Goal: Communication & Community: Participate in discussion

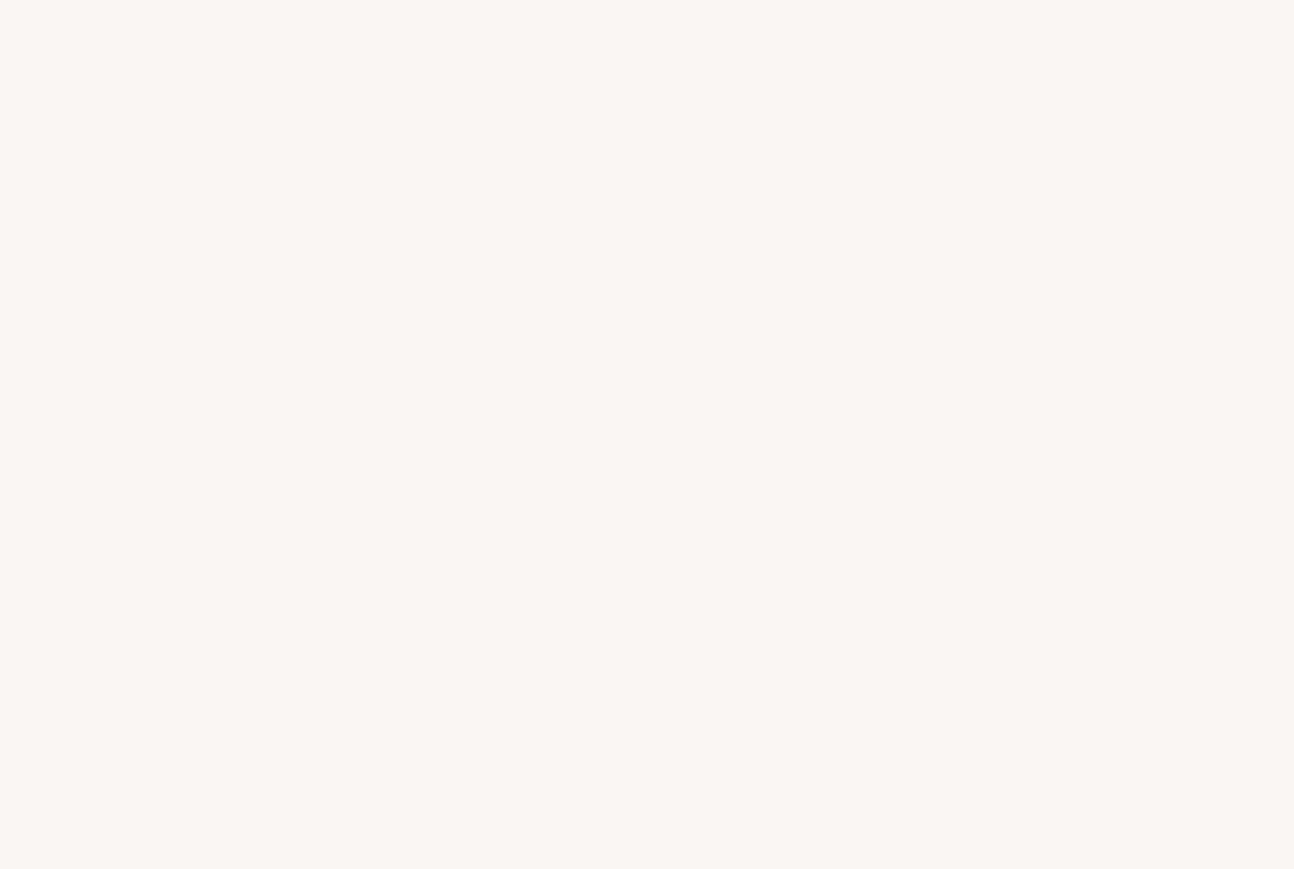
click at [500, 251] on div at bounding box center [647, 434] width 1294 height 869
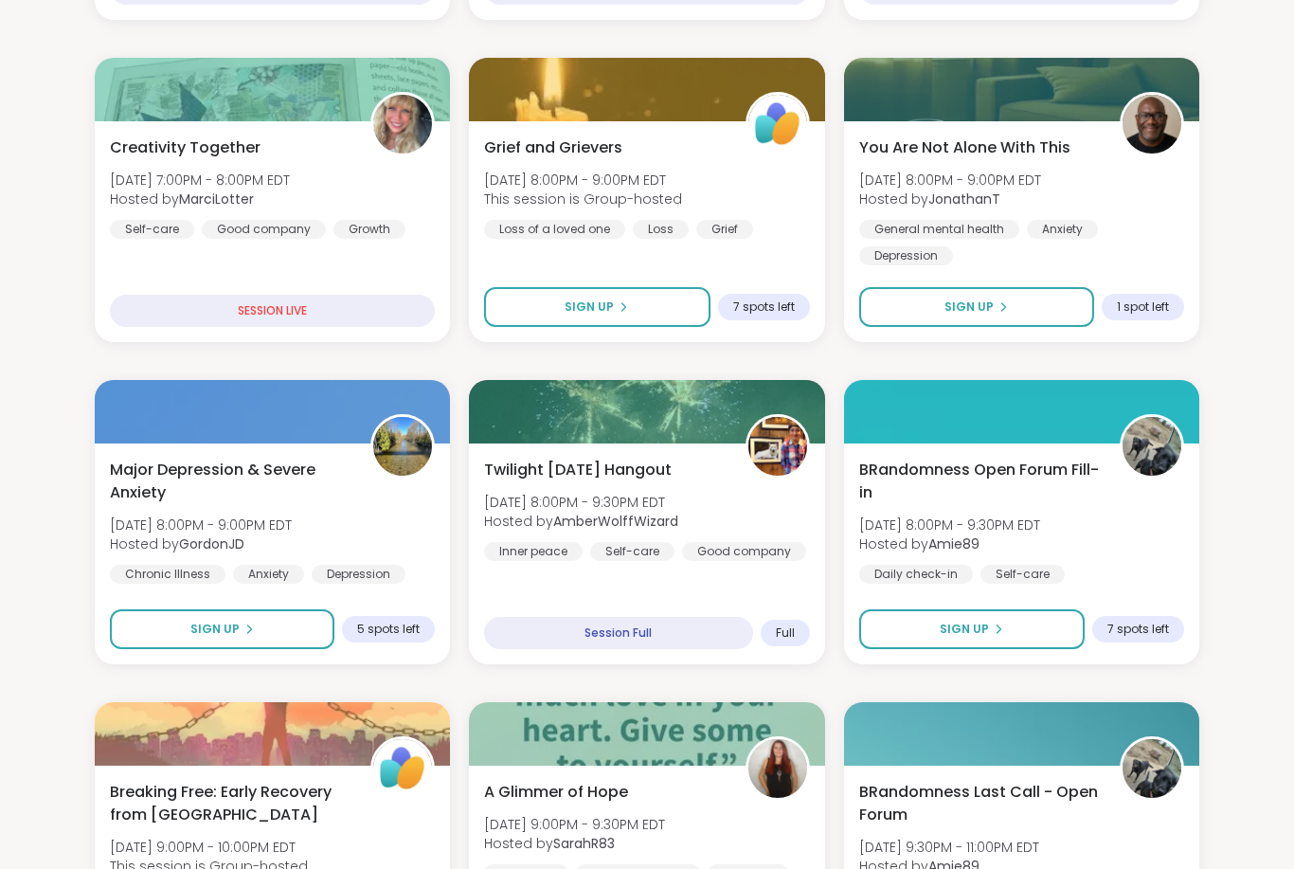
scroll to position [584, 0]
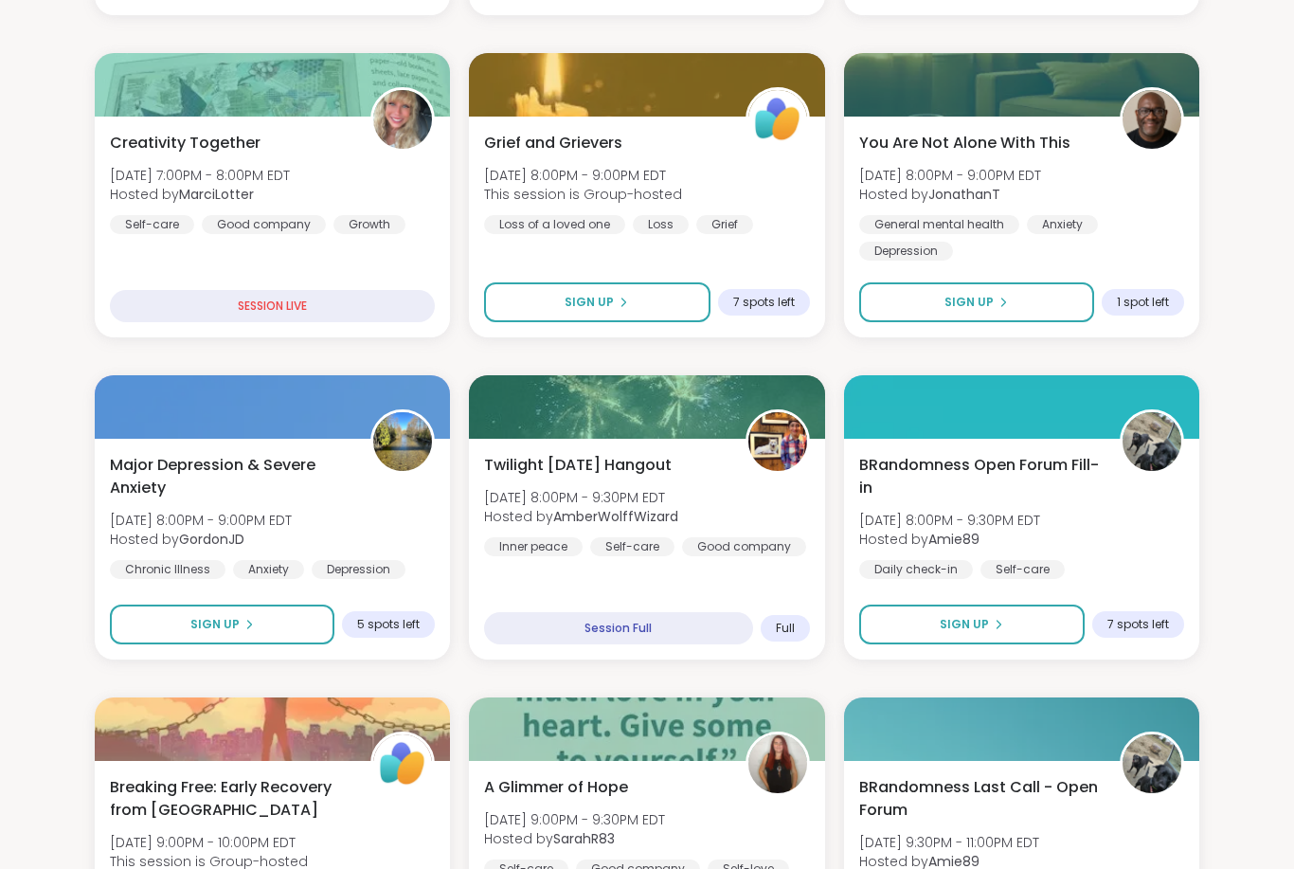
click at [760, 495] on div "Twilight [DATE] Hangout [DATE] 8:00PM - 9:30PM EDT Hosted by AmberWolffWizard I…" at bounding box center [646, 505] width 325 height 102
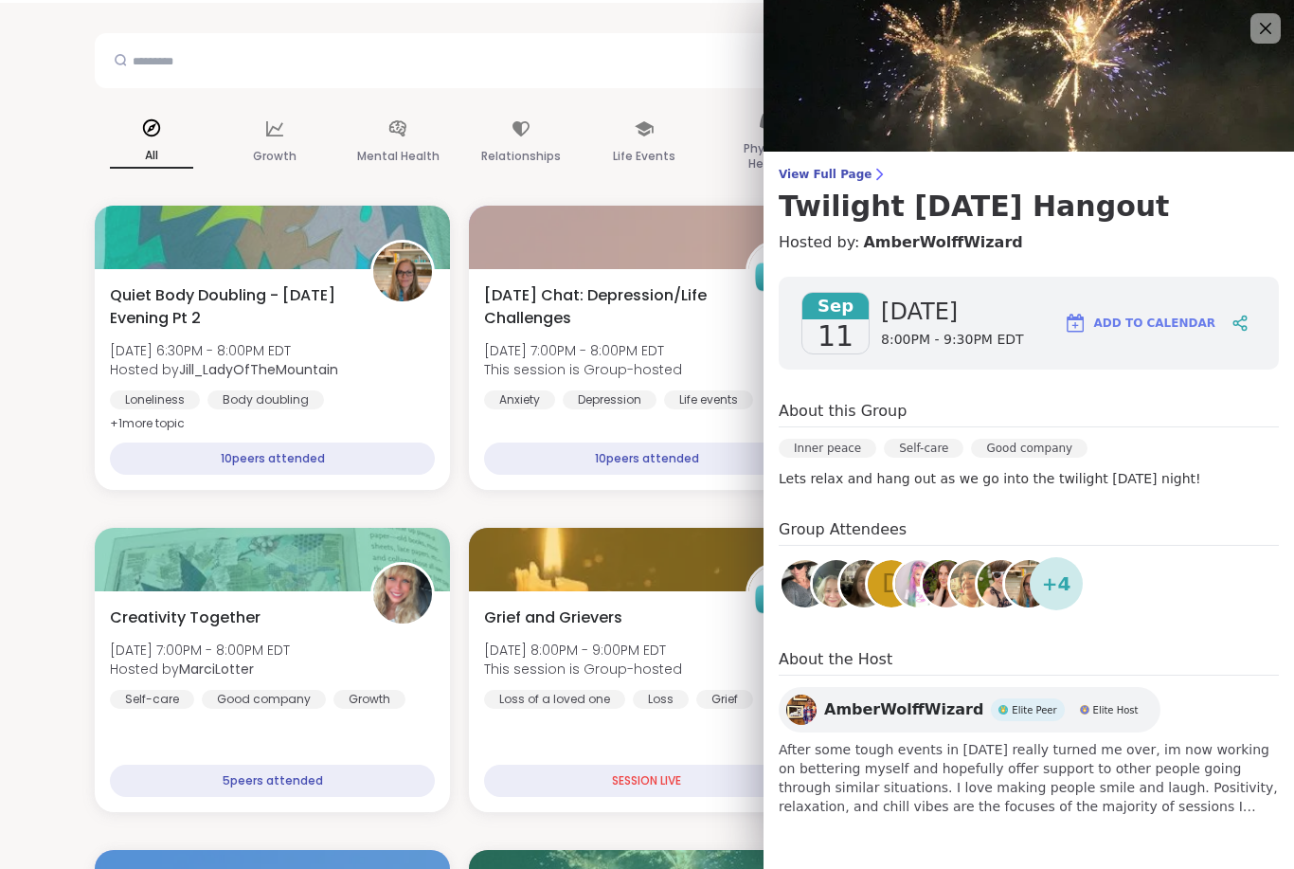
click at [859, 175] on span "View Full Page" at bounding box center [1029, 174] width 500 height 15
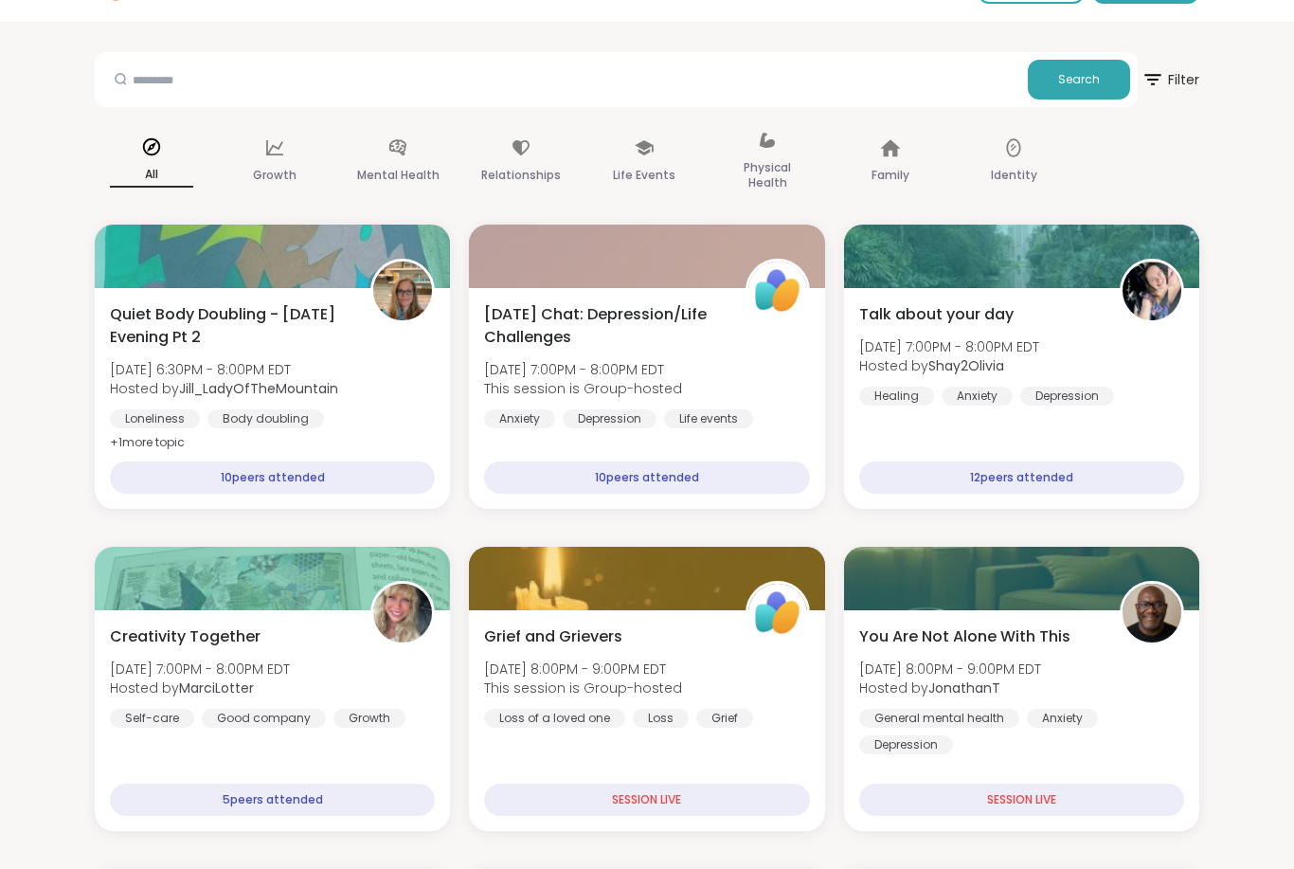
scroll to position [89, 0]
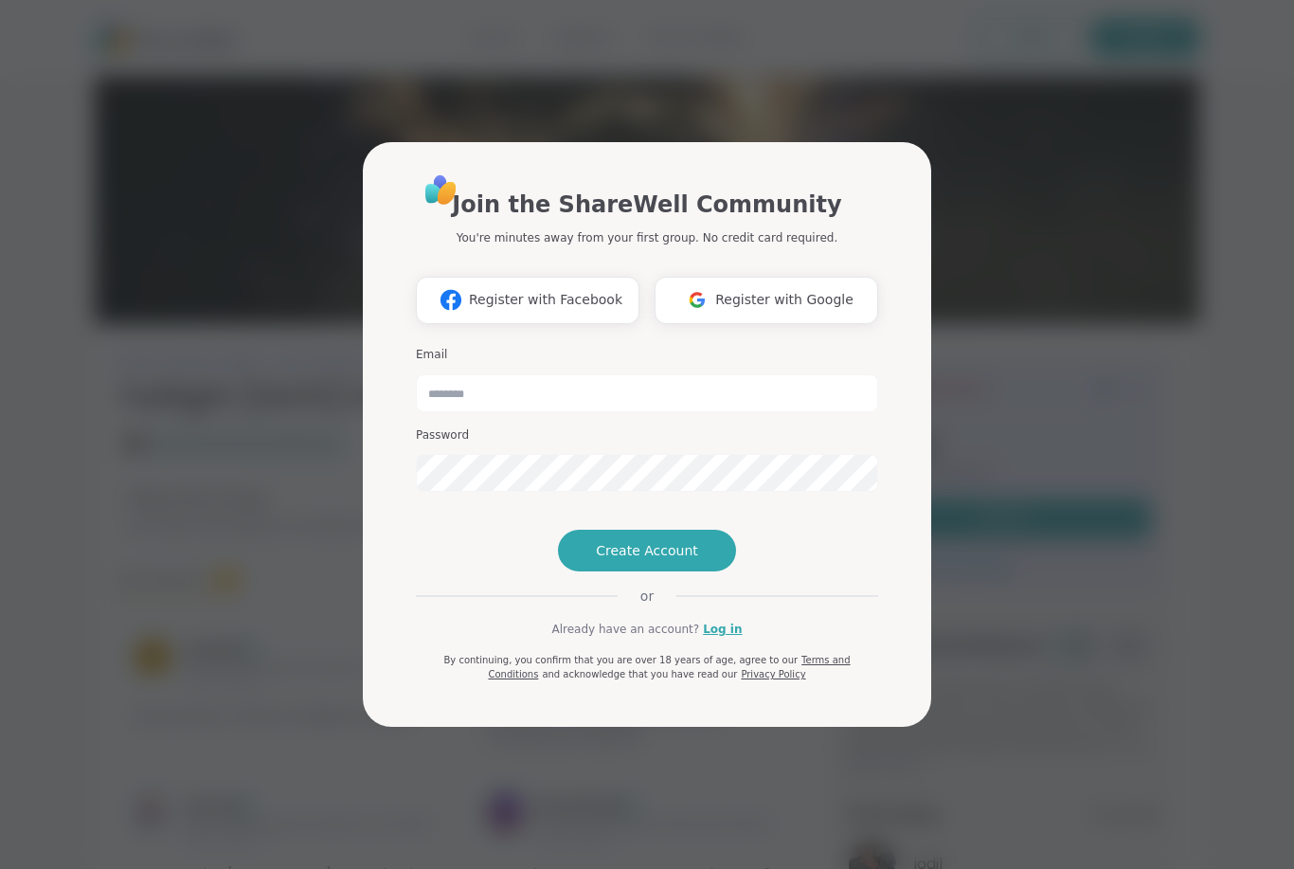
click at [780, 290] on span "Register with Google" at bounding box center [784, 300] width 138 height 20
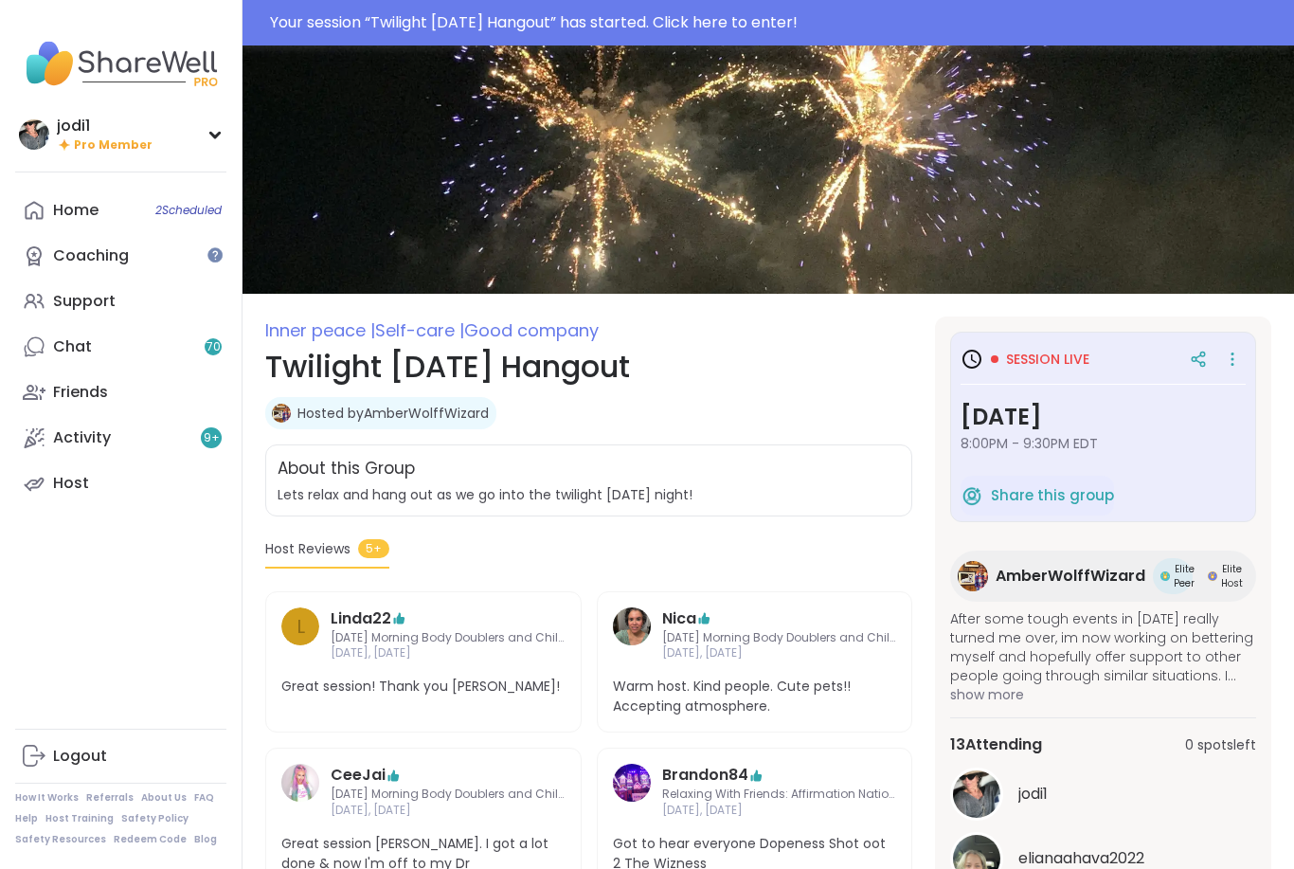
click at [805, 28] on div "Your session “ Twilight Thursday Hangout ” has started. Click here to enter!" at bounding box center [776, 22] width 1013 height 23
click at [804, 9] on div at bounding box center [647, 22] width 1294 height 45
click at [805, 28] on div at bounding box center [647, 22] width 1294 height 45
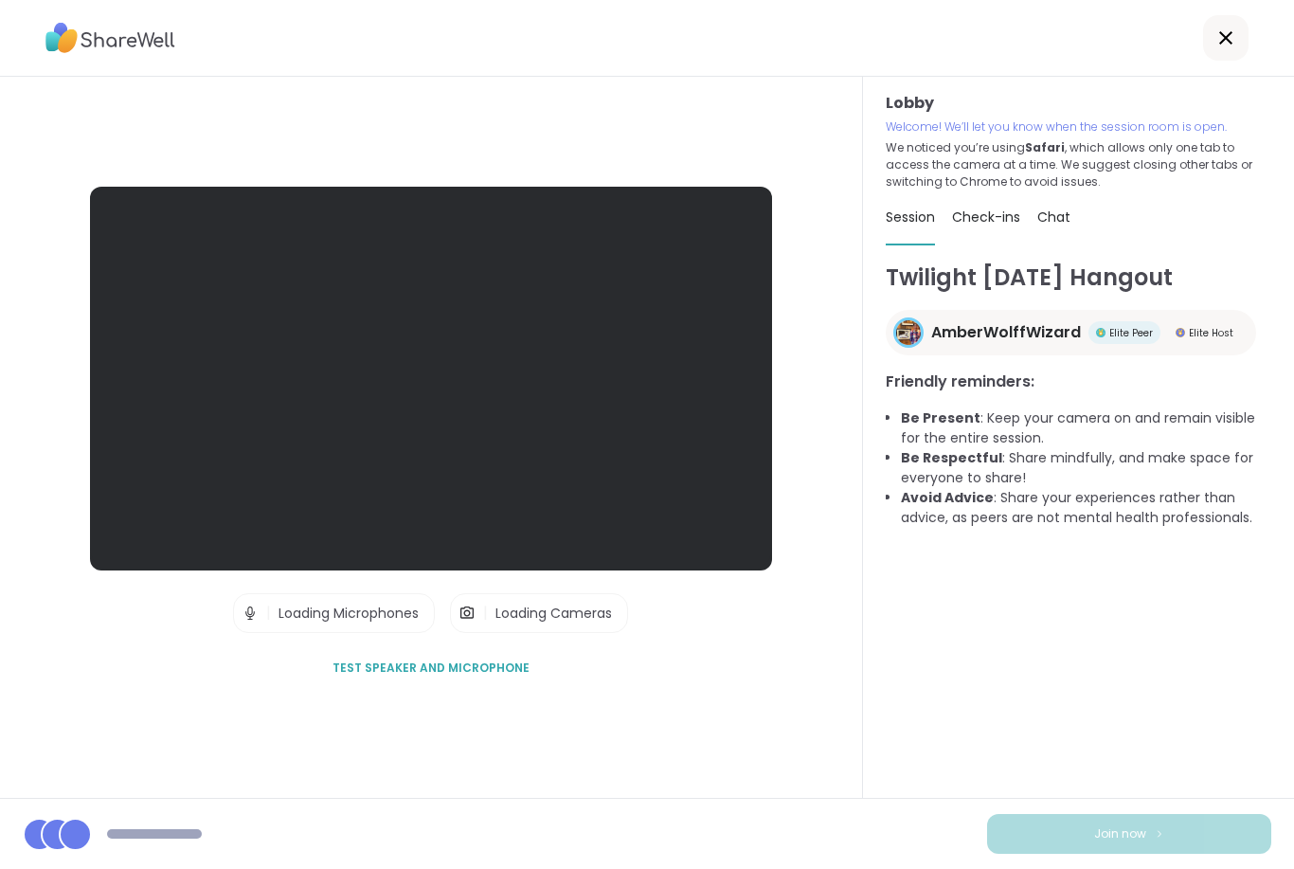
click at [798, 24] on div at bounding box center [647, 38] width 1294 height 77
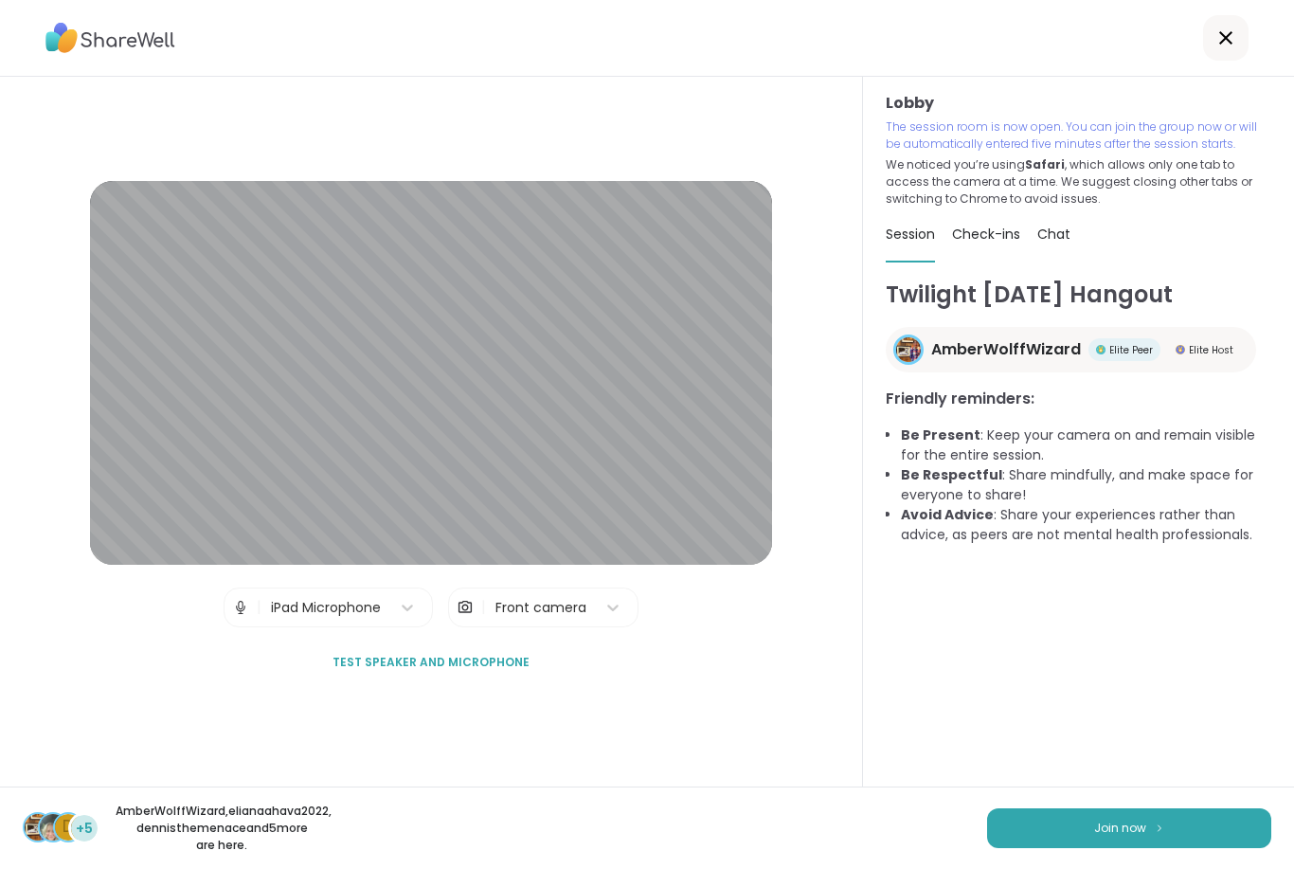
click at [1163, 825] on img at bounding box center [1159, 828] width 11 height 10
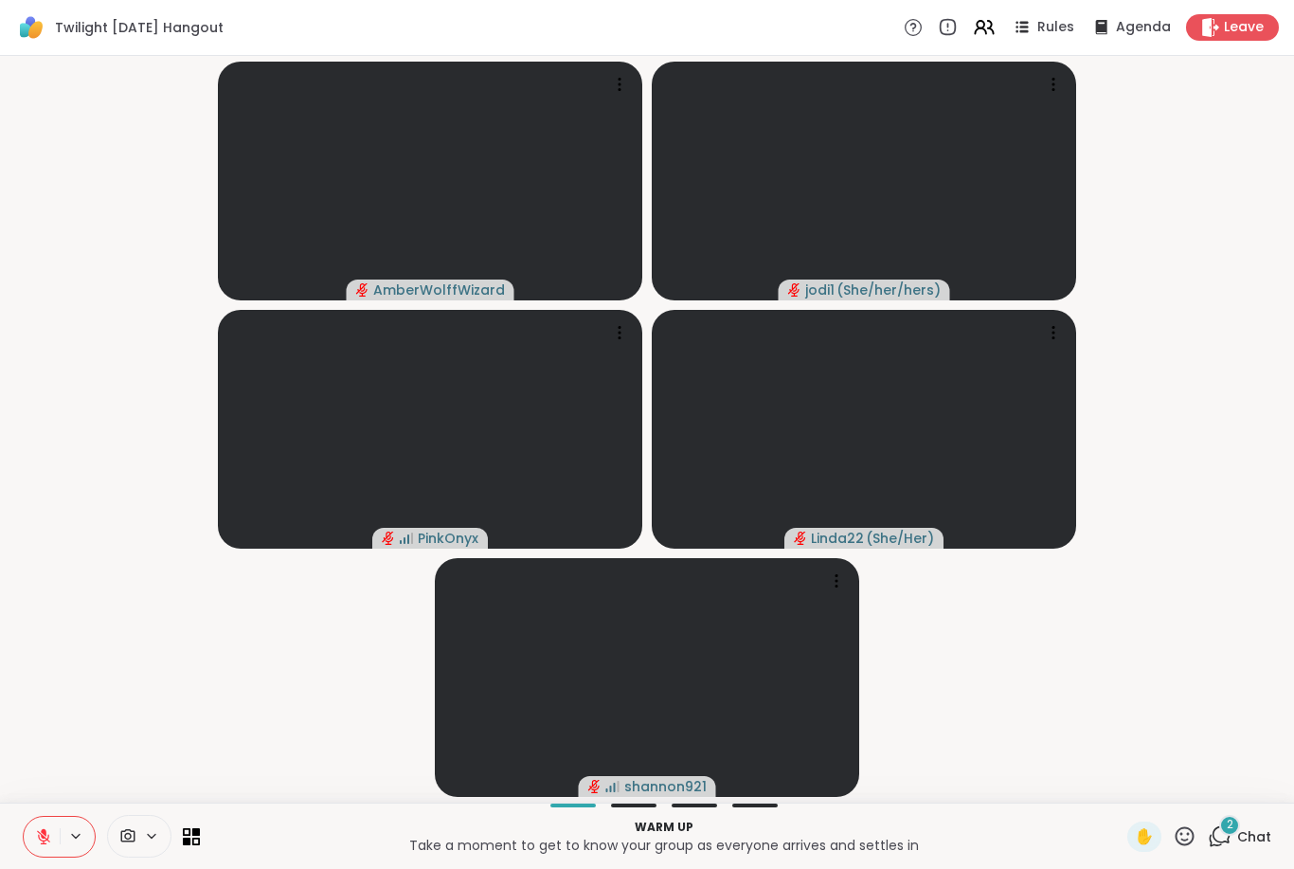
click at [39, 840] on icon at bounding box center [43, 836] width 17 height 17
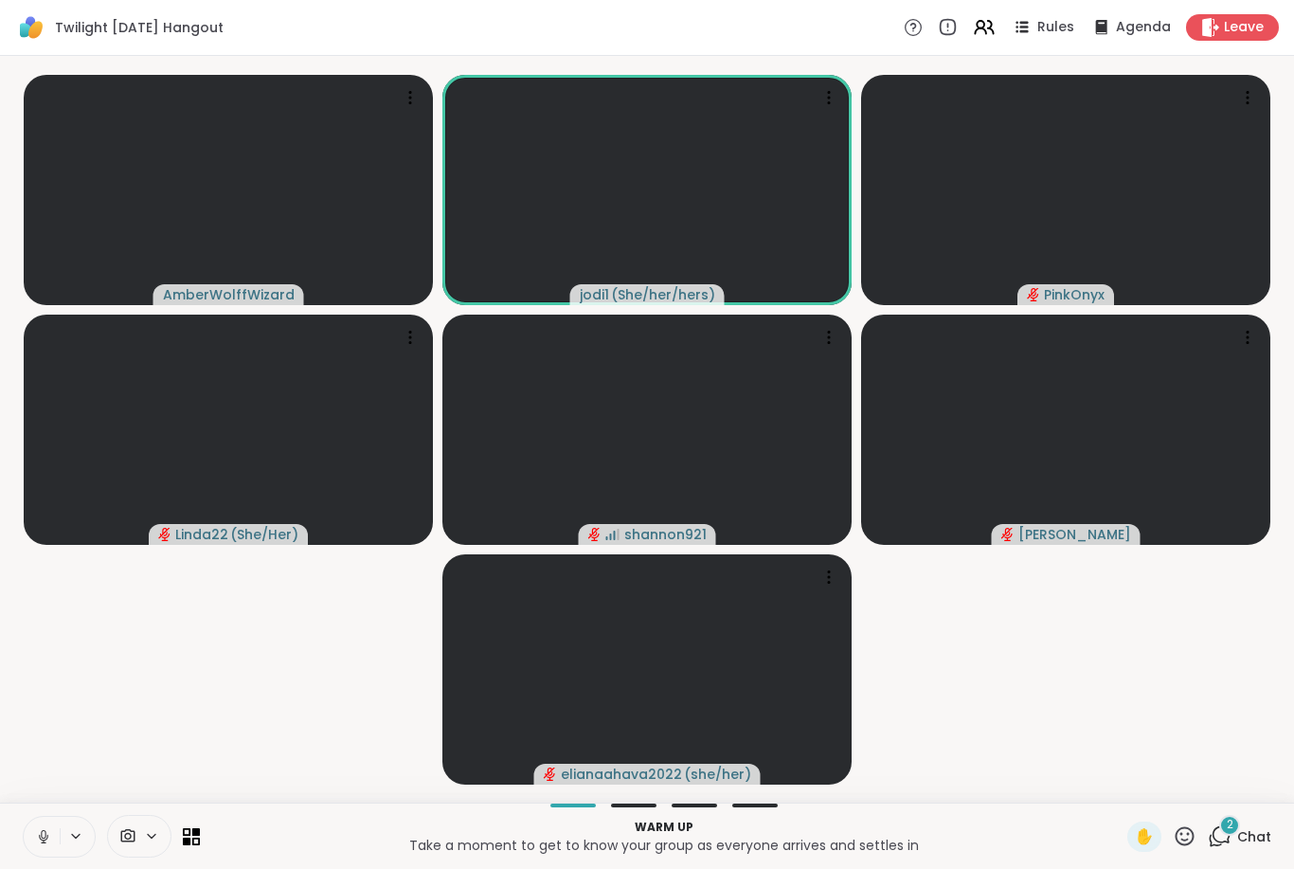
click at [32, 843] on button at bounding box center [42, 837] width 36 height 40
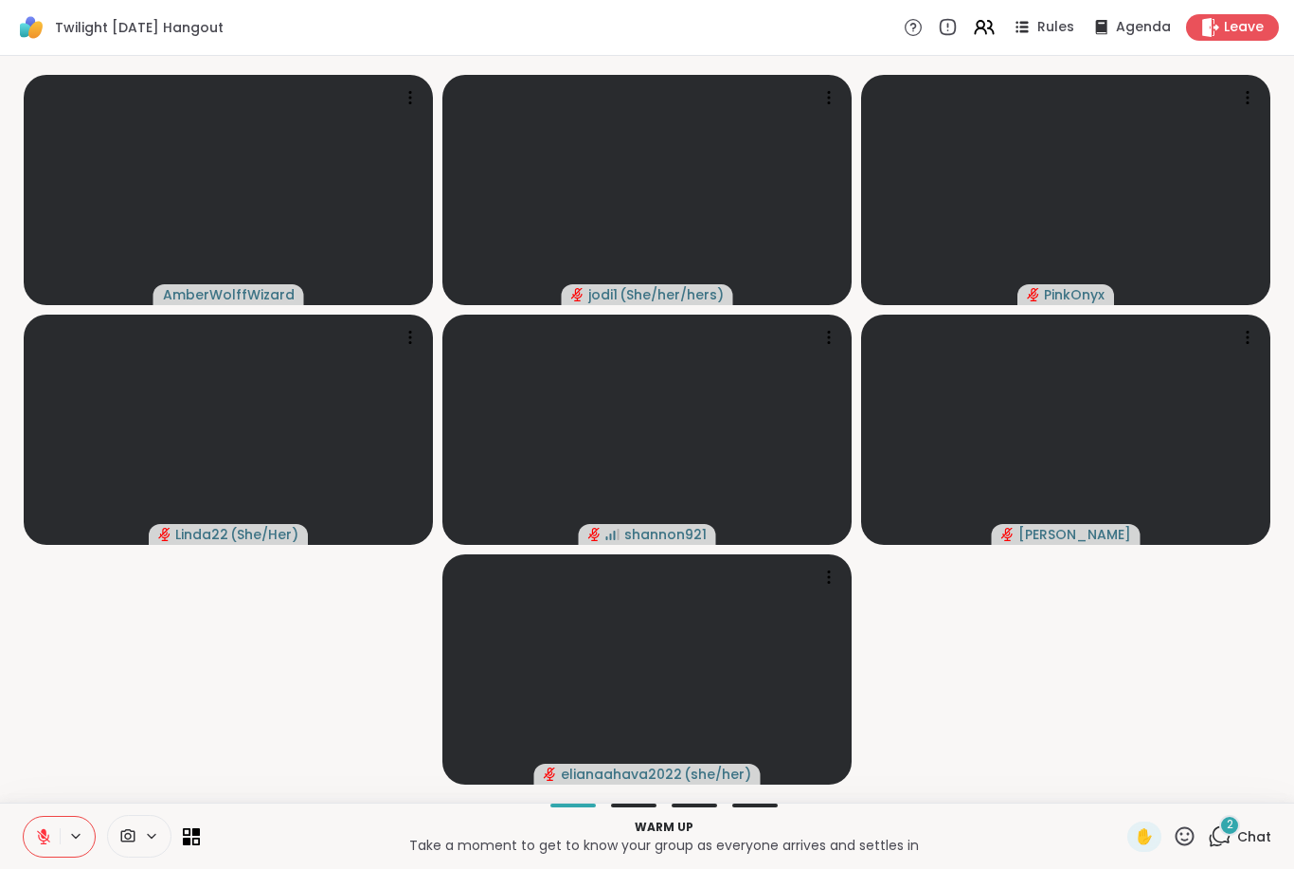
click at [36, 838] on icon at bounding box center [43, 836] width 17 height 17
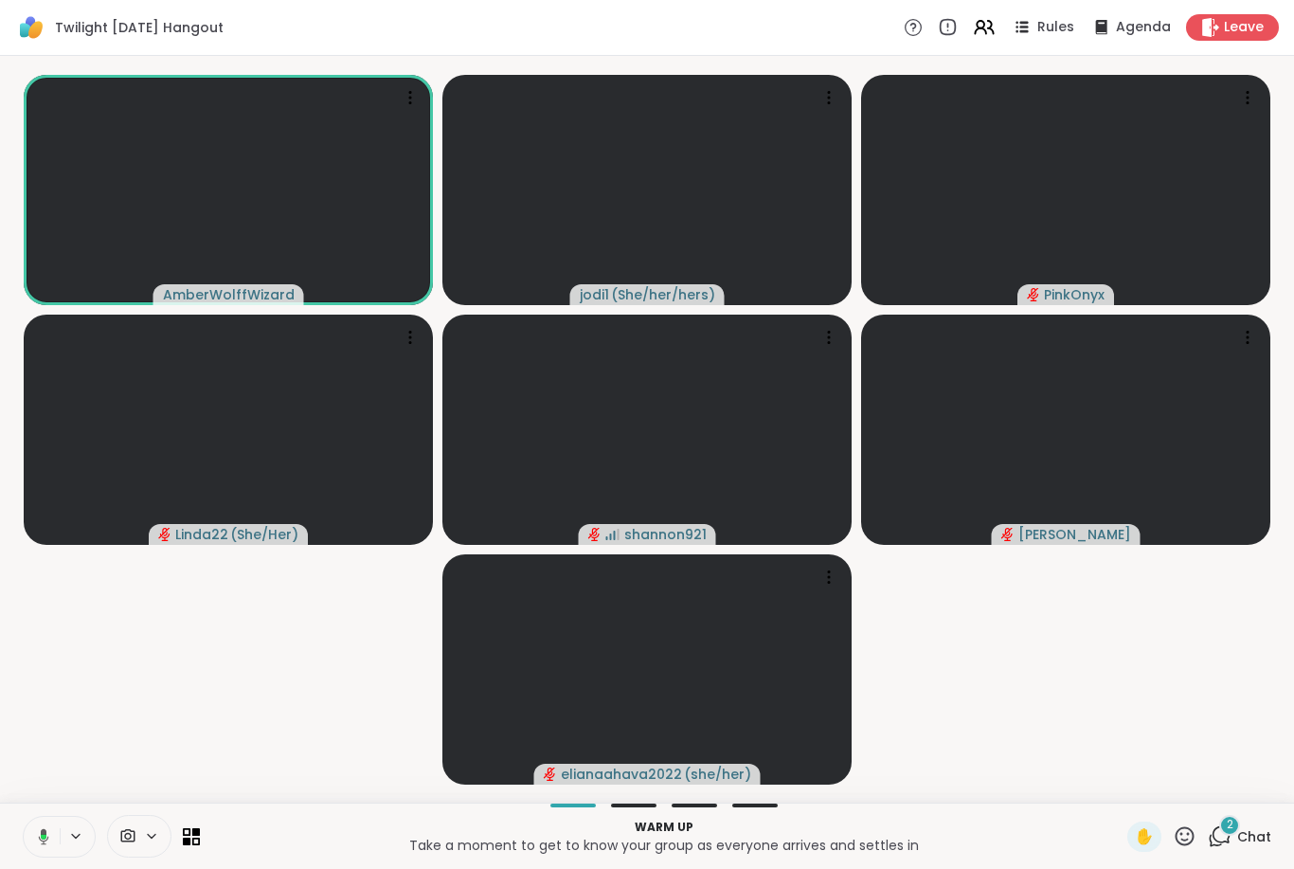
click at [35, 845] on button at bounding box center [40, 837] width 39 height 40
click at [1292, 404] on div "AmberWolffWizard jodi1 ( She/her/hers ) PinkOnyx Linda22 ( She/Her ) shannon921…" at bounding box center [647, 429] width 1294 height 747
click at [43, 825] on button at bounding box center [42, 837] width 36 height 40
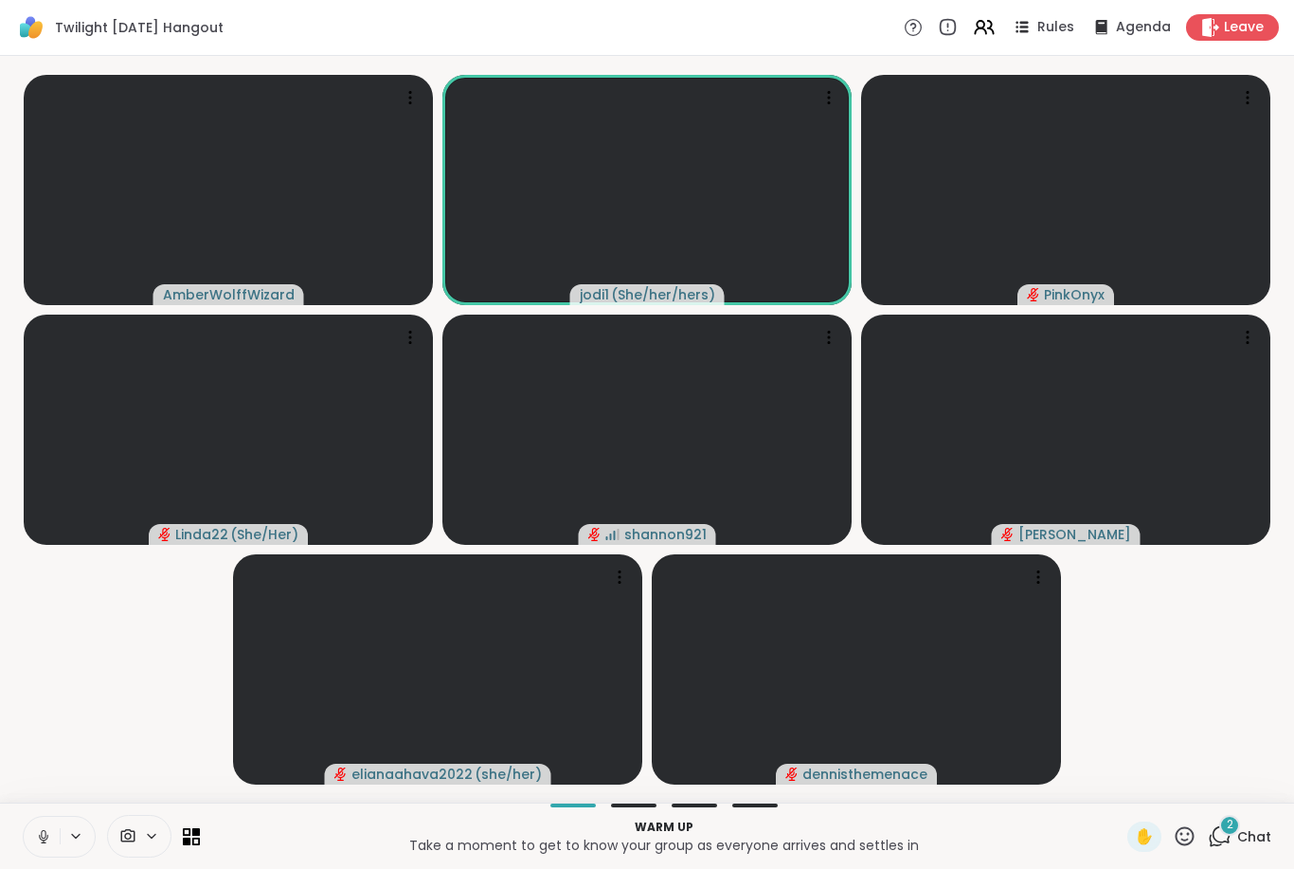
click at [34, 851] on button at bounding box center [42, 837] width 36 height 40
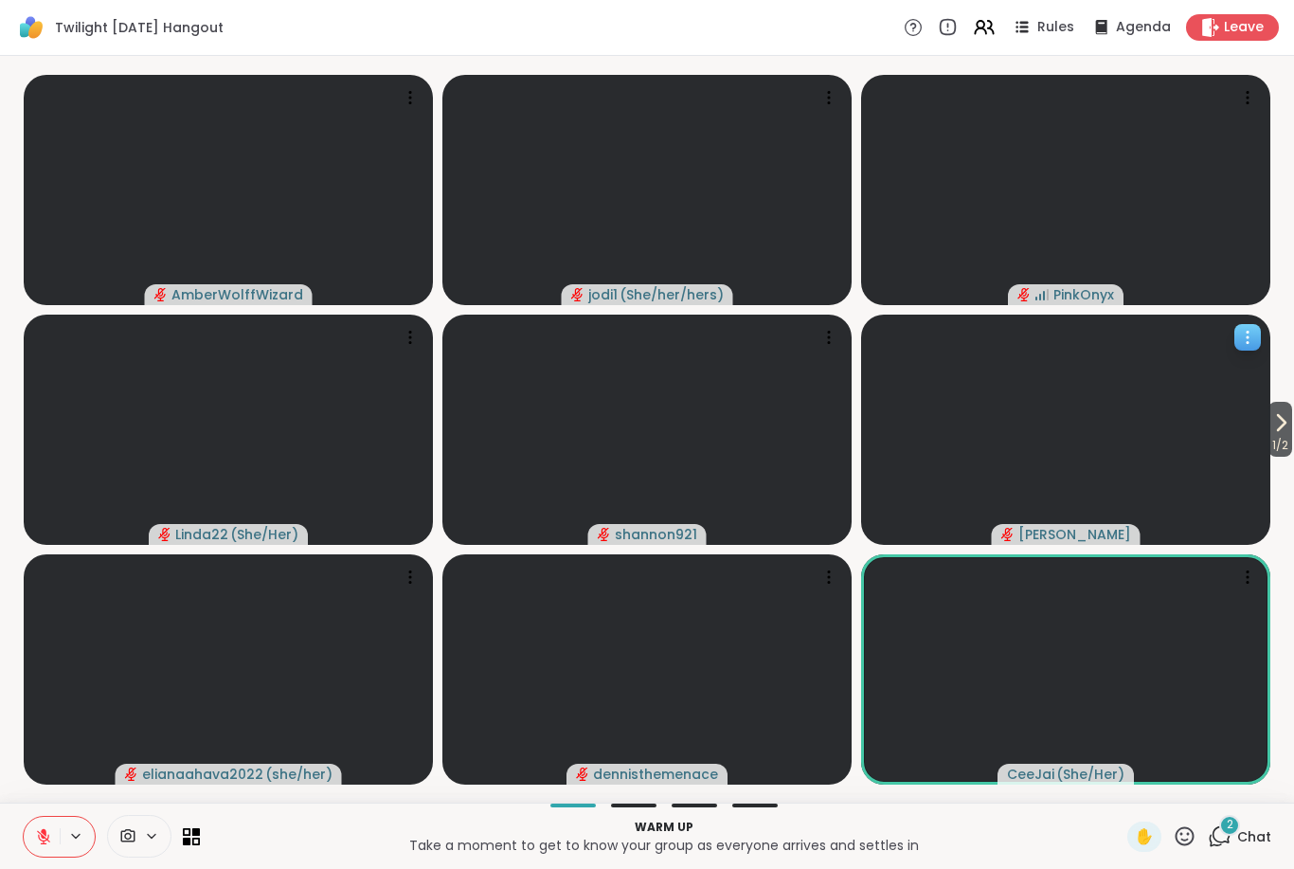
click at [1270, 460] on video at bounding box center [1065, 430] width 409 height 230
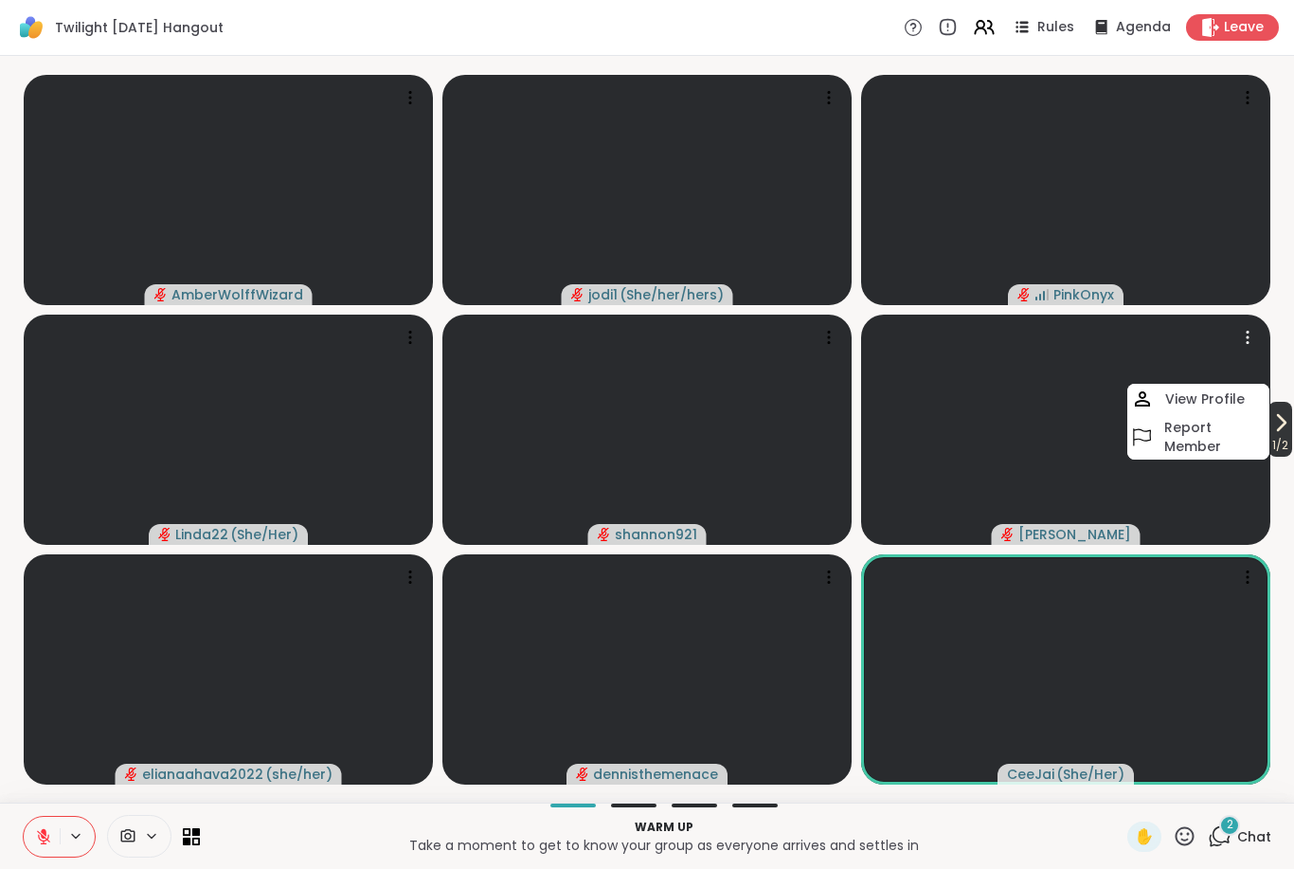
click at [1278, 419] on icon at bounding box center [1282, 422] width 8 height 15
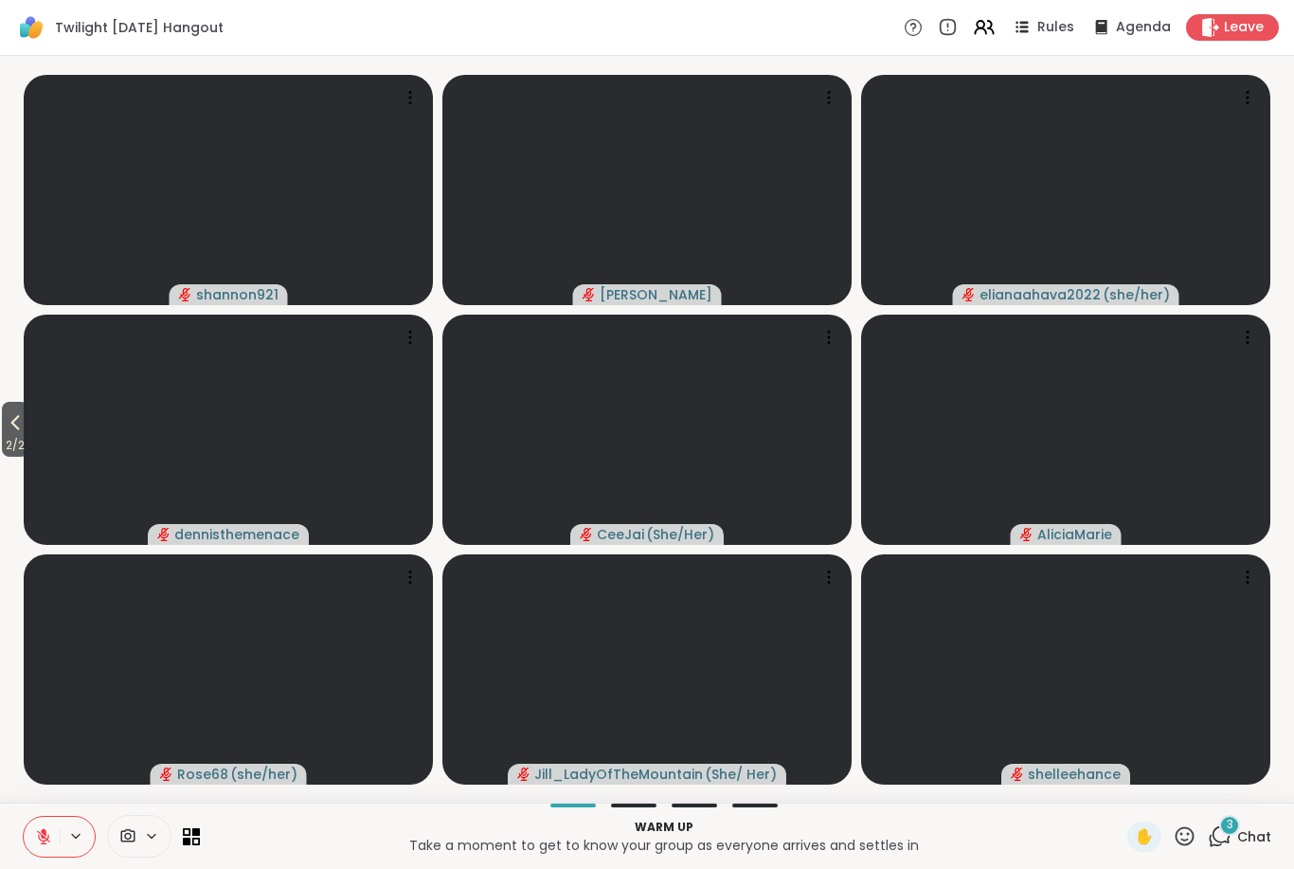
click at [28, 849] on button at bounding box center [42, 837] width 36 height 40
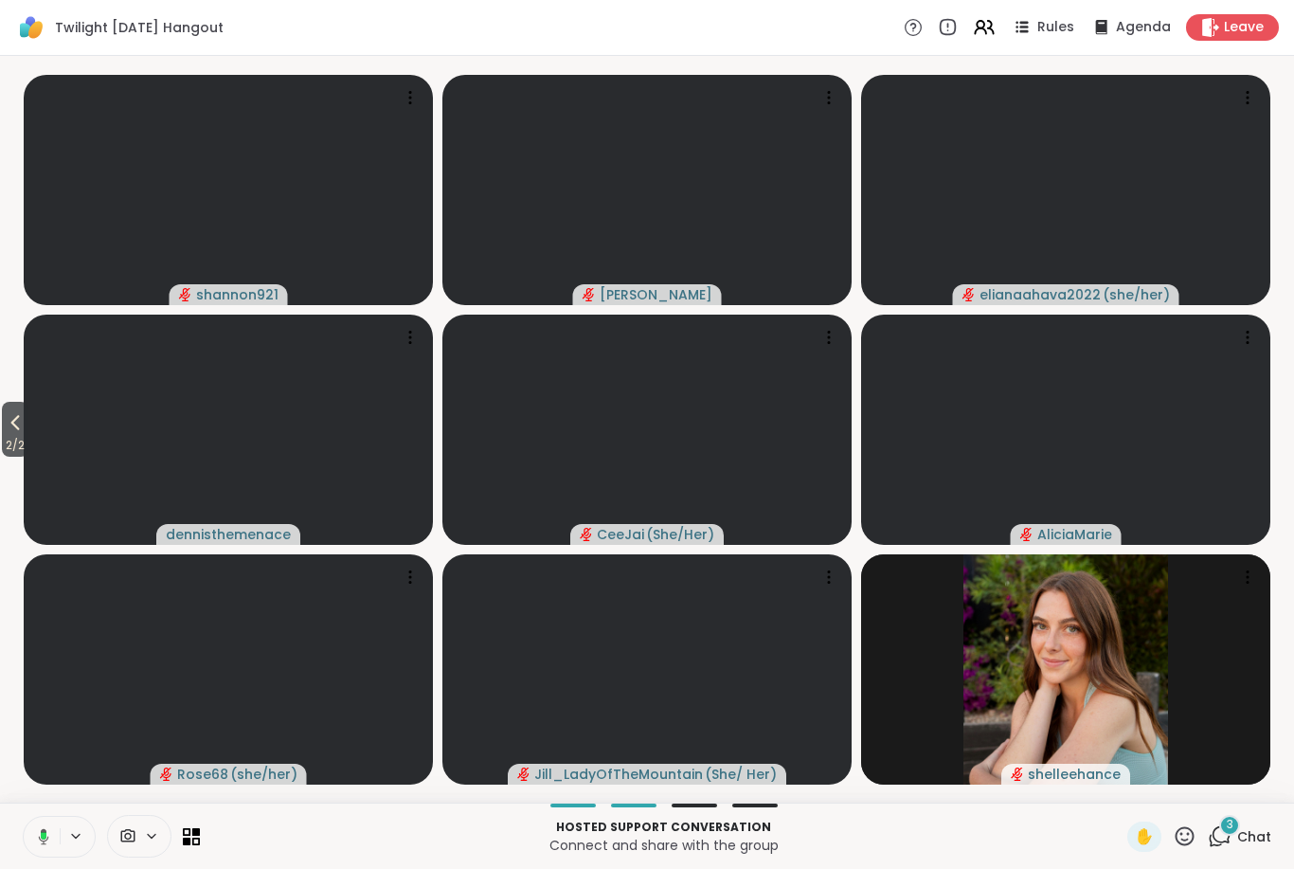
click at [21, 830] on button at bounding box center [40, 837] width 39 height 40
click at [16, 432] on icon at bounding box center [15, 422] width 23 height 23
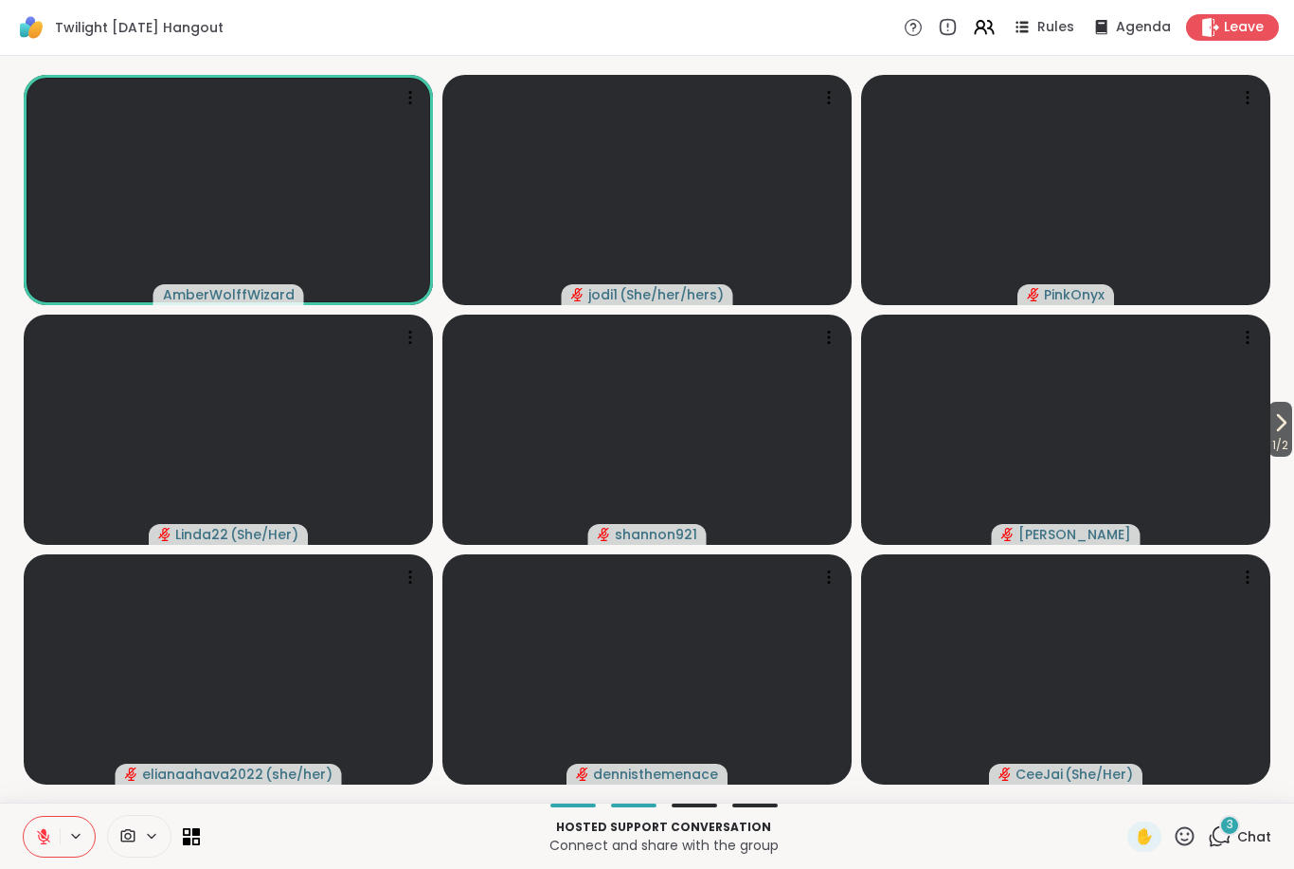
click at [1237, 840] on div "3 Chat" at bounding box center [1239, 837] width 63 height 30
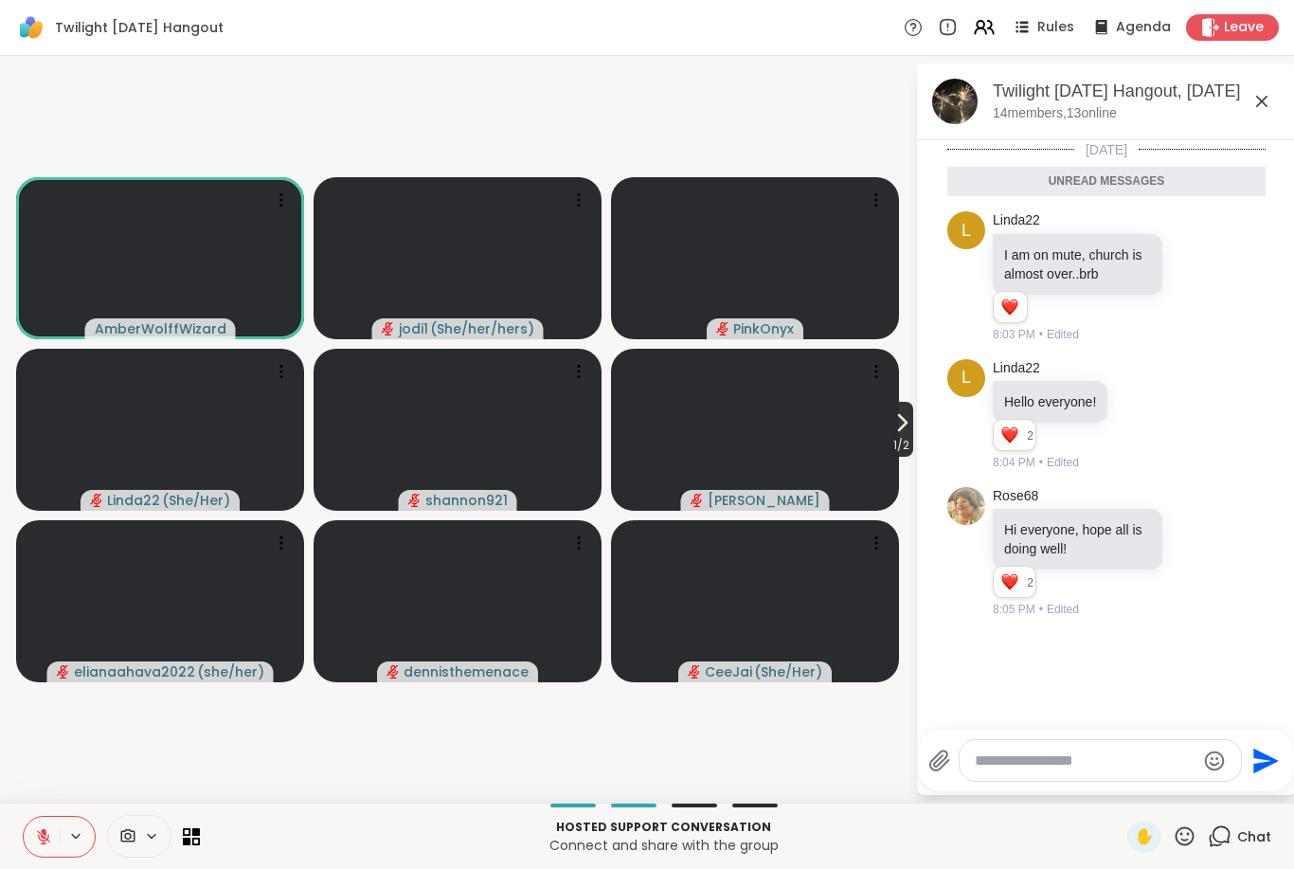
click at [890, 437] on span "1 / 2" at bounding box center [902, 445] width 24 height 23
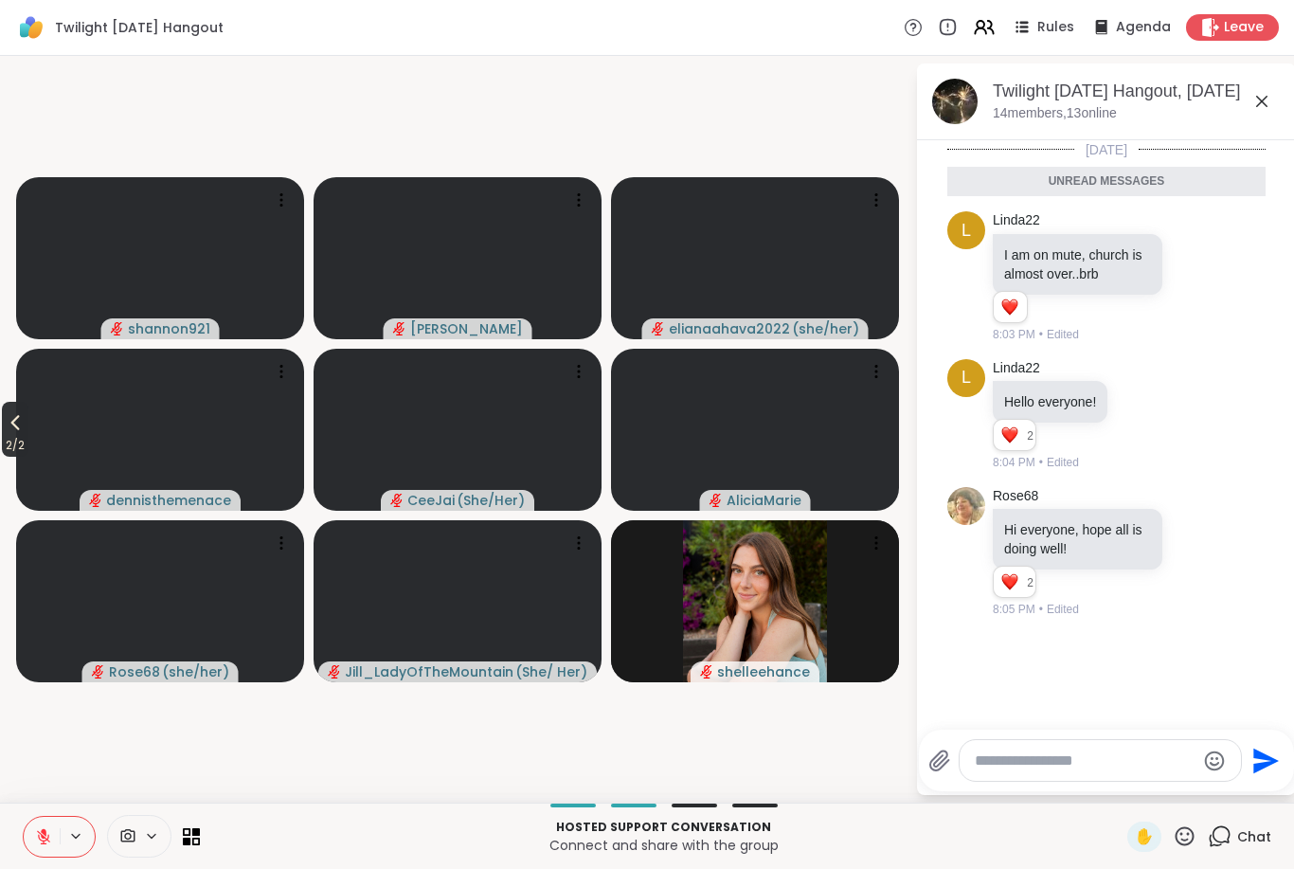
click at [24, 439] on span "2 / 2" at bounding box center [15, 445] width 27 height 23
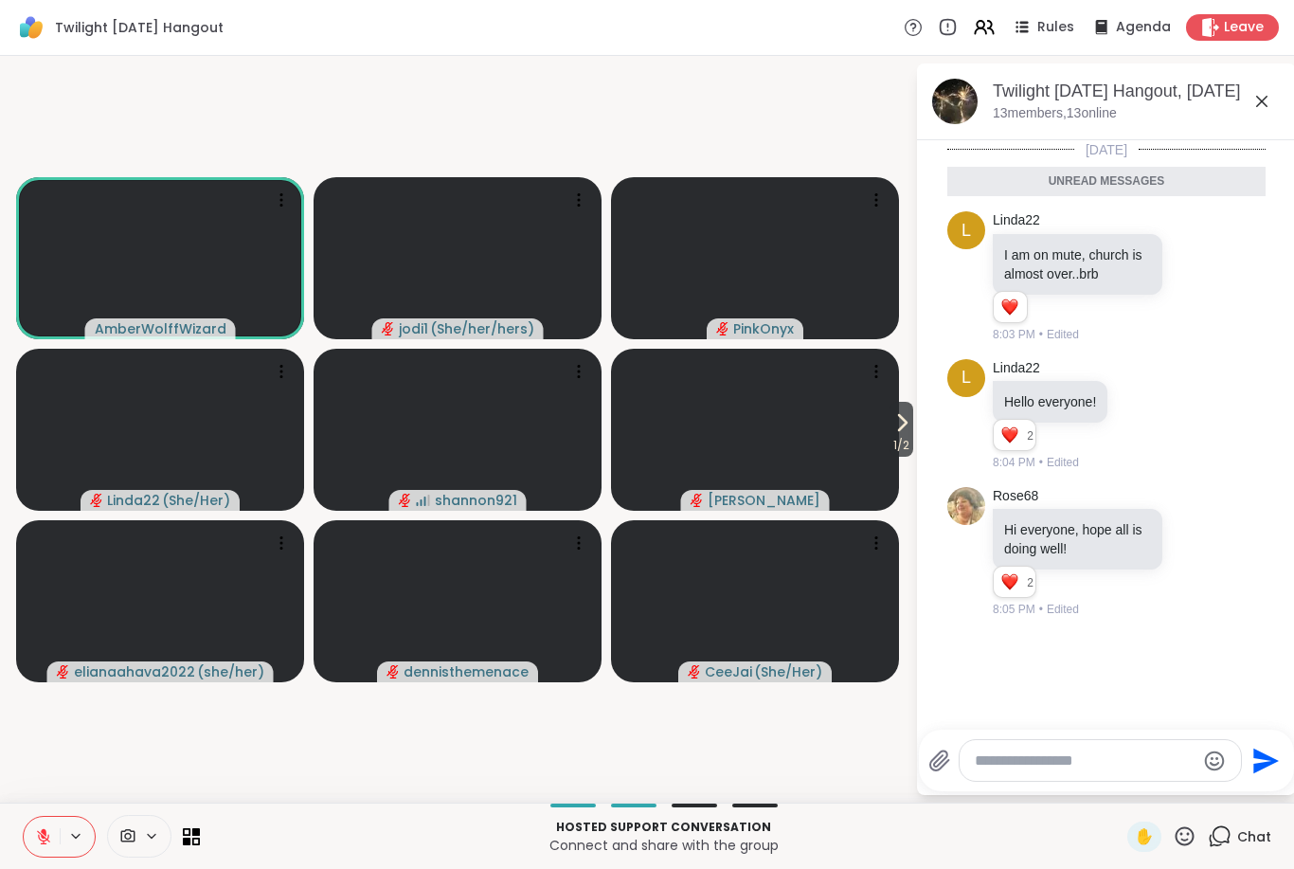
click at [51, 846] on button at bounding box center [42, 837] width 36 height 40
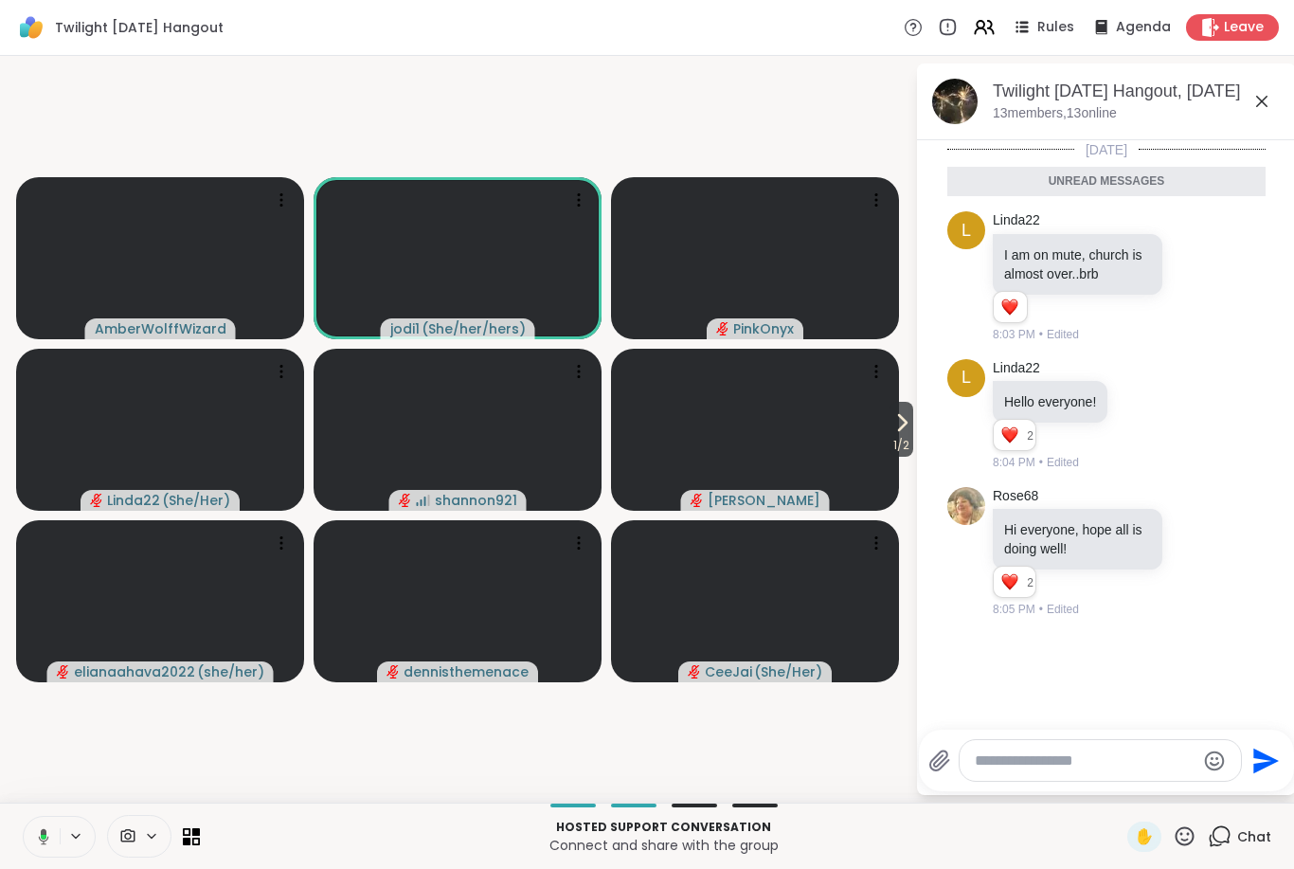
click at [45, 837] on icon at bounding box center [44, 836] width 6 height 5
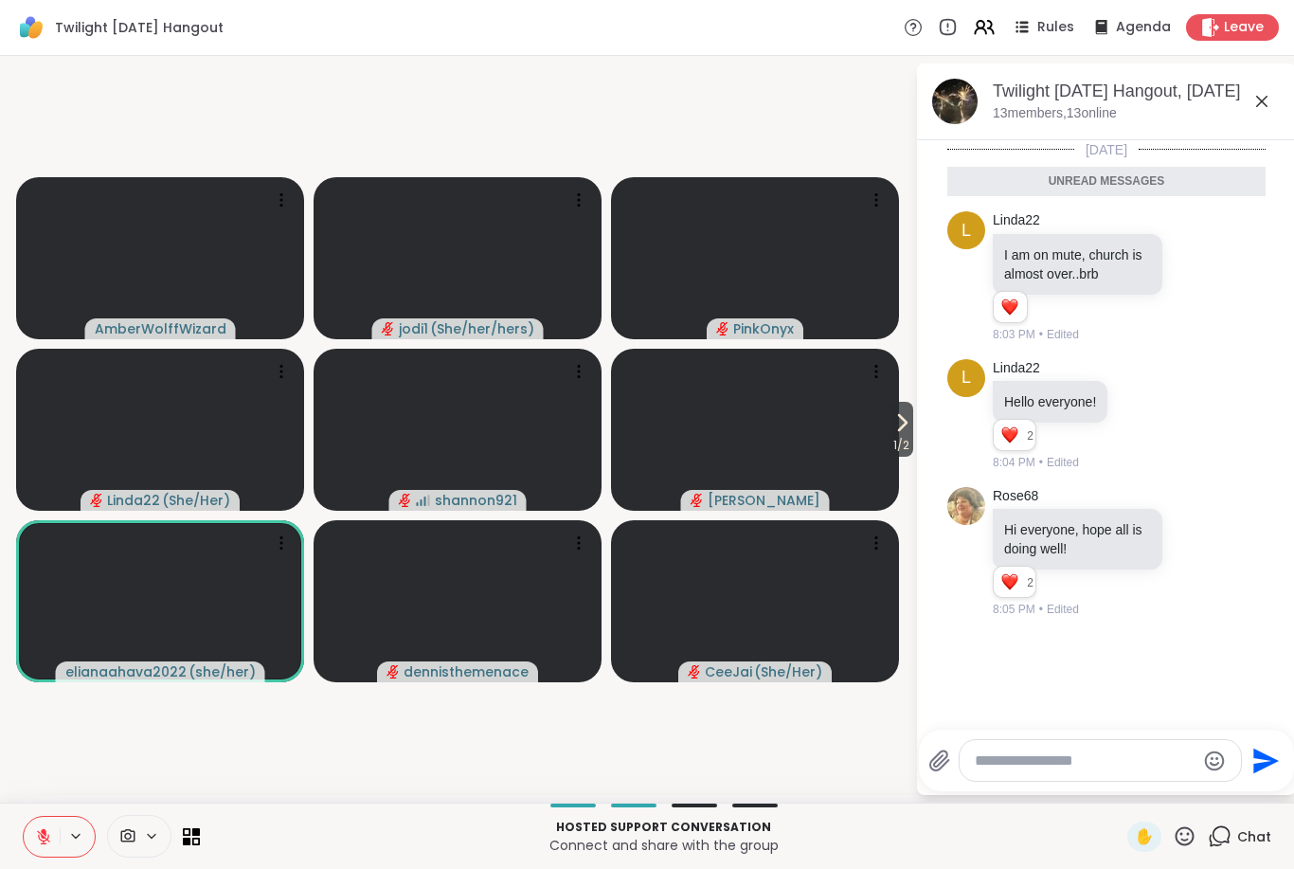
click at [1189, 832] on icon at bounding box center [1185, 836] width 24 height 24
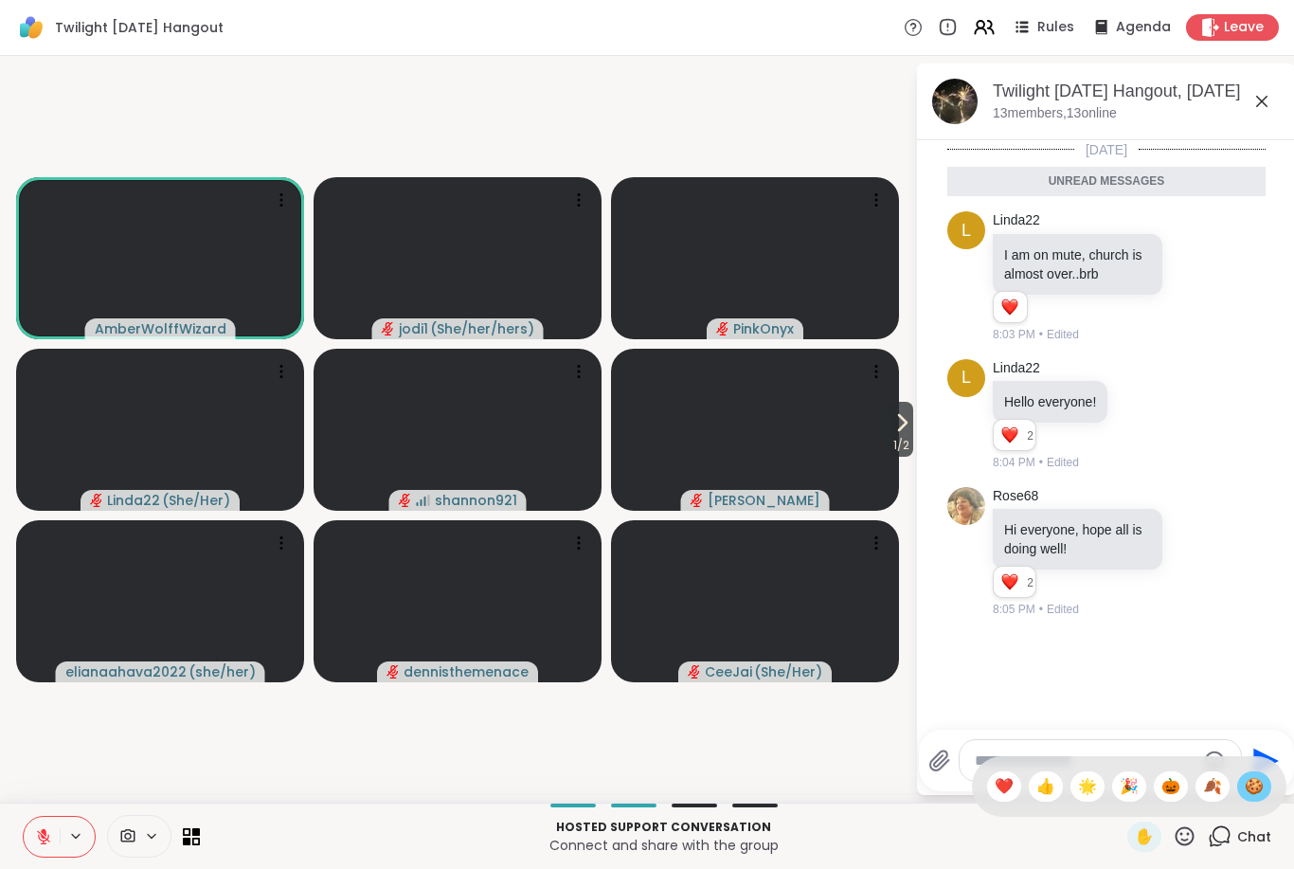
click at [1248, 792] on span "🍪" at bounding box center [1254, 786] width 19 height 23
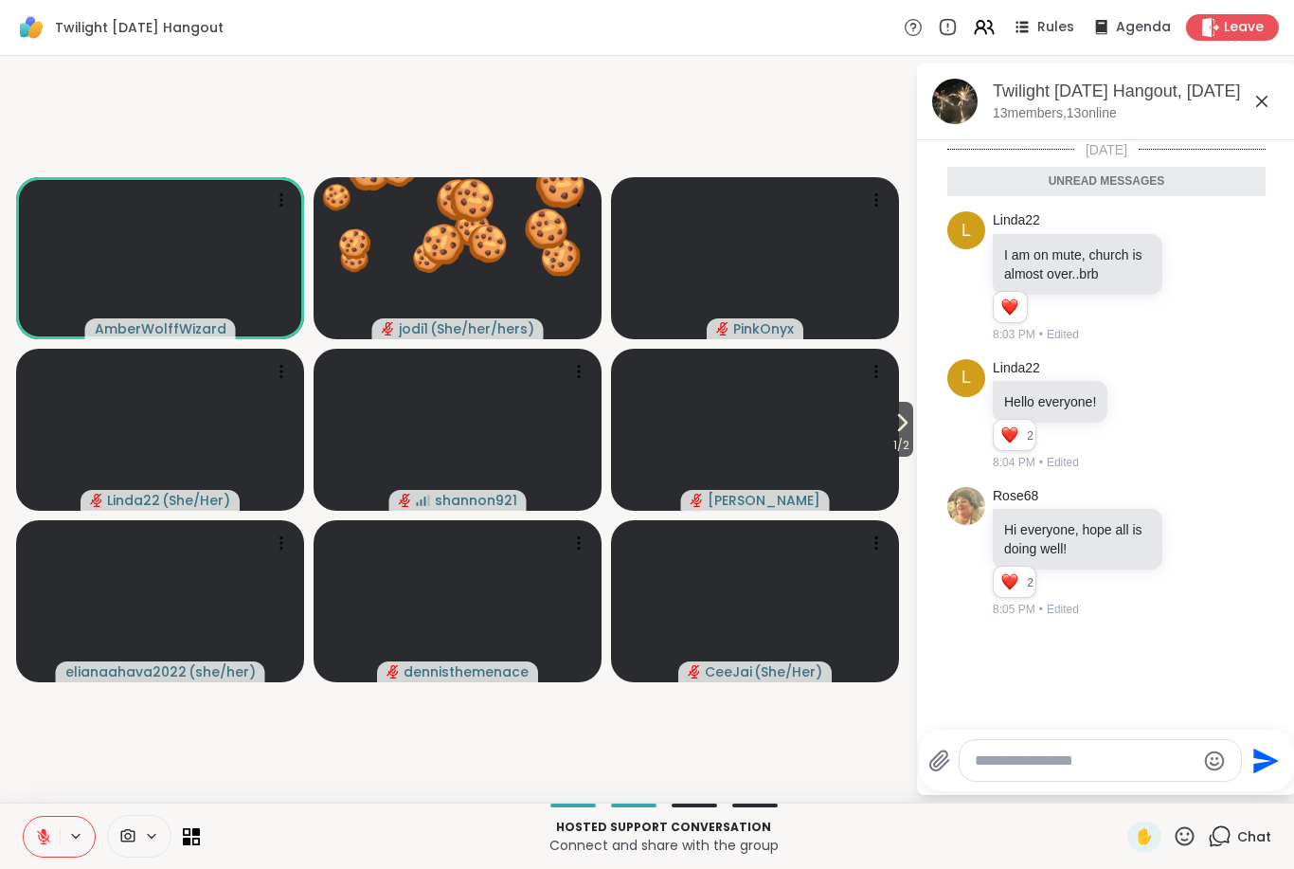
click at [39, 841] on icon at bounding box center [43, 836] width 17 height 17
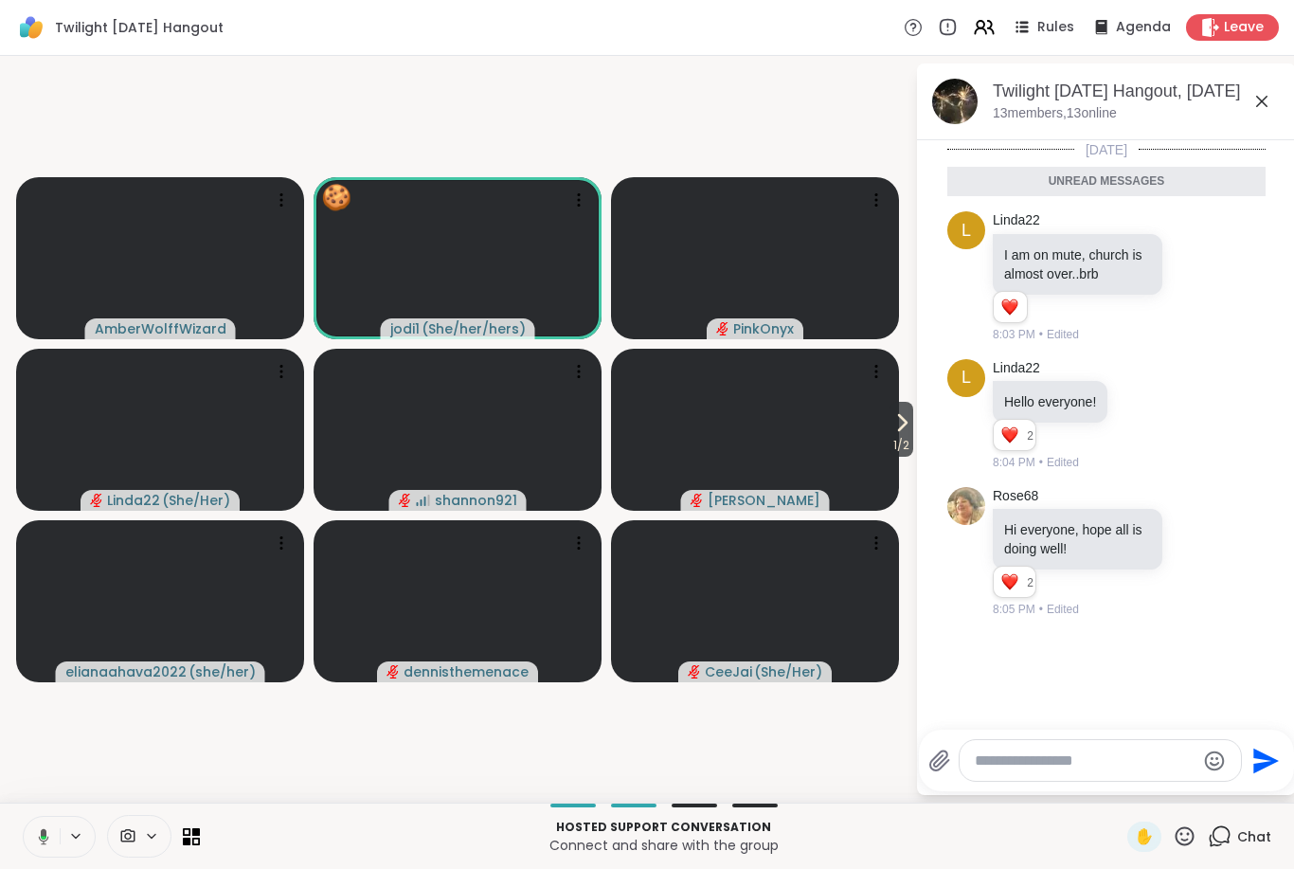
click at [1187, 841] on icon at bounding box center [1185, 835] width 19 height 19
click at [1261, 785] on span "🍪" at bounding box center [1254, 786] width 19 height 23
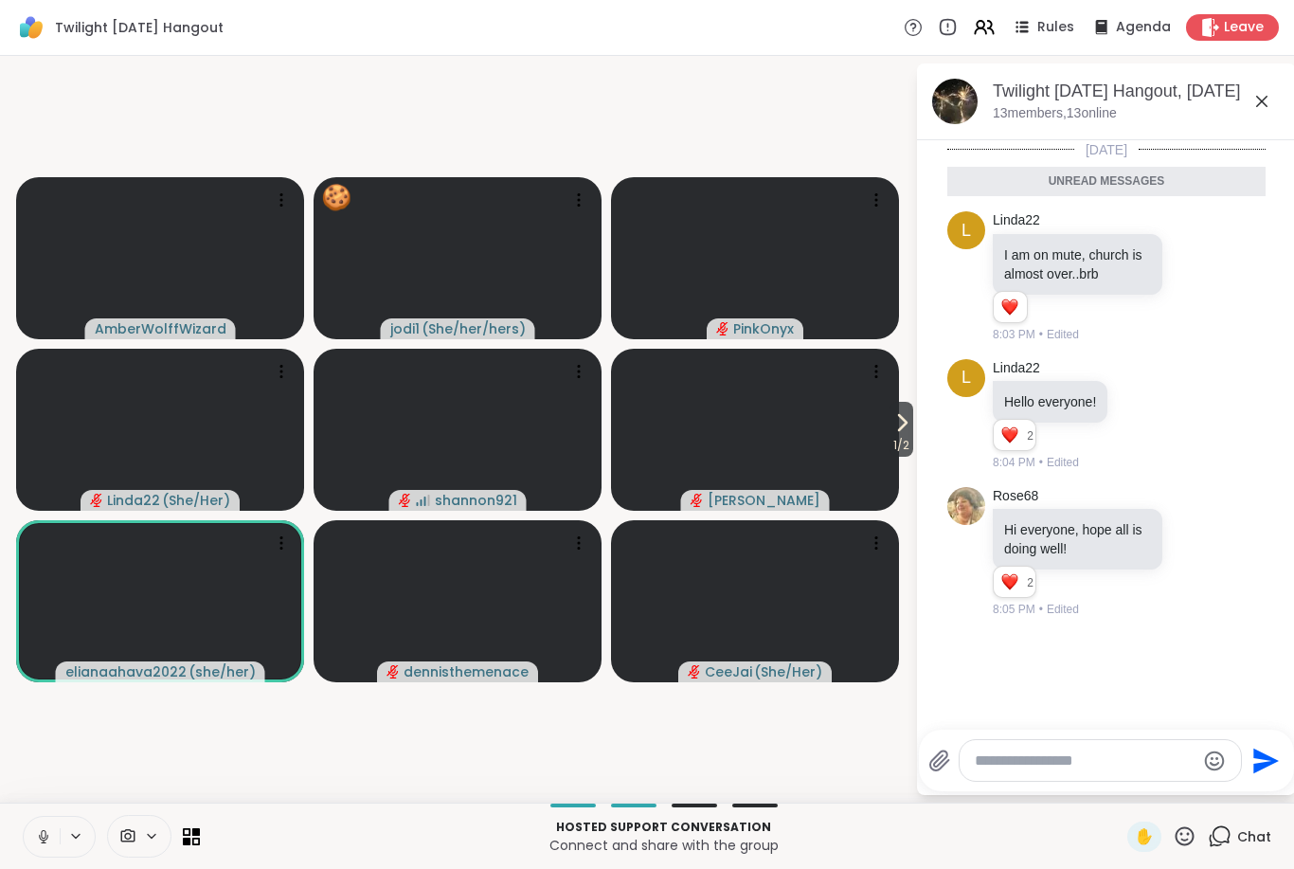
click at [1175, 844] on icon at bounding box center [1185, 836] width 24 height 24
click at [1249, 796] on span "🍪" at bounding box center [1254, 786] width 19 height 23
click at [1183, 846] on icon at bounding box center [1185, 836] width 24 height 24
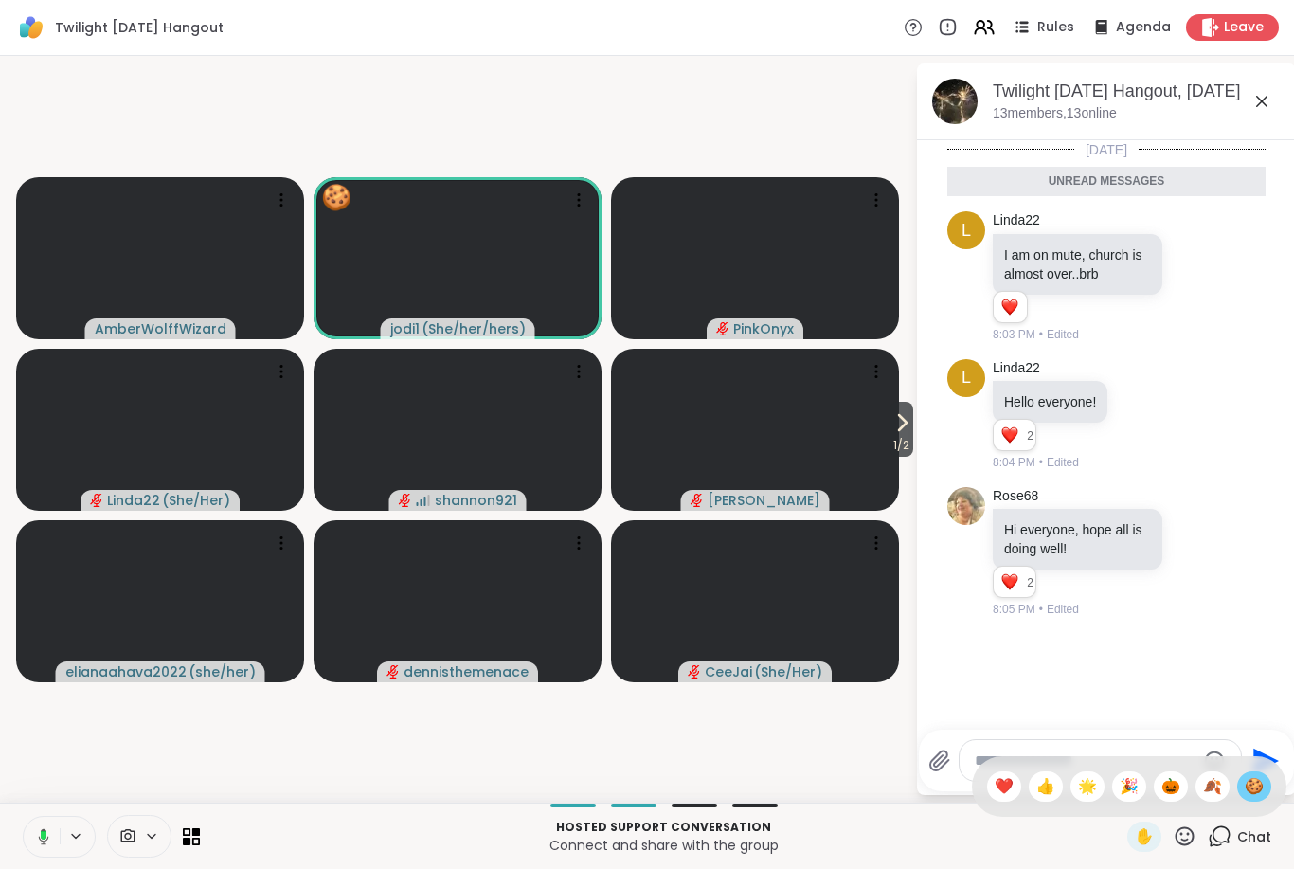
click at [1254, 790] on span "🍪" at bounding box center [1254, 786] width 19 height 23
click at [1191, 842] on icon at bounding box center [1185, 835] width 19 height 19
click at [1257, 793] on span "🍪" at bounding box center [1254, 786] width 19 height 23
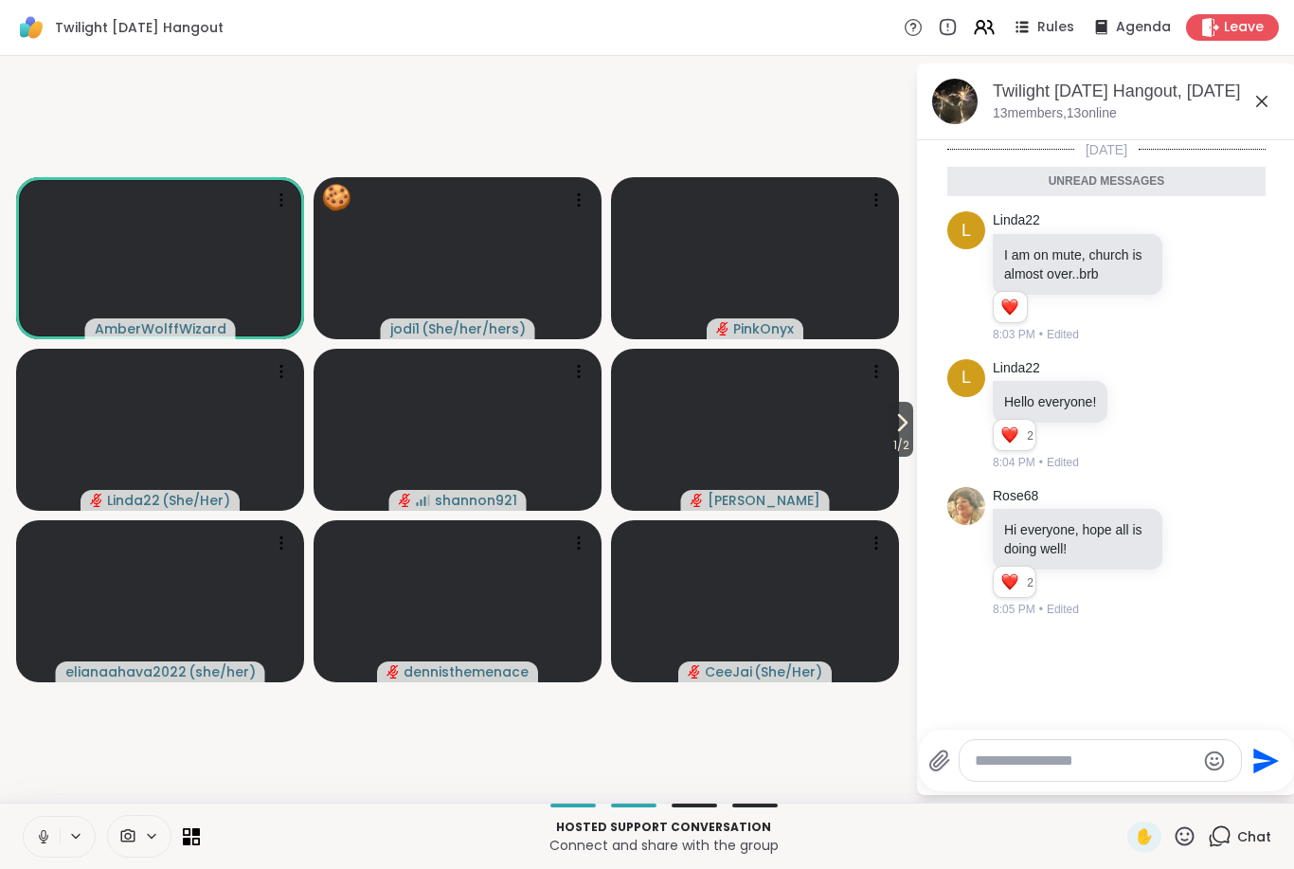
click at [43, 843] on icon at bounding box center [43, 836] width 17 height 17
click at [1187, 840] on icon at bounding box center [1185, 835] width 19 height 19
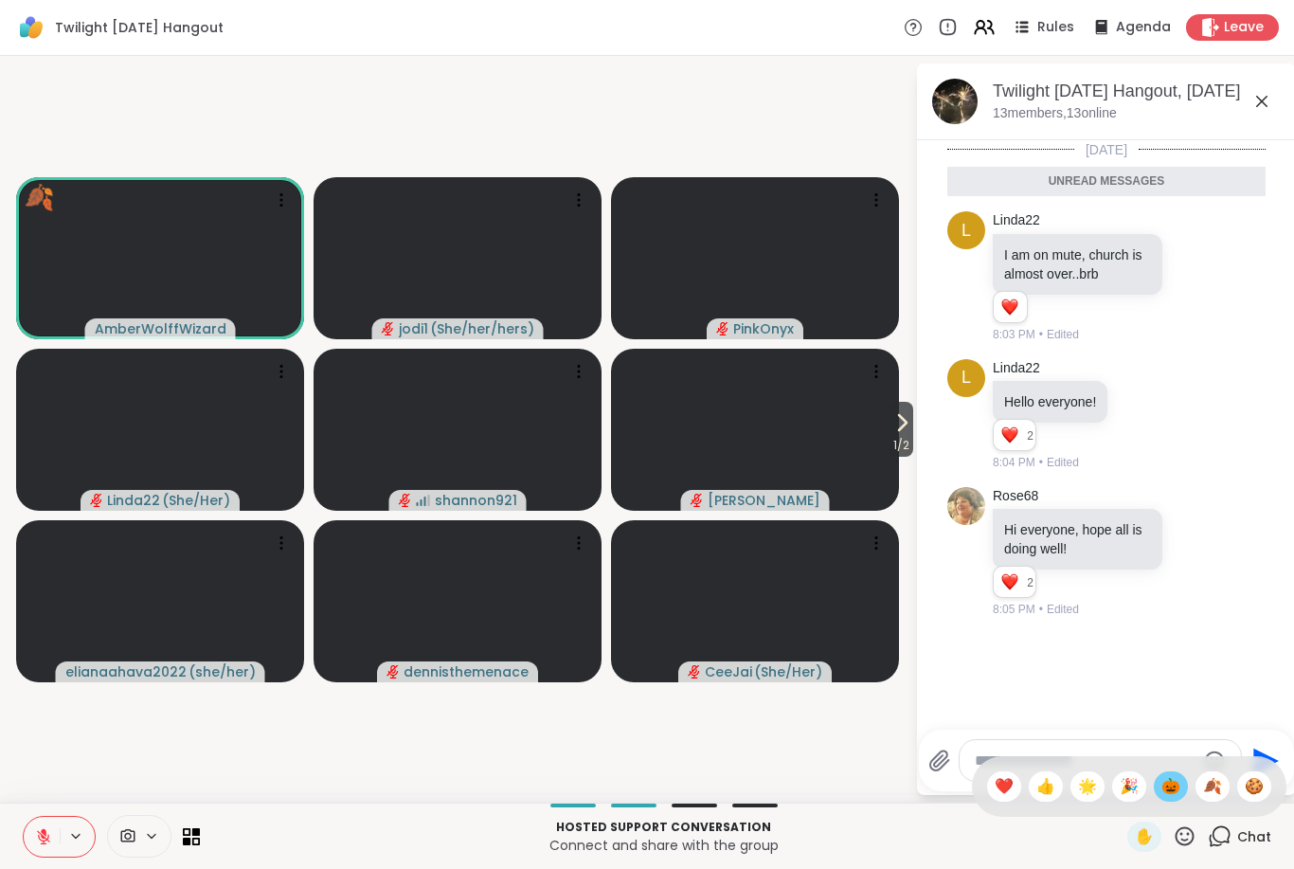
click at [1169, 788] on span "🎃" at bounding box center [1171, 786] width 19 height 23
click at [37, 830] on icon at bounding box center [43, 836] width 17 height 17
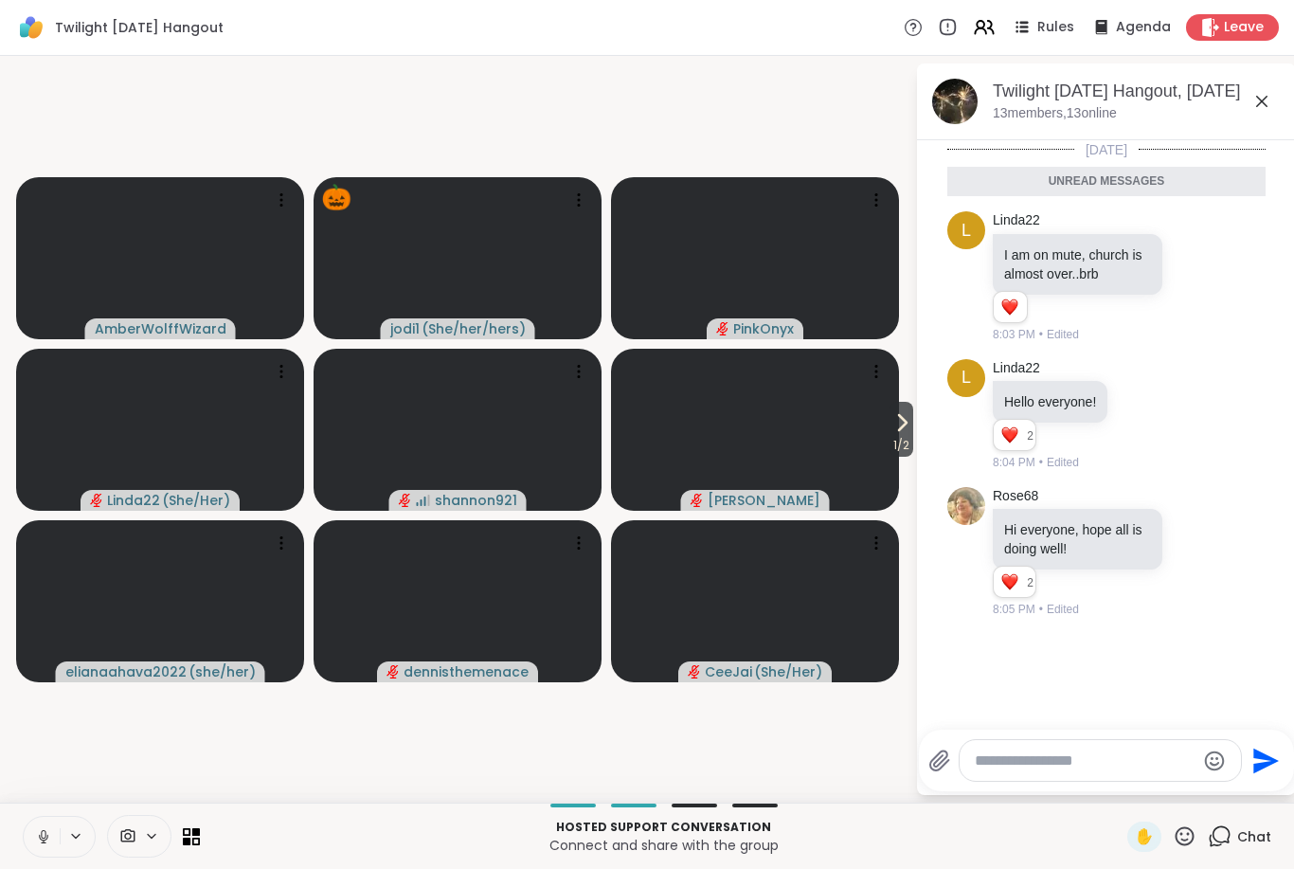
click at [1191, 840] on icon at bounding box center [1185, 836] width 24 height 24
click at [1211, 794] on span "🍂" at bounding box center [1212, 786] width 19 height 23
click at [1184, 837] on icon at bounding box center [1185, 836] width 24 height 24
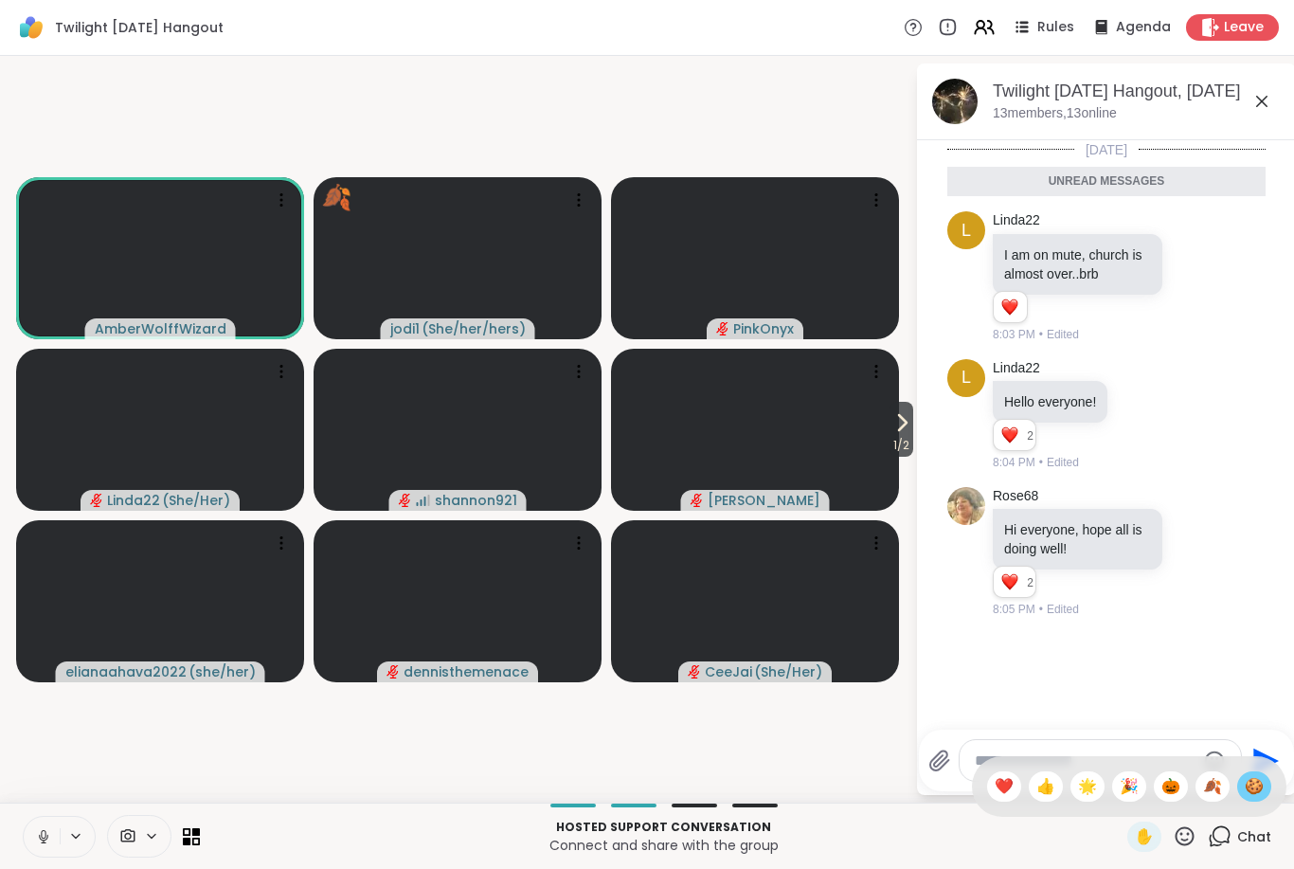
click at [1257, 788] on span "🍪" at bounding box center [1254, 786] width 19 height 23
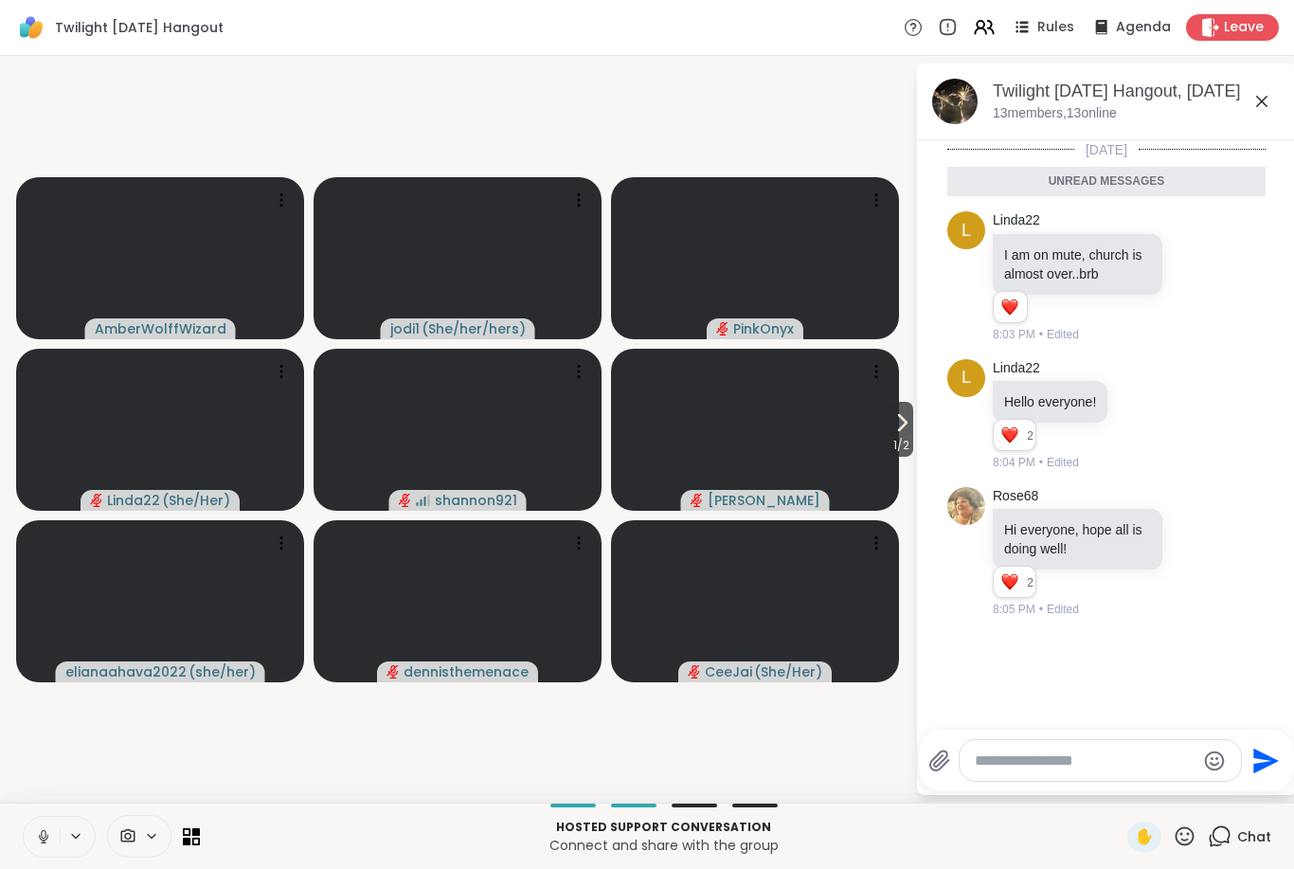
click at [39, 847] on button at bounding box center [42, 837] width 36 height 40
click at [1188, 847] on icon at bounding box center [1185, 836] width 24 height 24
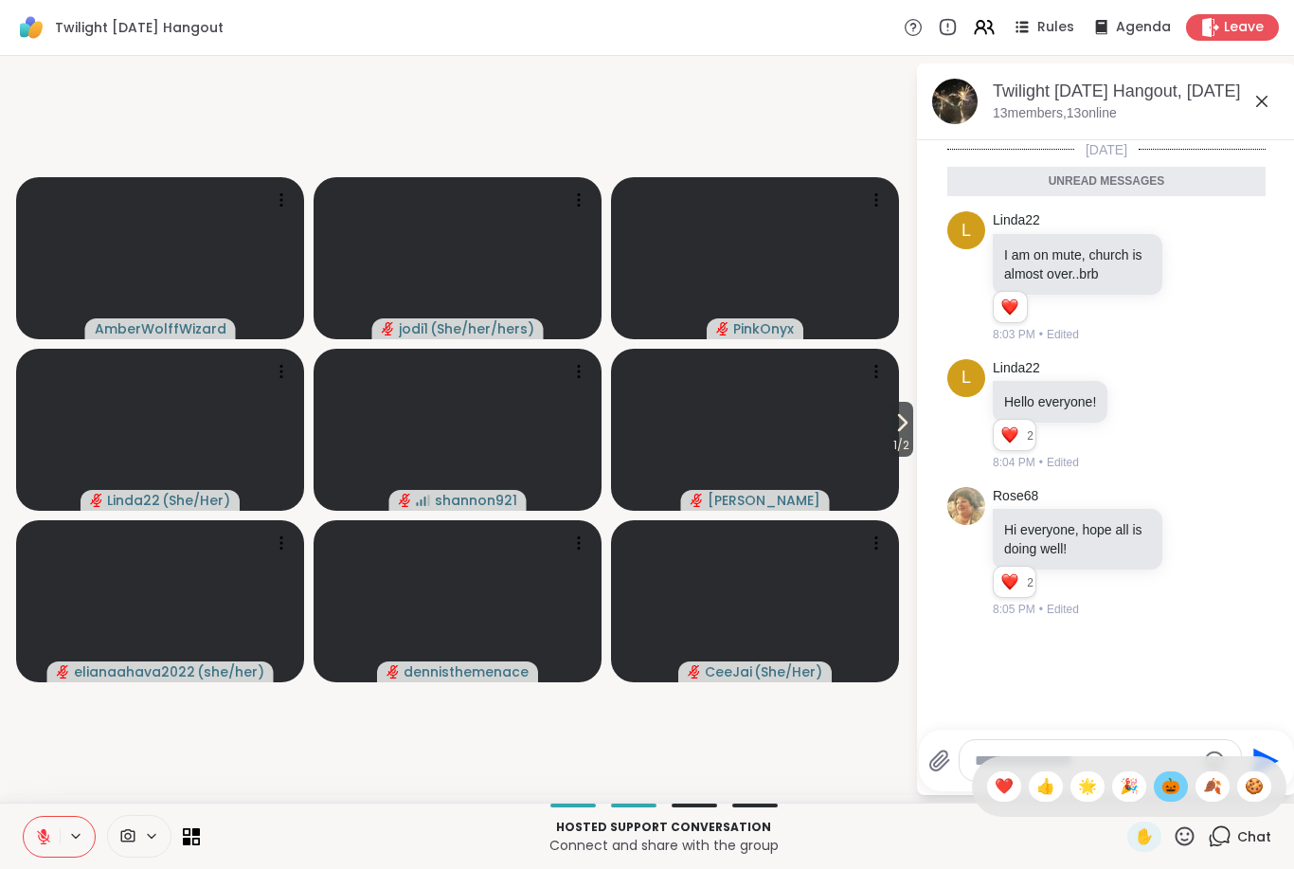
click at [1168, 792] on span "🎃" at bounding box center [1171, 786] width 19 height 23
click at [40, 832] on icon at bounding box center [43, 836] width 13 height 13
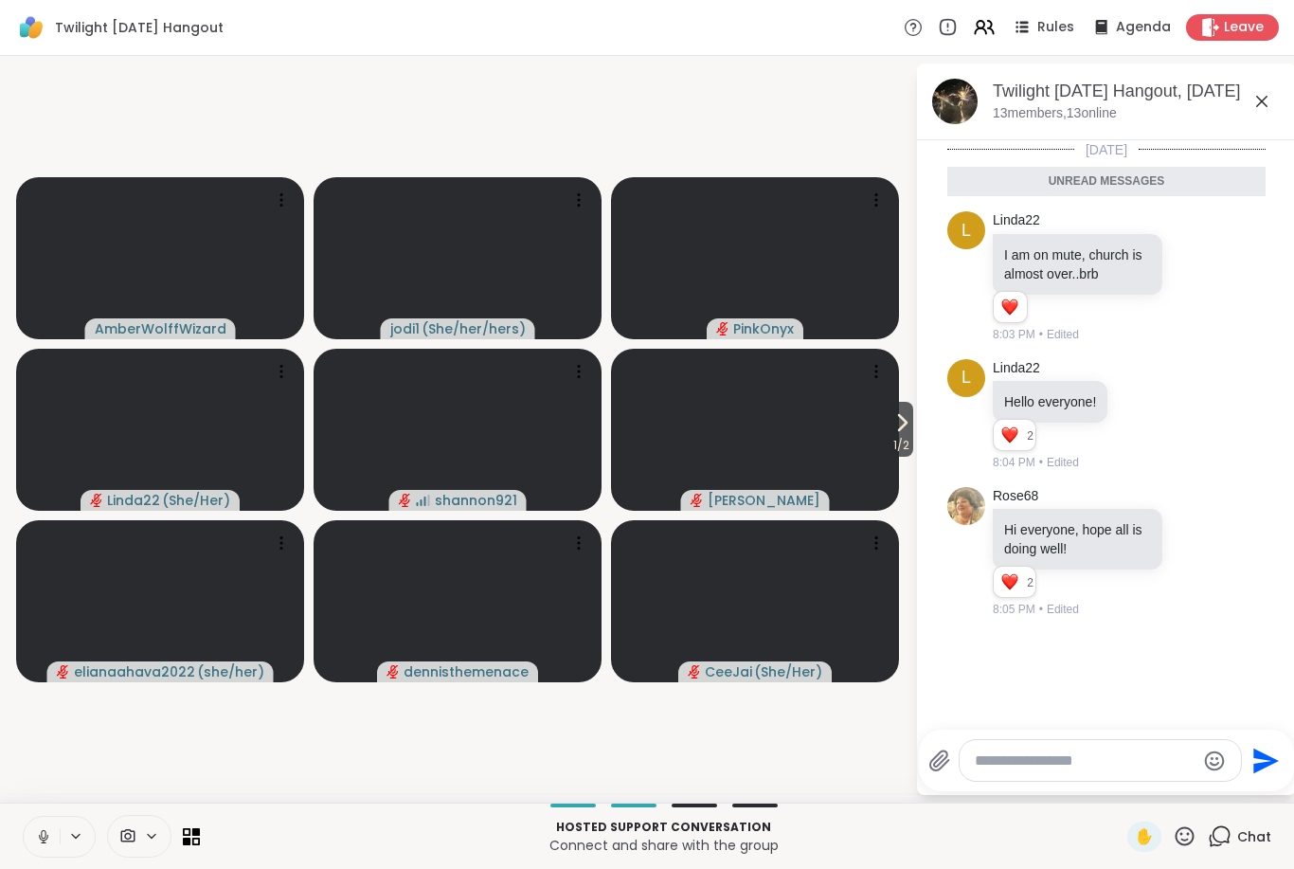
click at [33, 840] on button at bounding box center [42, 837] width 36 height 40
click at [45, 839] on icon at bounding box center [43, 836] width 17 height 17
click at [42, 841] on icon at bounding box center [43, 836] width 17 height 17
click at [45, 841] on icon at bounding box center [43, 836] width 17 height 17
click at [24, 858] on div "Hosted support conversation Connect and share with the group ✋ Chat" at bounding box center [647, 836] width 1294 height 66
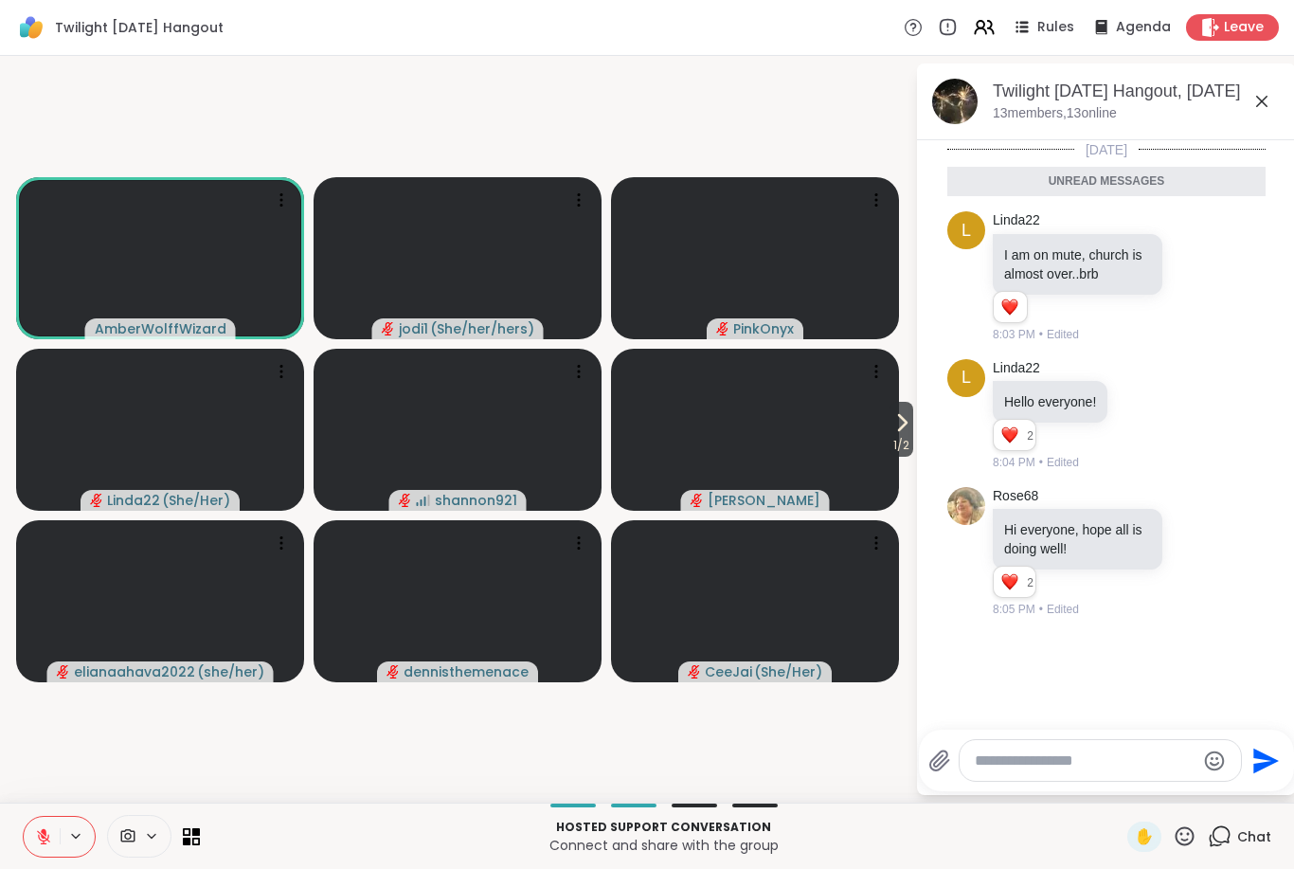
click at [912, 443] on span "1 / 2" at bounding box center [902, 445] width 24 height 23
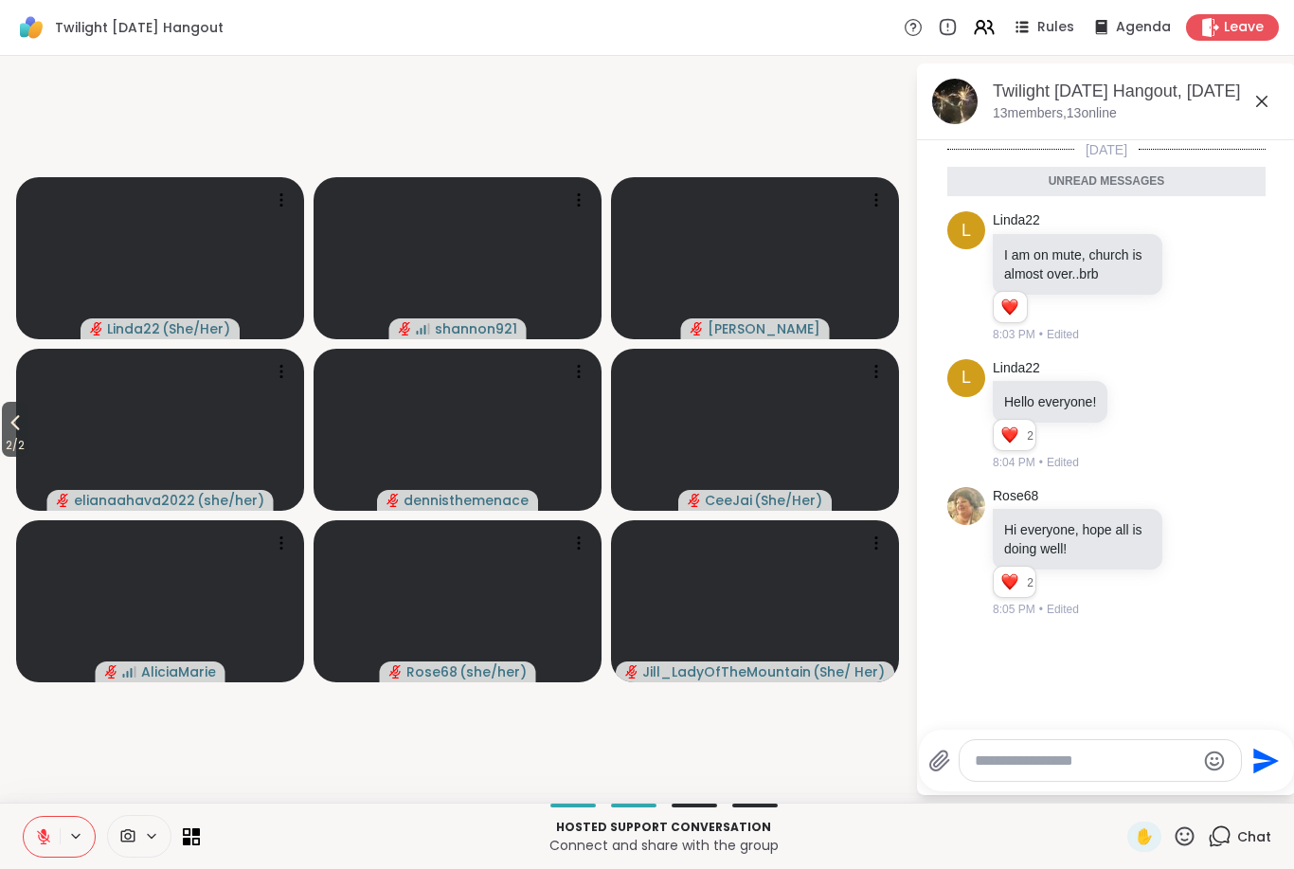
click at [996, 756] on textarea "Type your message" at bounding box center [1085, 760] width 221 height 19
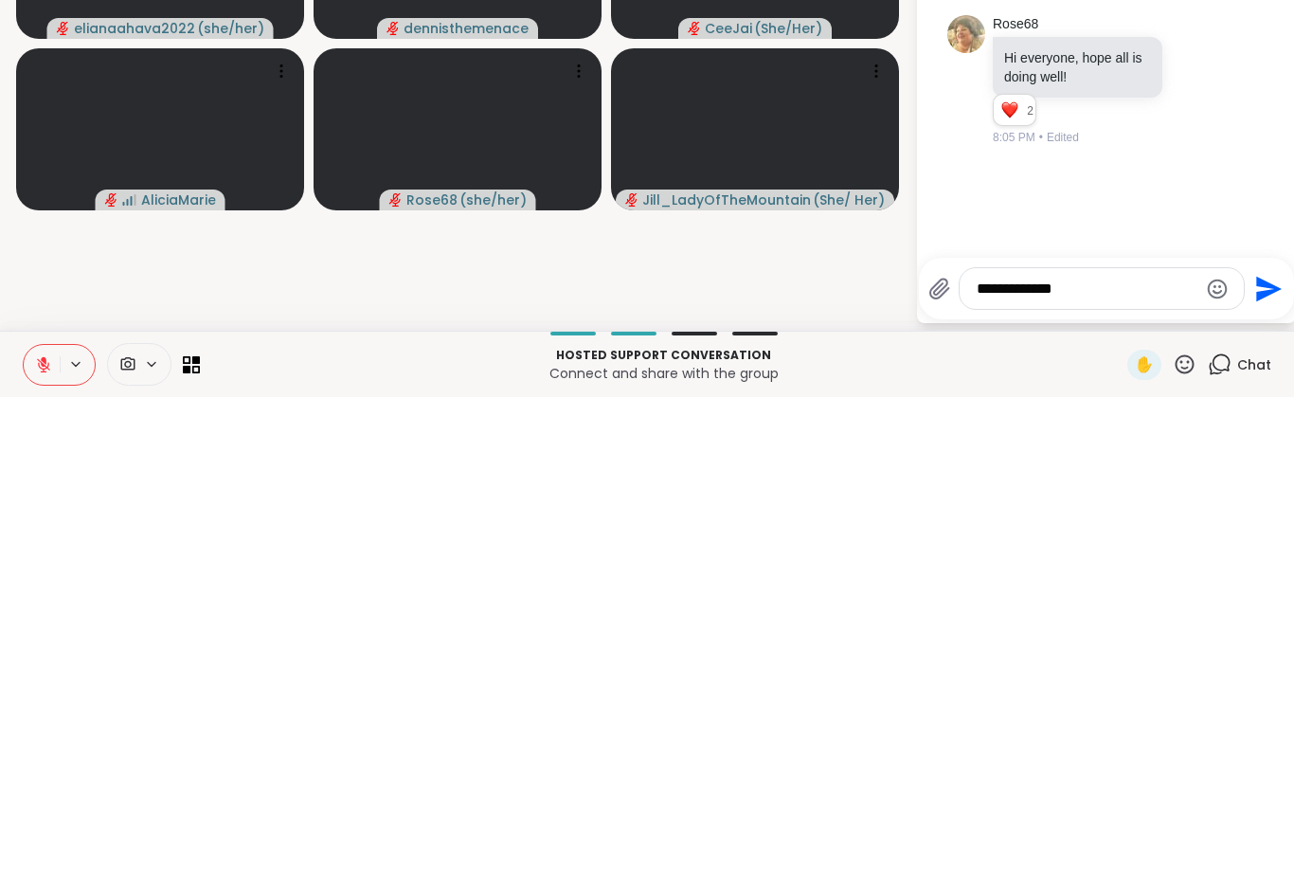
type textarea "**********"
click at [1269, 746] on icon "Send" at bounding box center [1267, 761] width 30 height 30
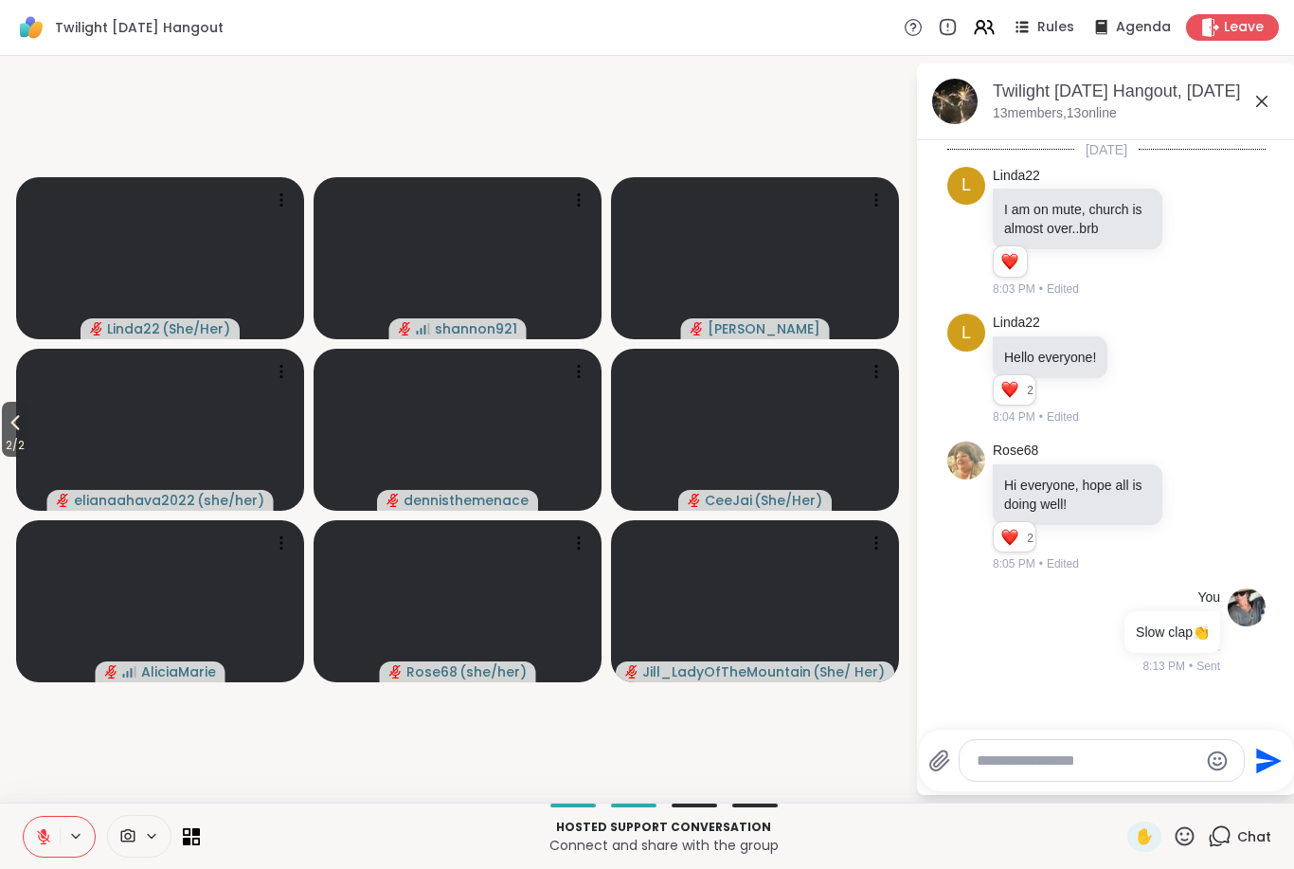
click at [20, 425] on icon at bounding box center [15, 422] width 23 height 23
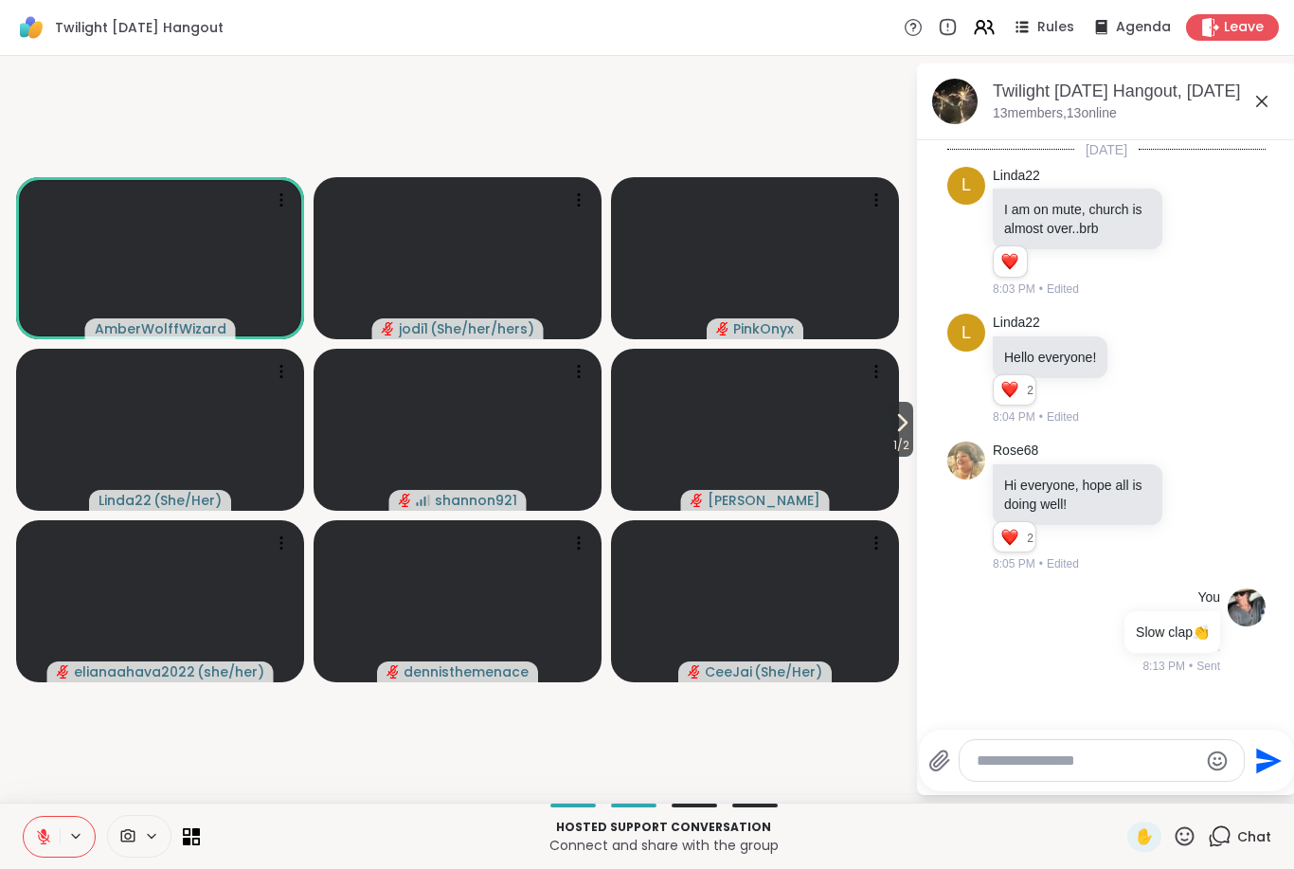
click at [1193, 837] on icon at bounding box center [1185, 836] width 24 height 24
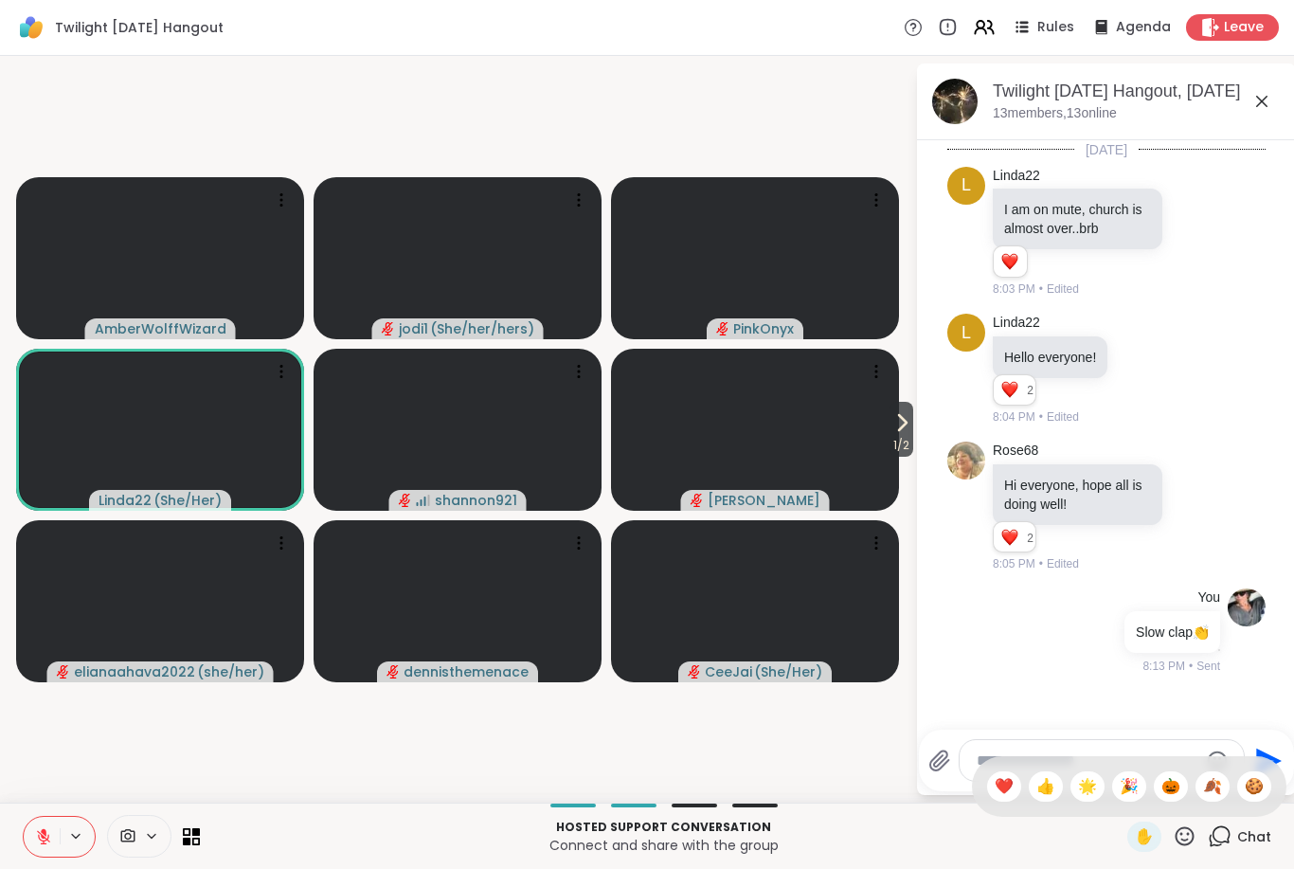
click at [1213, 789] on span "🍂" at bounding box center [1212, 786] width 19 height 23
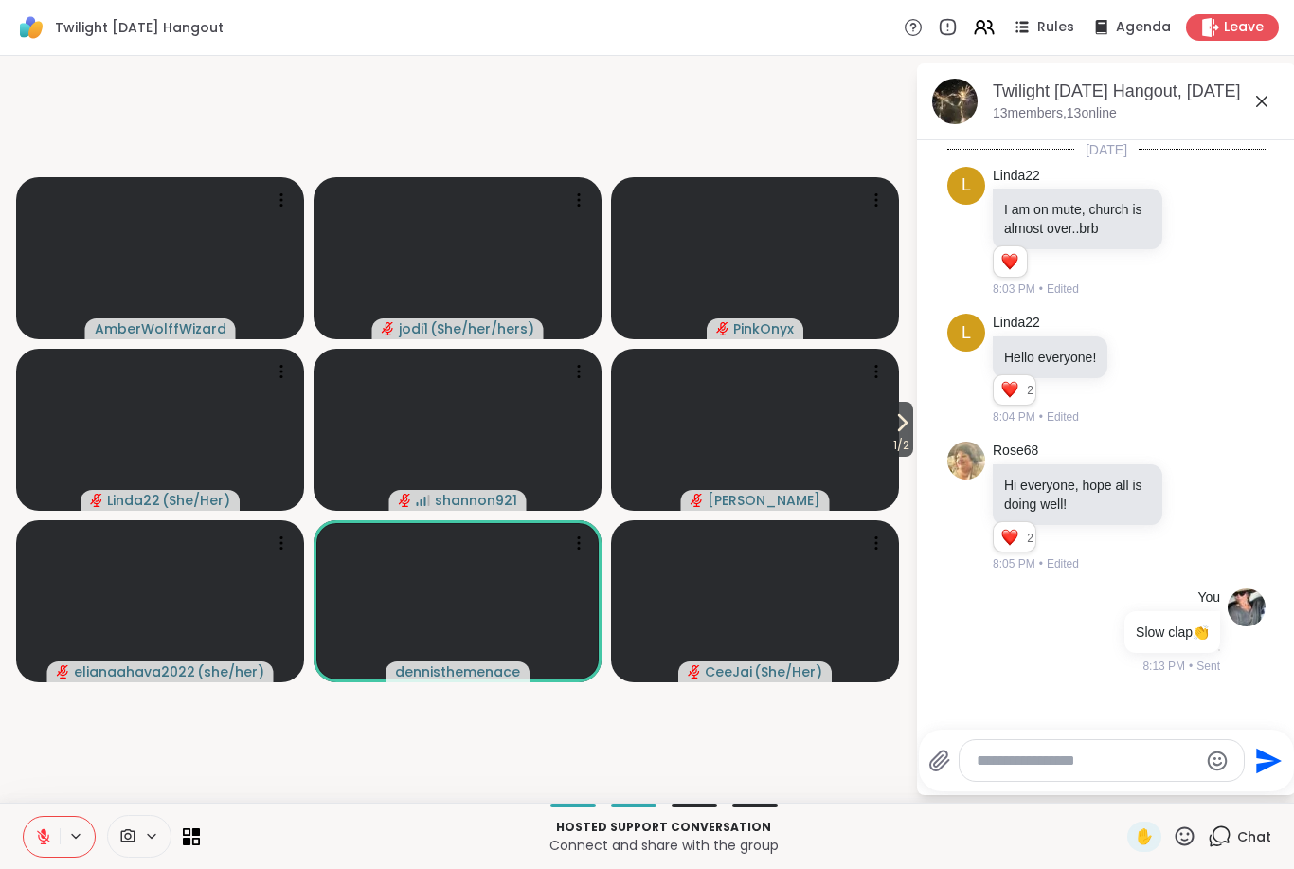
click at [1190, 837] on icon at bounding box center [1185, 836] width 24 height 24
click at [1251, 791] on span "🍪" at bounding box center [1254, 786] width 19 height 23
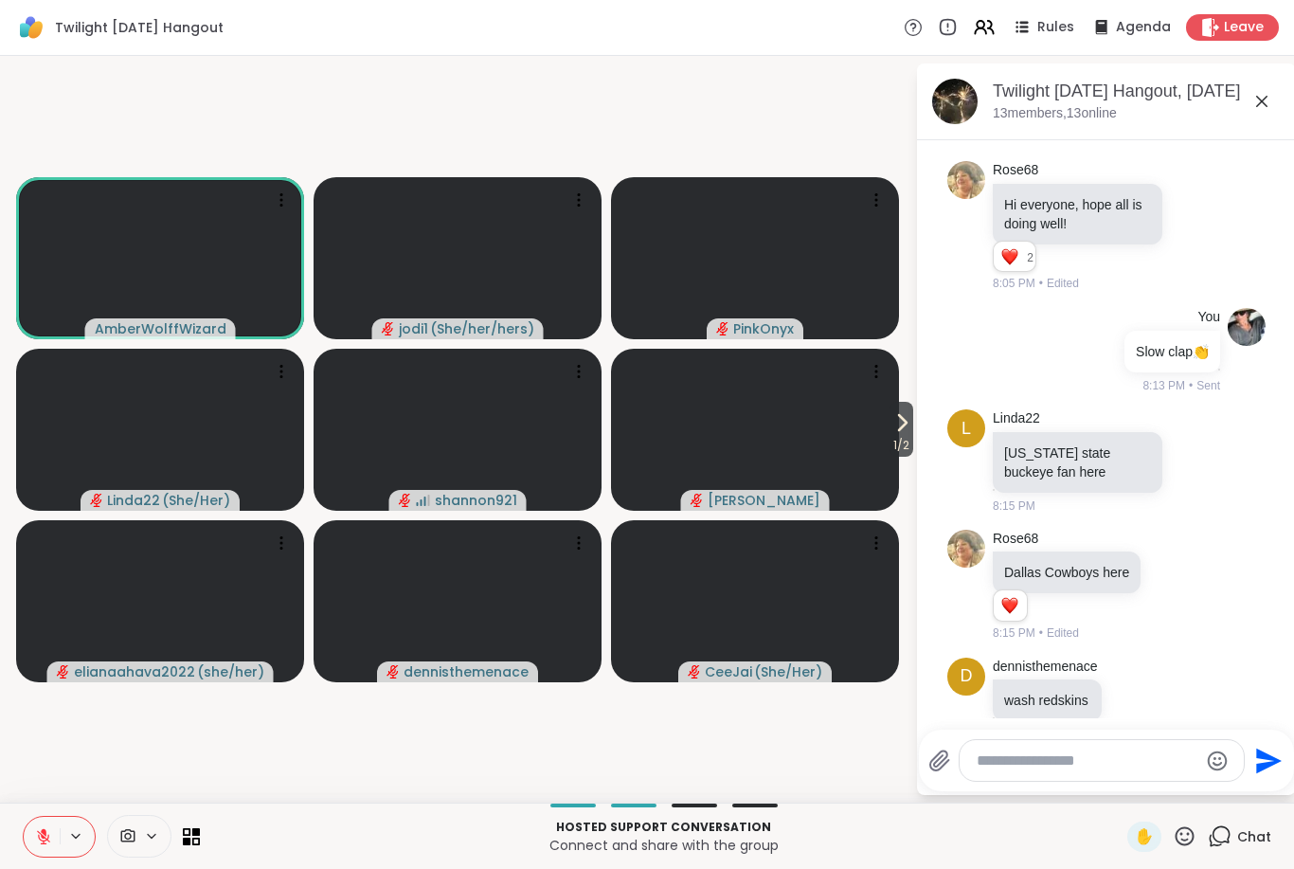
scroll to position [334, 0]
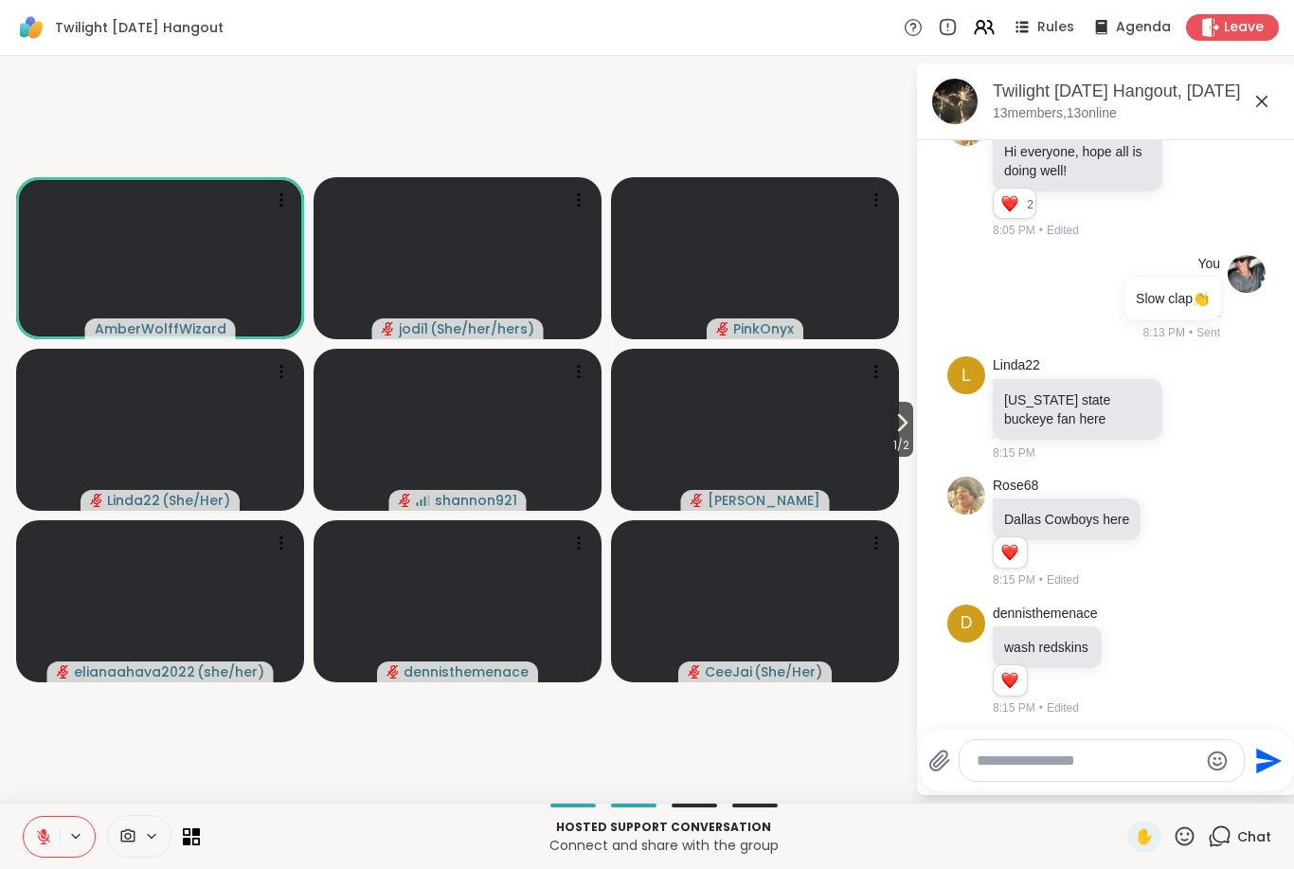
click at [50, 832] on icon at bounding box center [43, 836] width 17 height 17
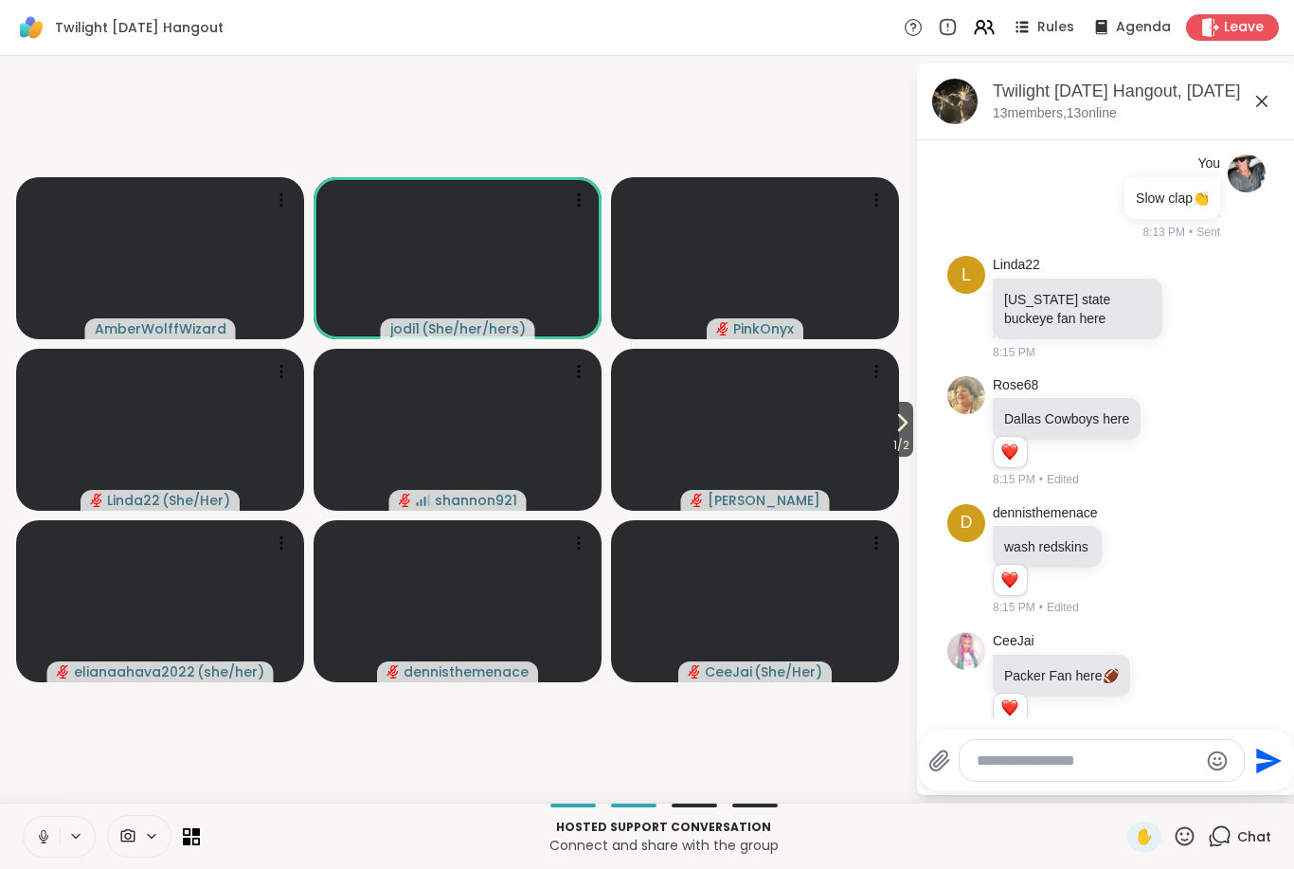
scroll to position [461, 0]
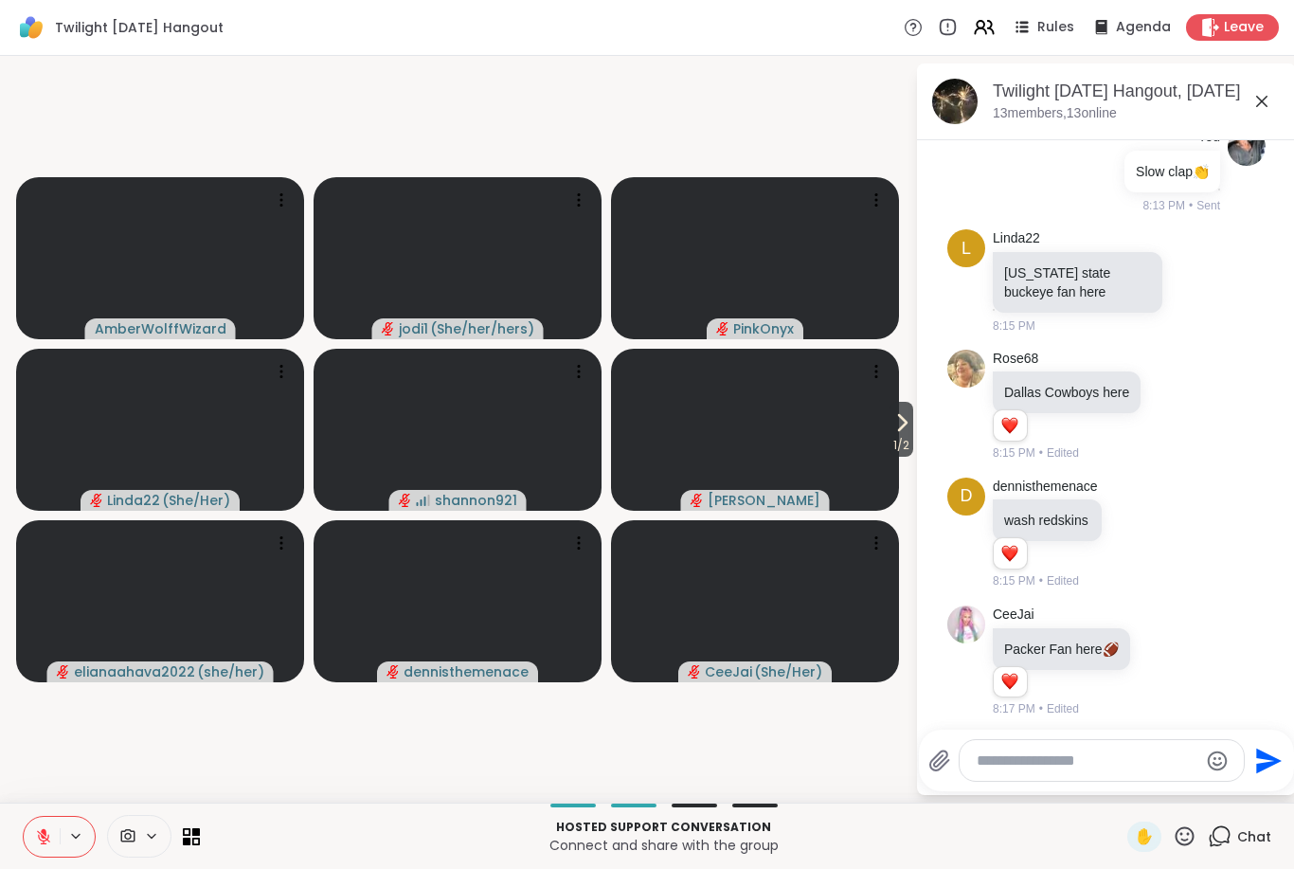
click at [42, 852] on button at bounding box center [42, 837] width 36 height 40
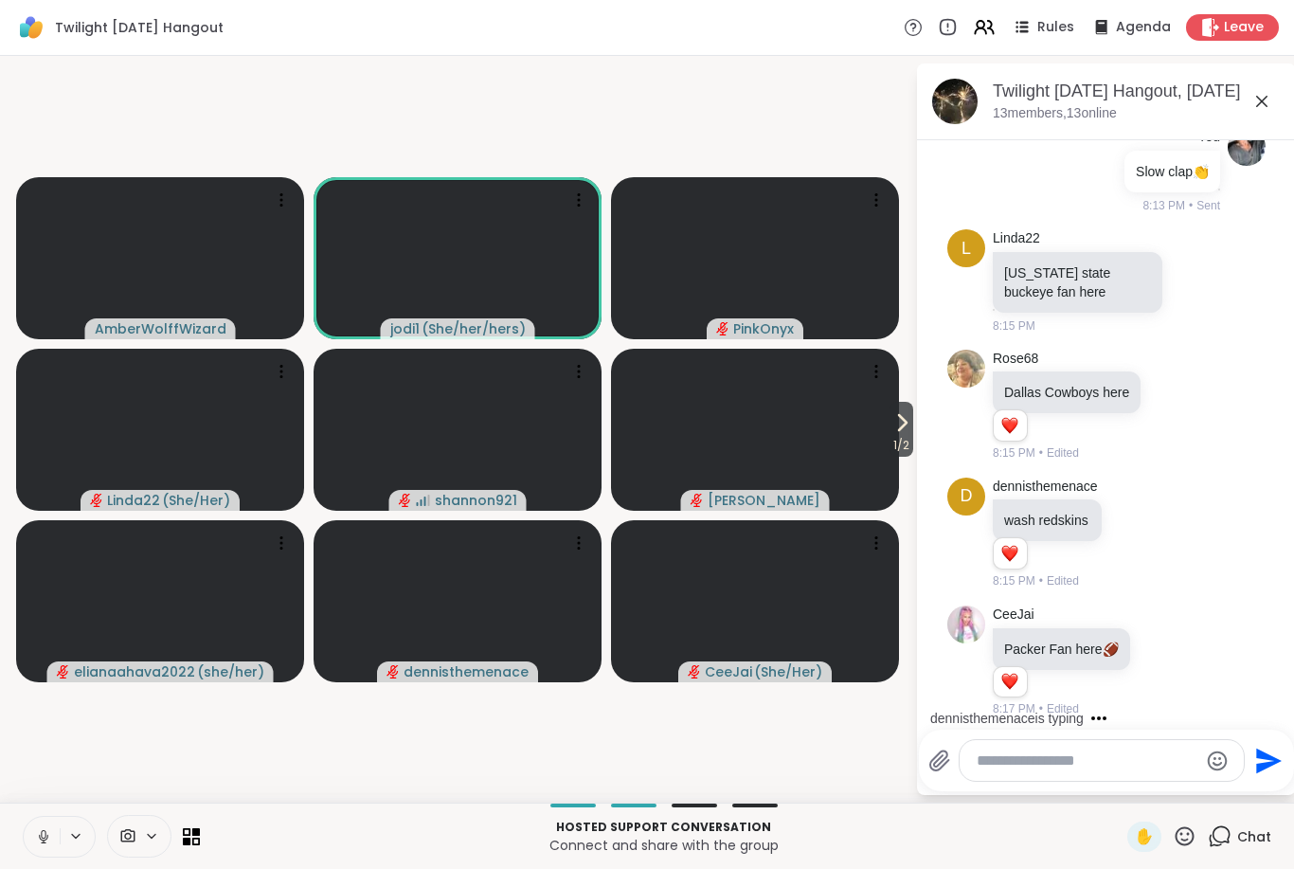
click at [30, 841] on button at bounding box center [42, 837] width 36 height 40
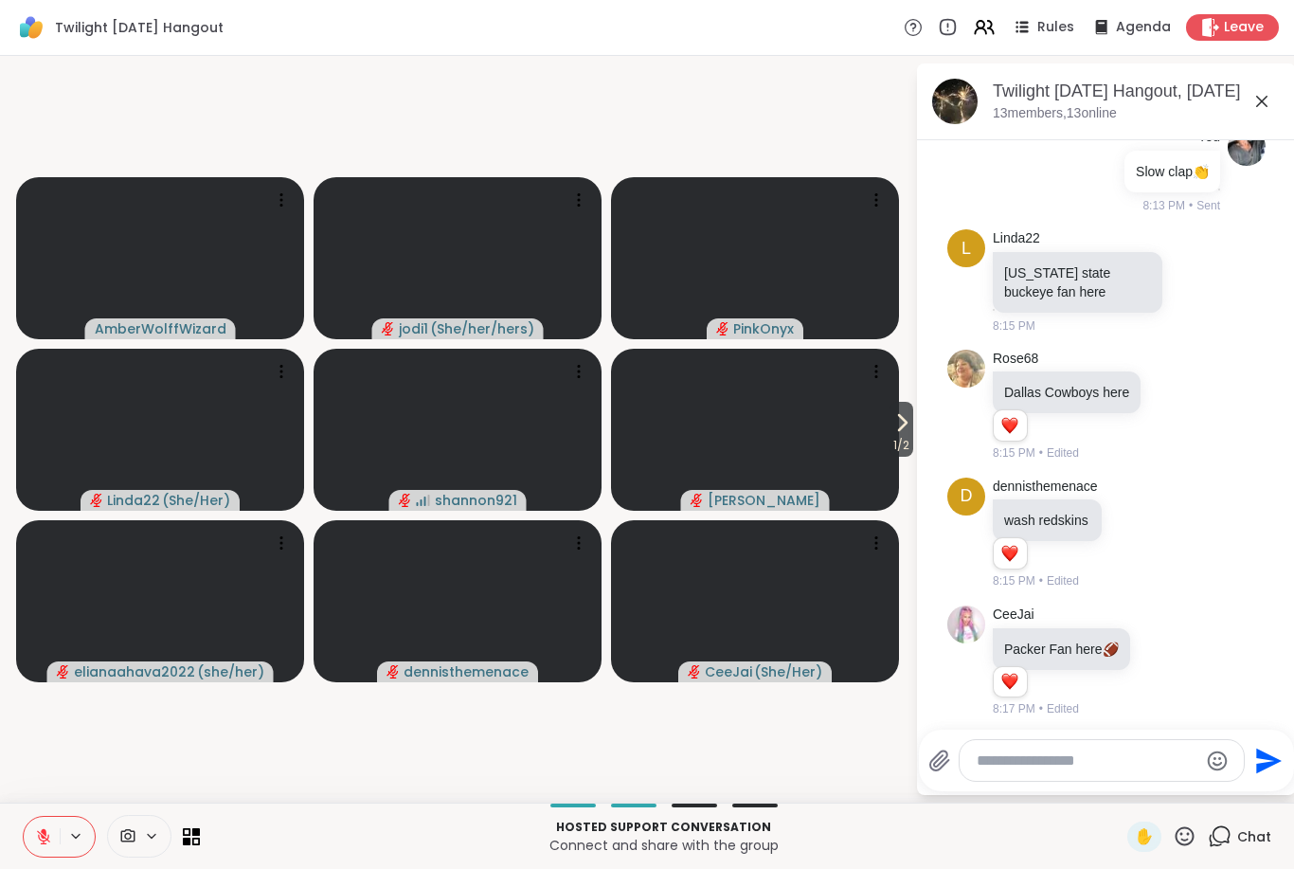
scroll to position [618, 0]
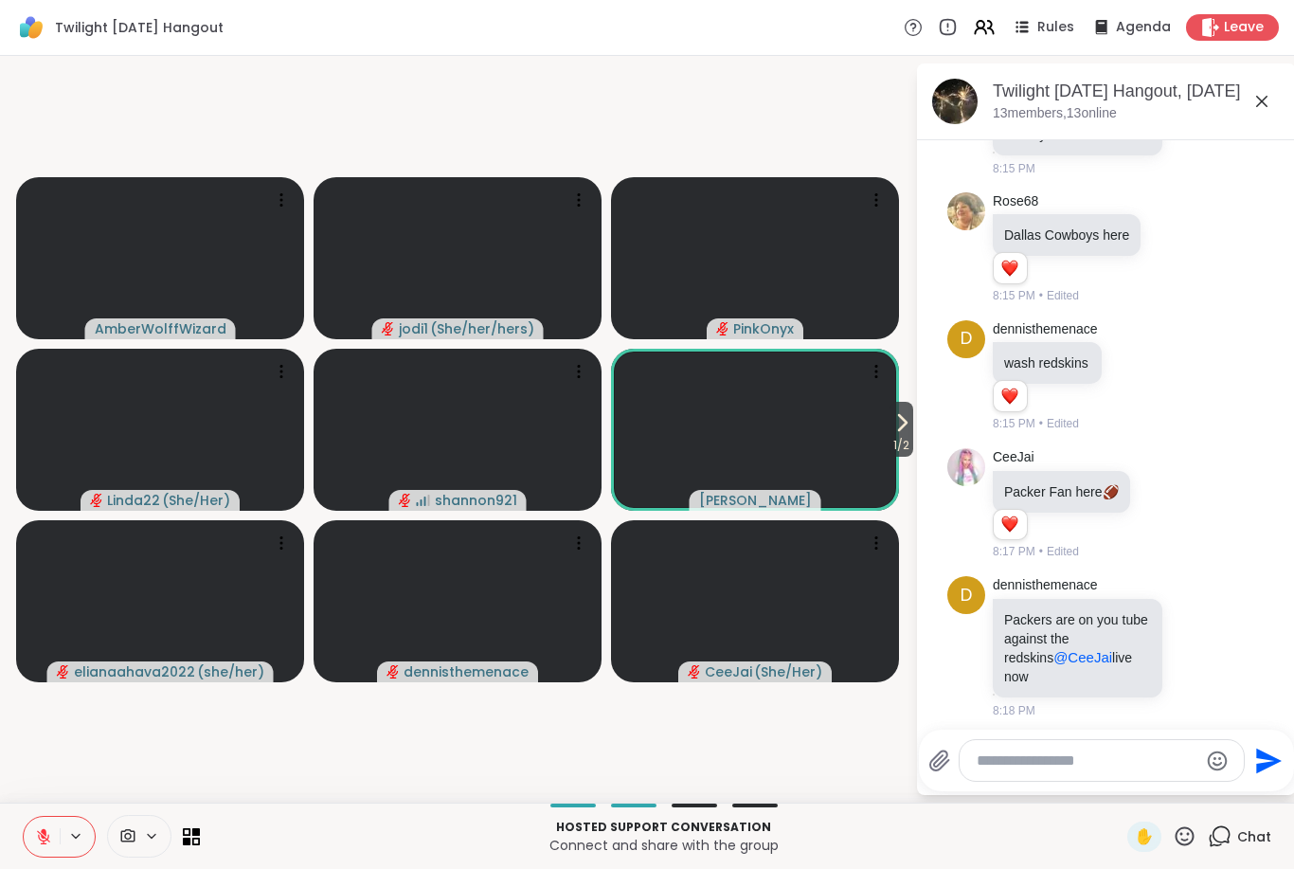
click at [989, 753] on textarea "Type your message" at bounding box center [1087, 760] width 221 height 19
type textarea "**********"
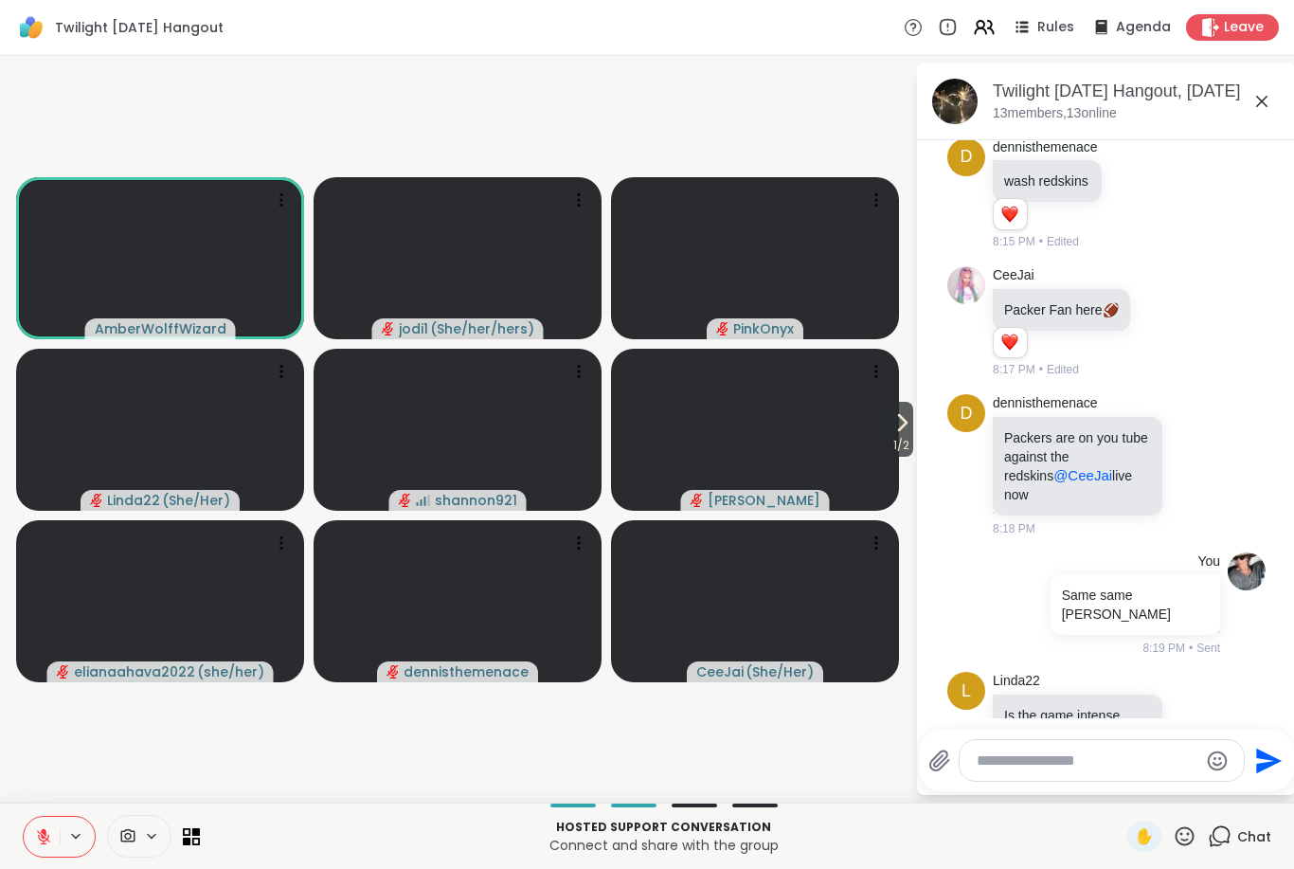
scroll to position [838, 0]
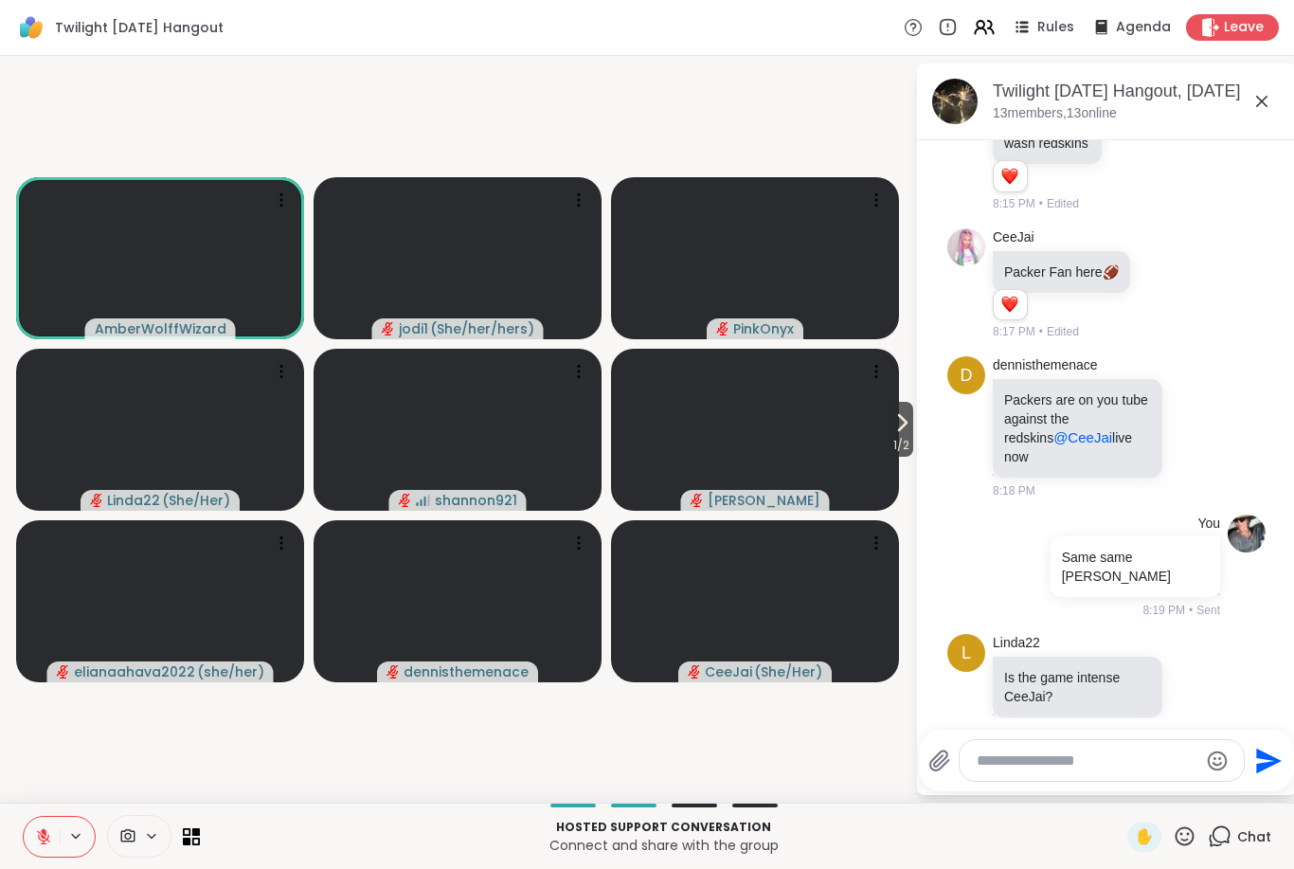
click at [31, 836] on button at bounding box center [42, 837] width 36 height 40
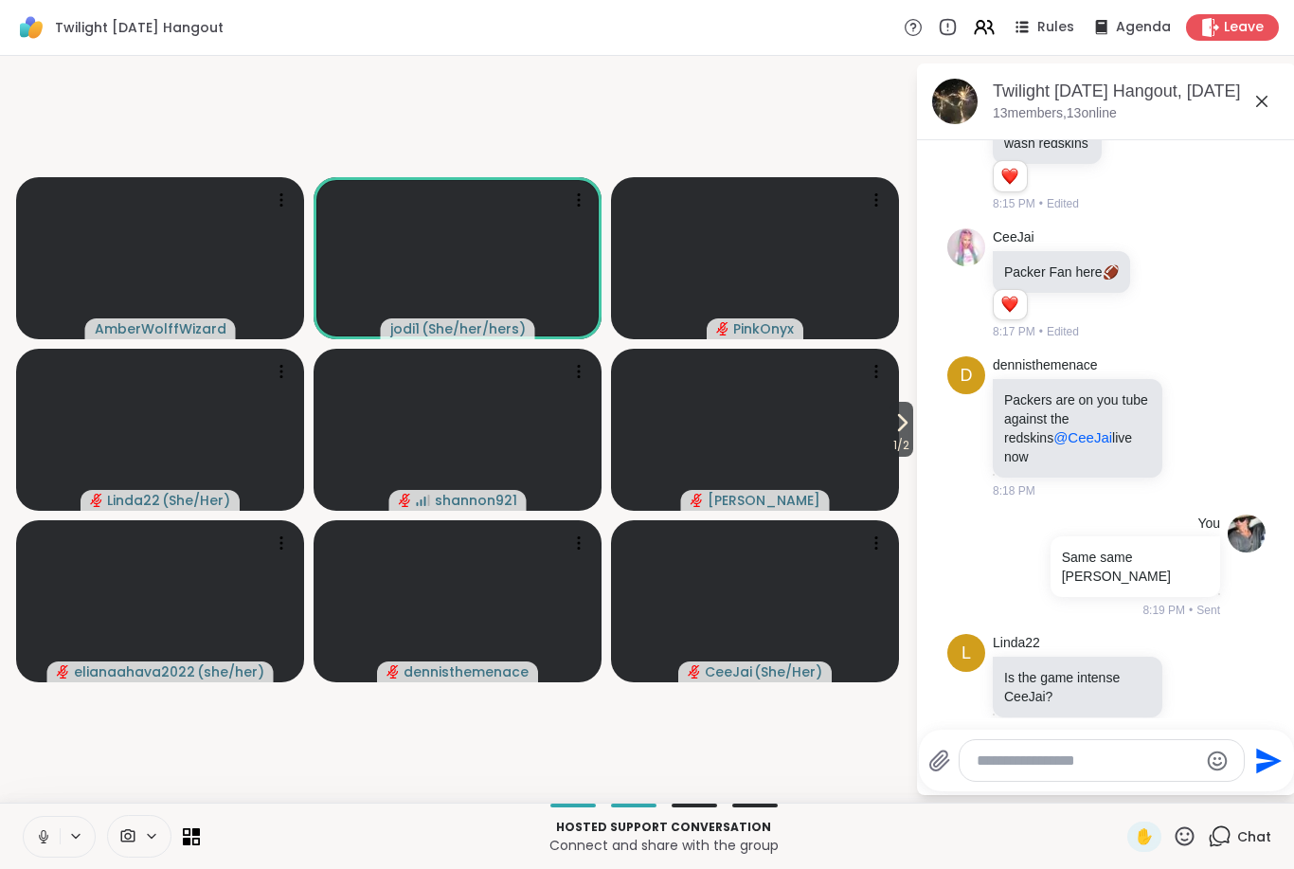
click at [42, 855] on button at bounding box center [42, 837] width 36 height 40
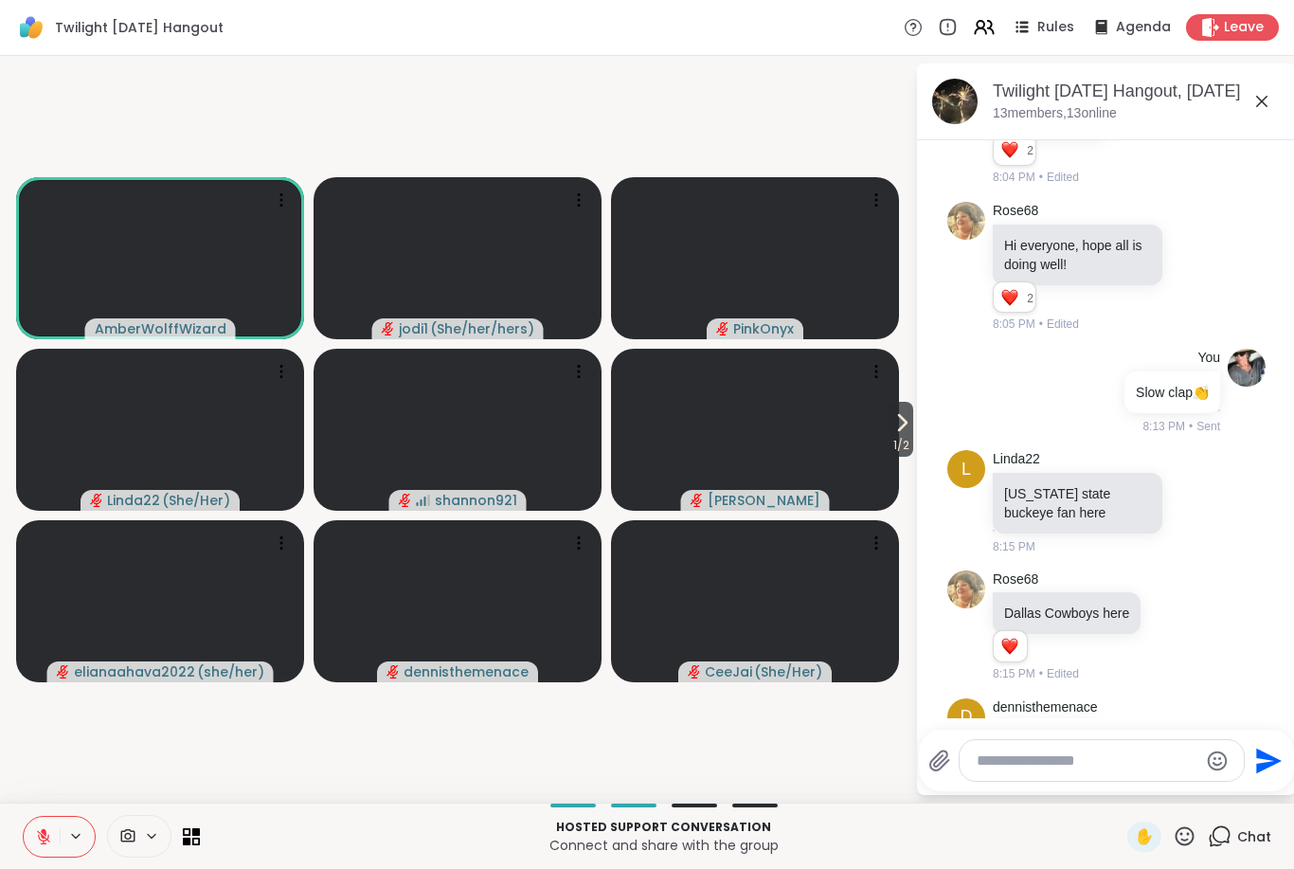
scroll to position [238, 0]
click at [457, 112] on video-player-container "1 / 2 AmberWolffWizard jodi1 ( She/her/hers ) PinkOnyx Linda22 ( She/Her ) shan…" at bounding box center [457, 429] width 893 height 732
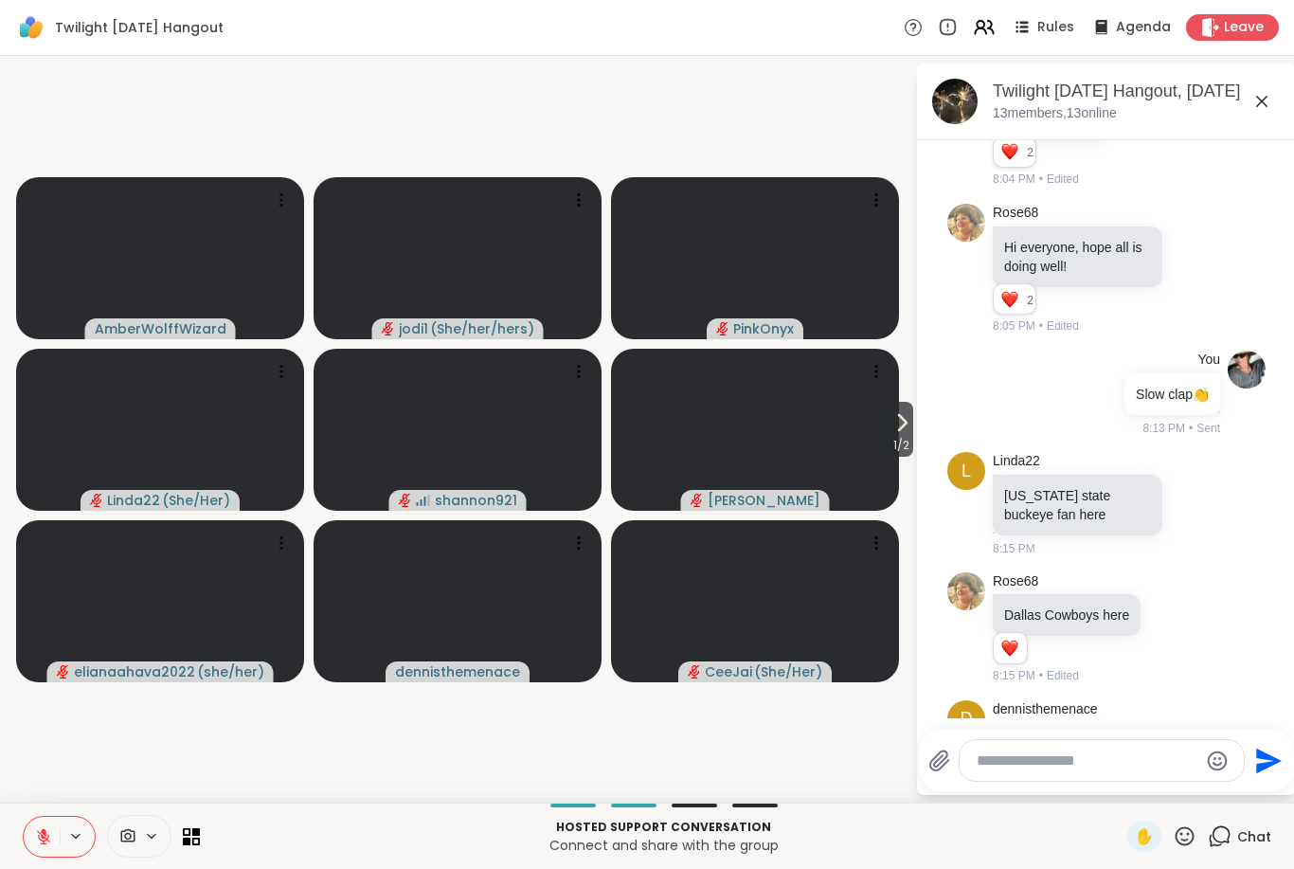
click at [40, 838] on icon at bounding box center [43, 836] width 13 height 13
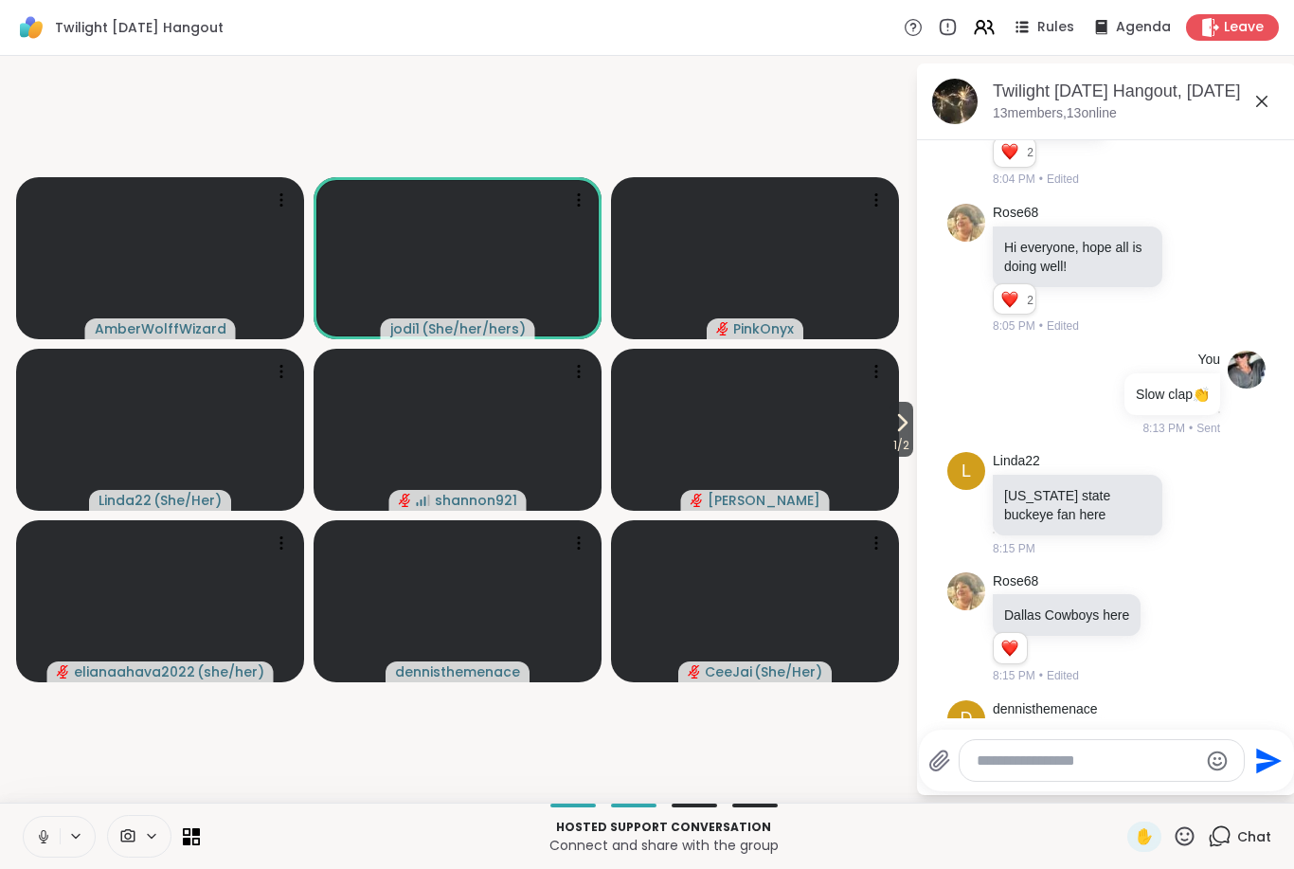
click at [9, 830] on div "Hosted support conversation Connect and share with the group ✋ Chat" at bounding box center [647, 836] width 1294 height 66
click at [34, 850] on button at bounding box center [42, 837] width 36 height 40
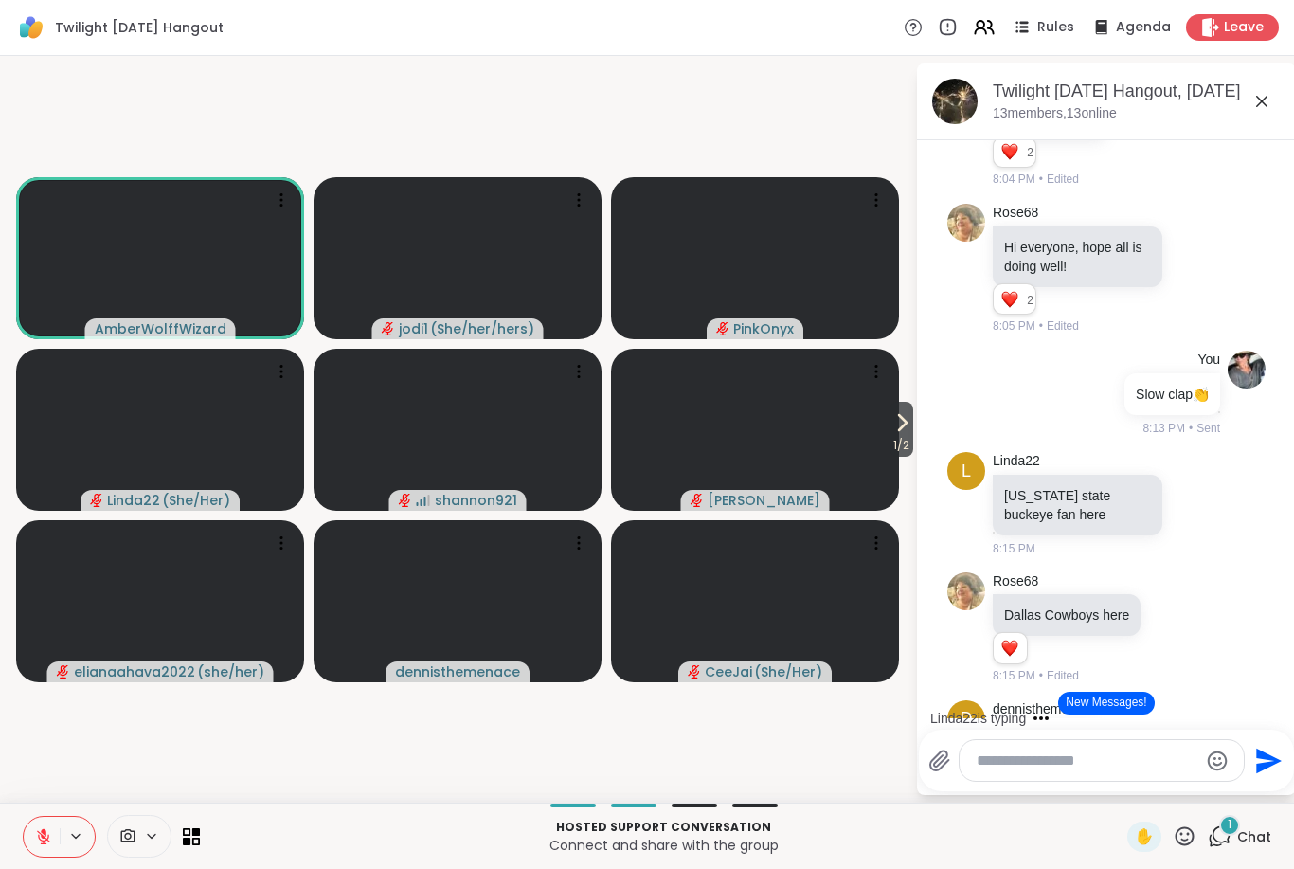
click at [1180, 845] on icon at bounding box center [1185, 836] width 24 height 24
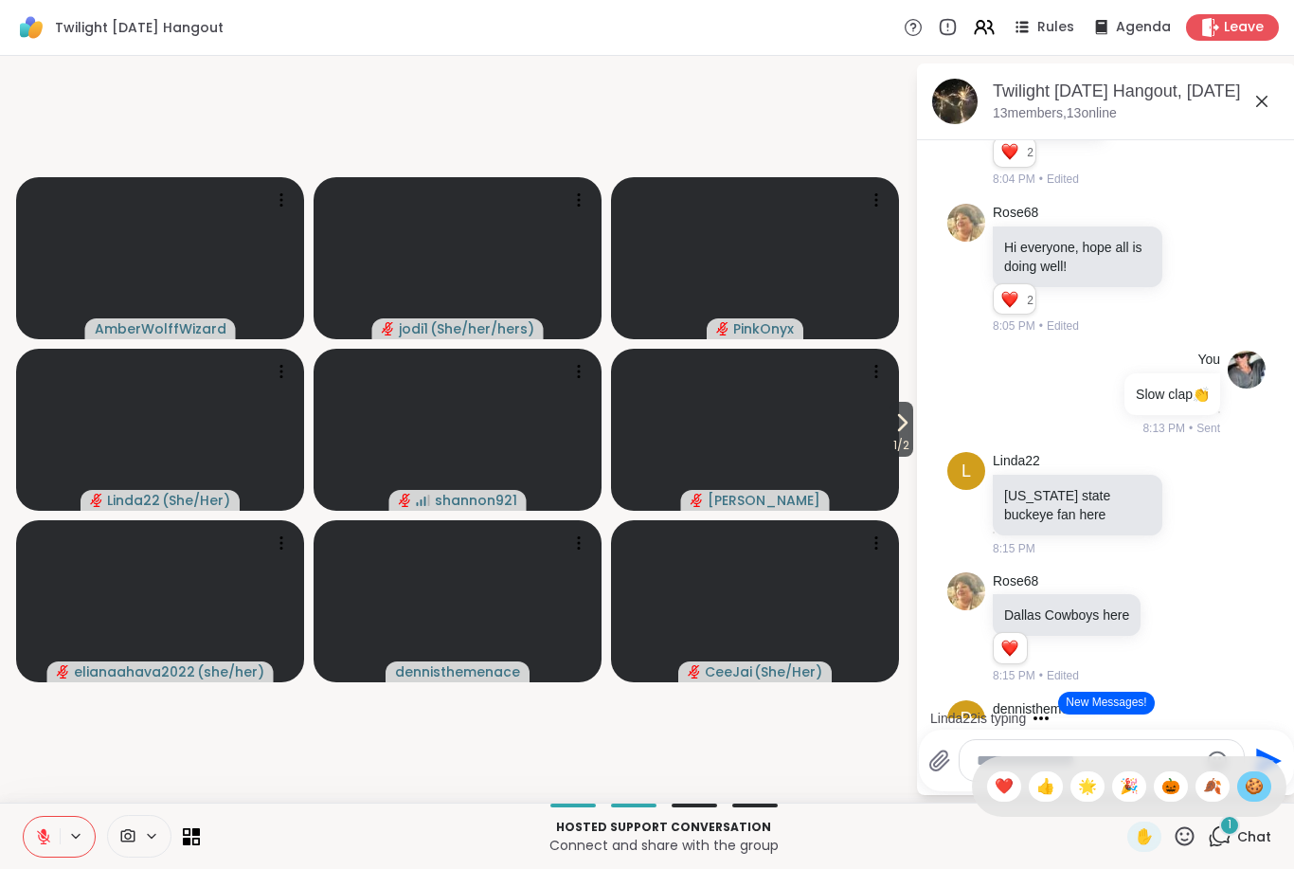
click at [1254, 785] on span "🍪" at bounding box center [1254, 786] width 19 height 23
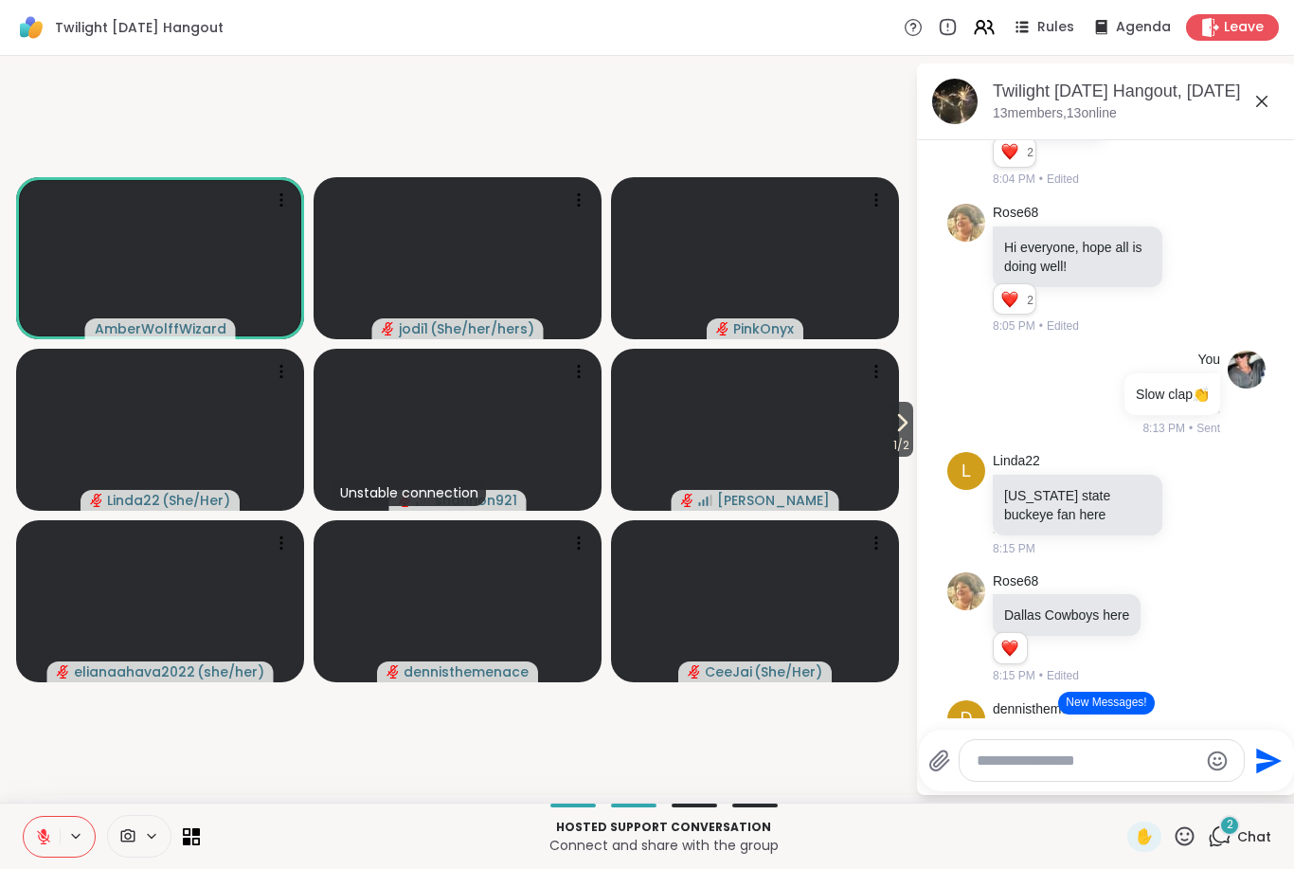
click at [32, 834] on button at bounding box center [42, 837] width 36 height 40
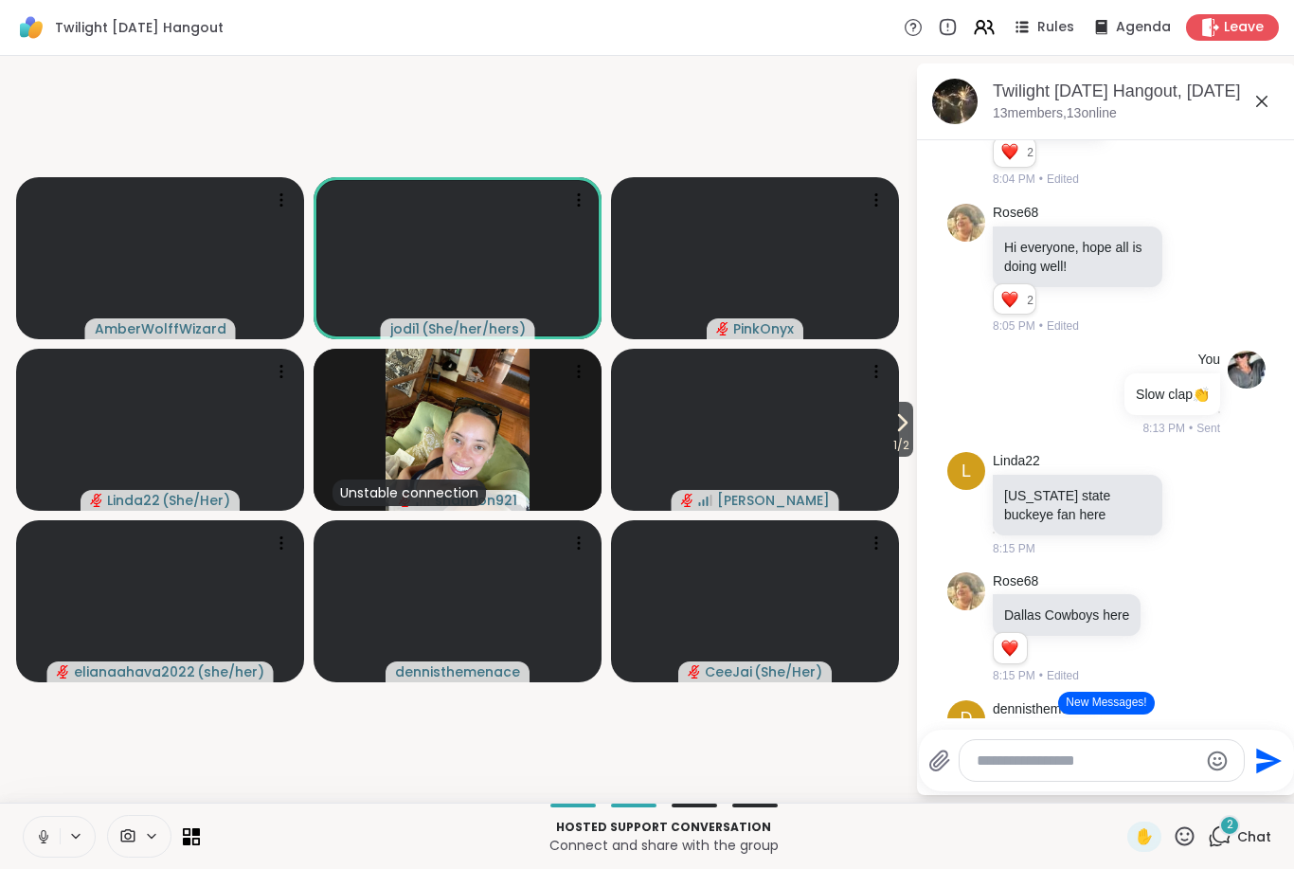
click at [49, 854] on button at bounding box center [42, 837] width 36 height 40
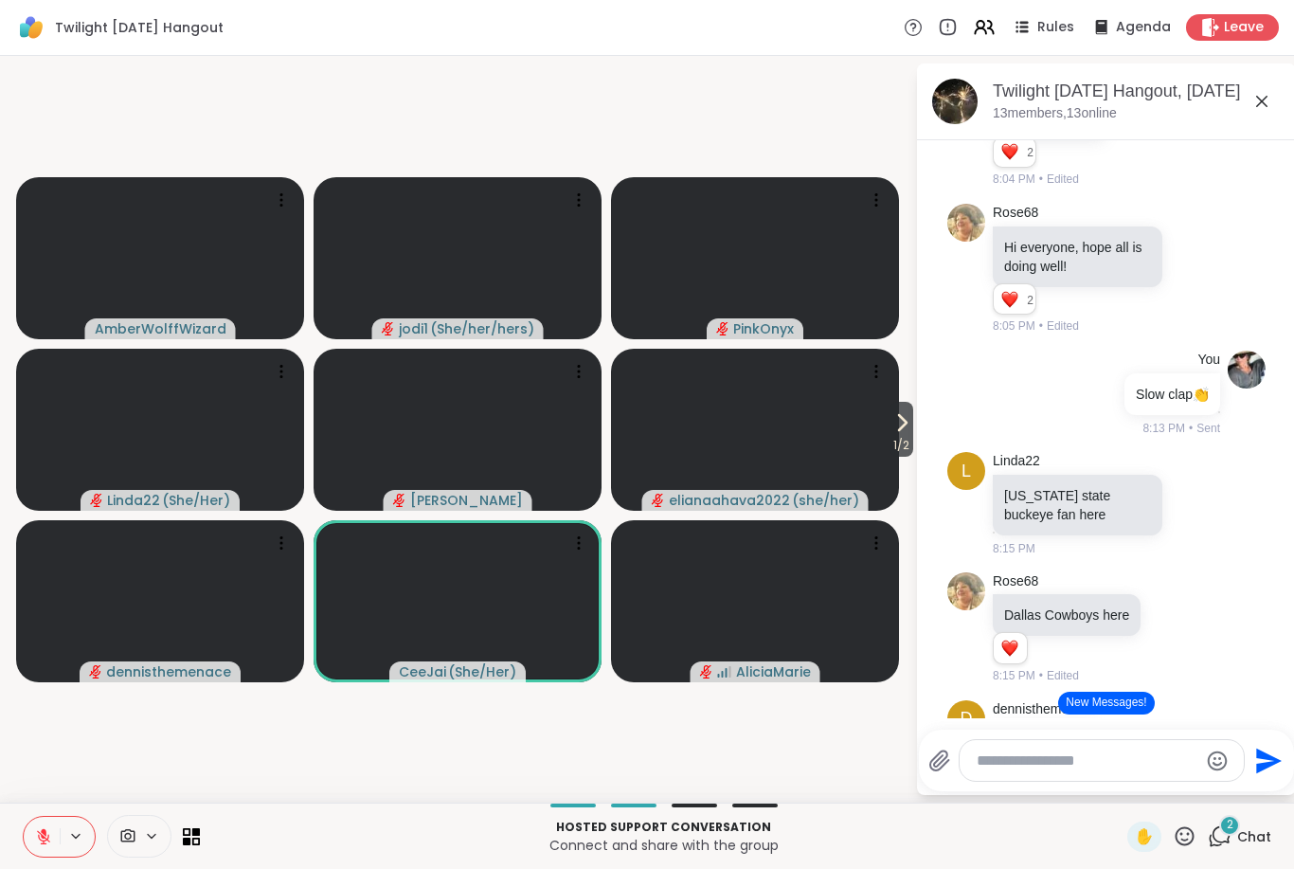
click at [47, 851] on button at bounding box center [42, 837] width 36 height 40
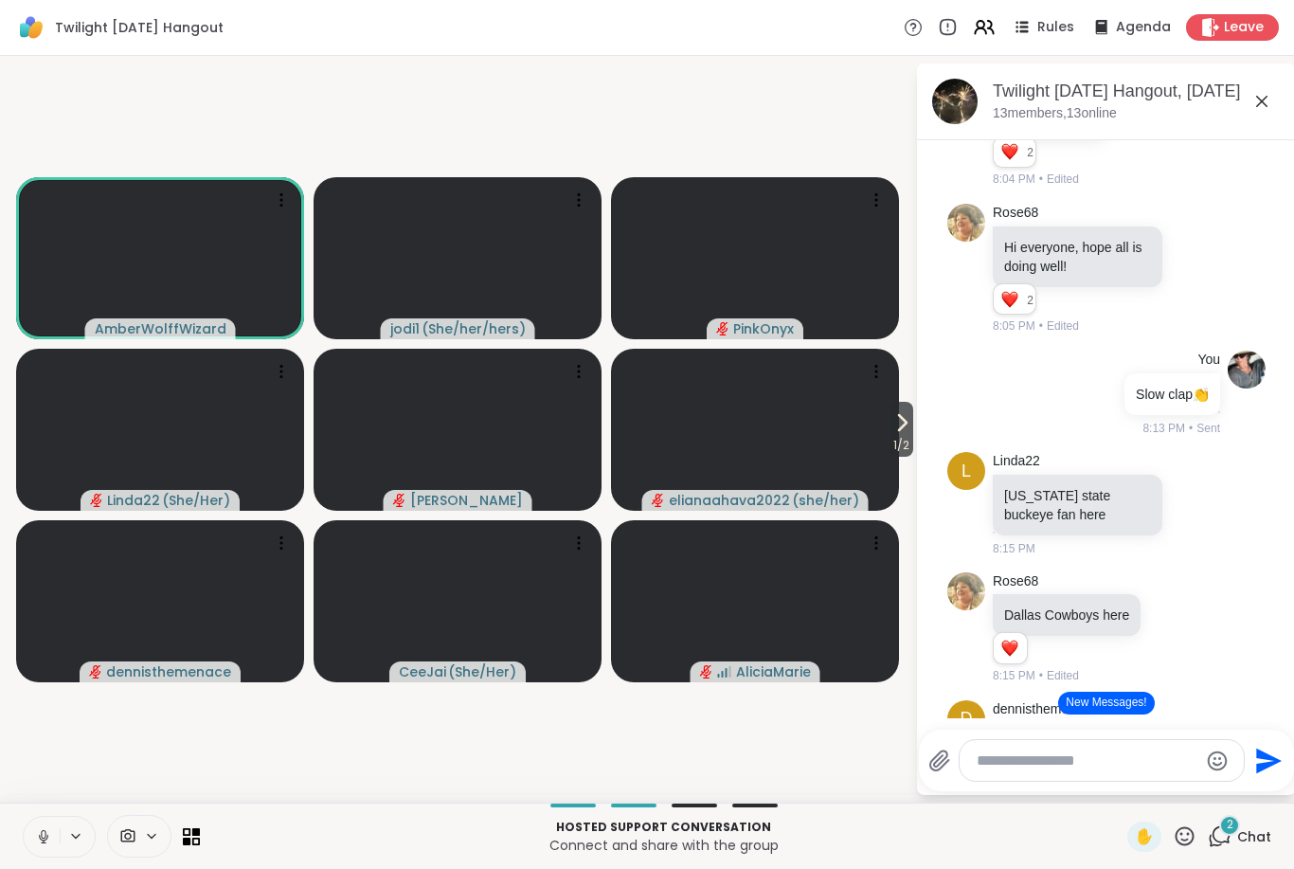
click at [51, 846] on button at bounding box center [42, 837] width 36 height 40
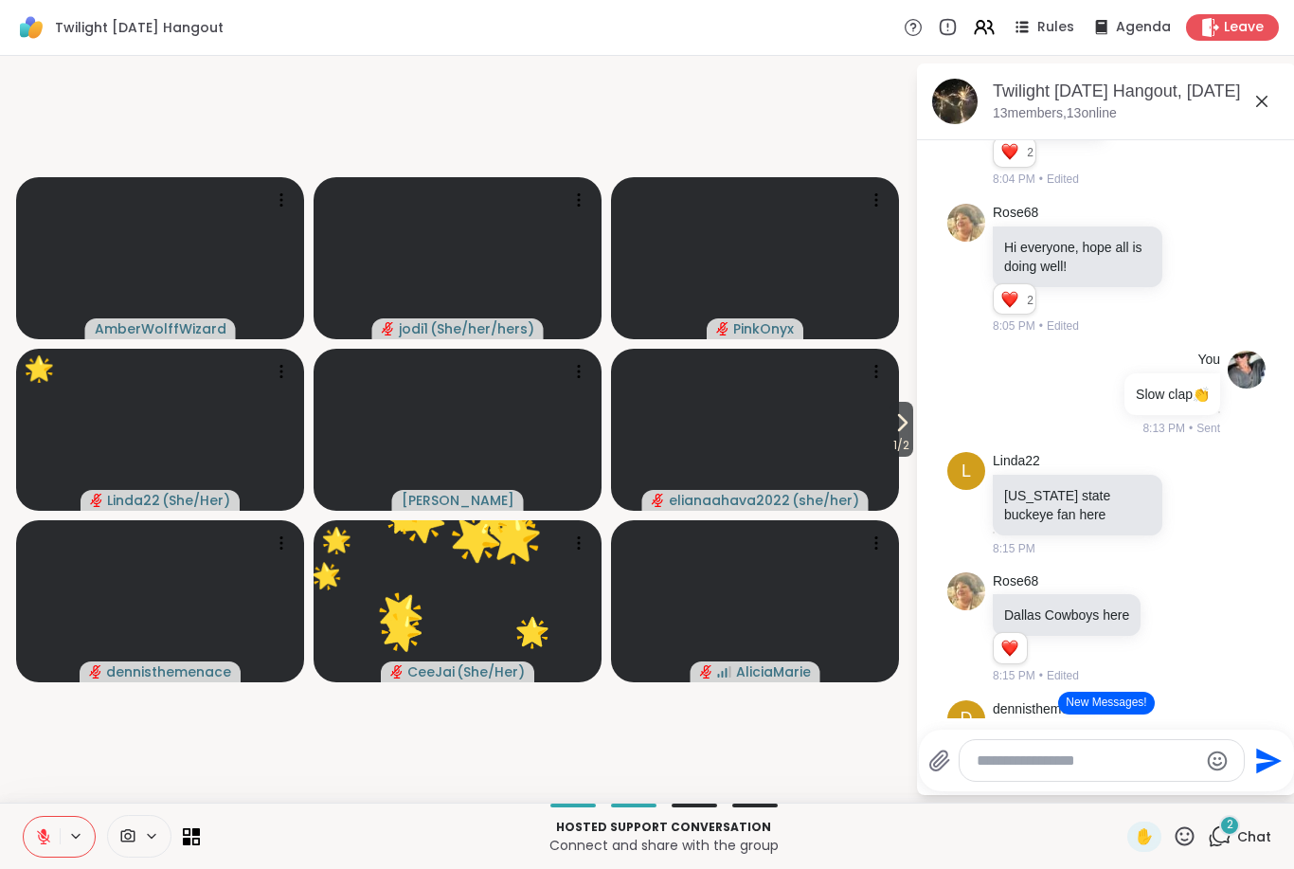
click at [43, 832] on icon at bounding box center [44, 832] width 6 height 8
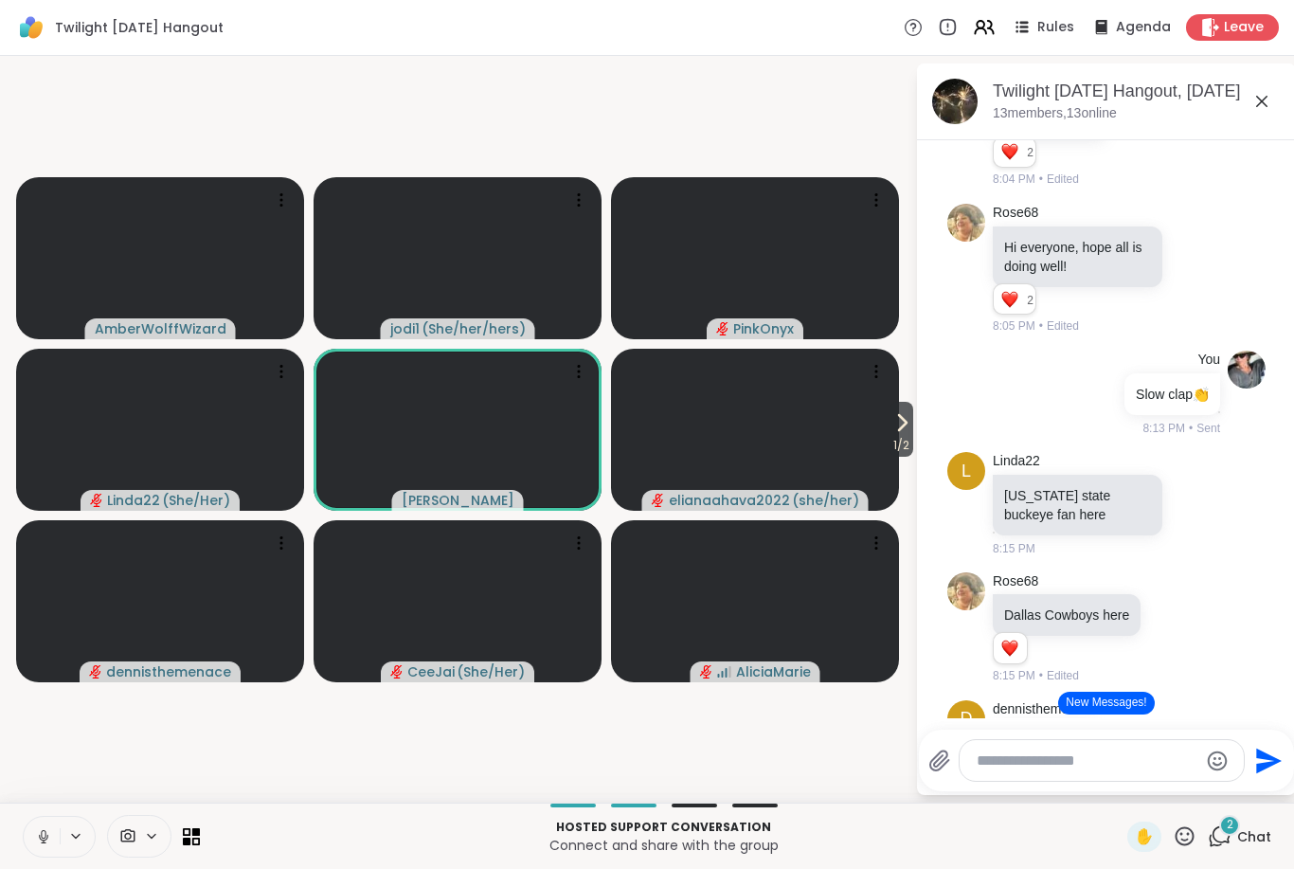
click at [45, 844] on icon at bounding box center [43, 836] width 17 height 17
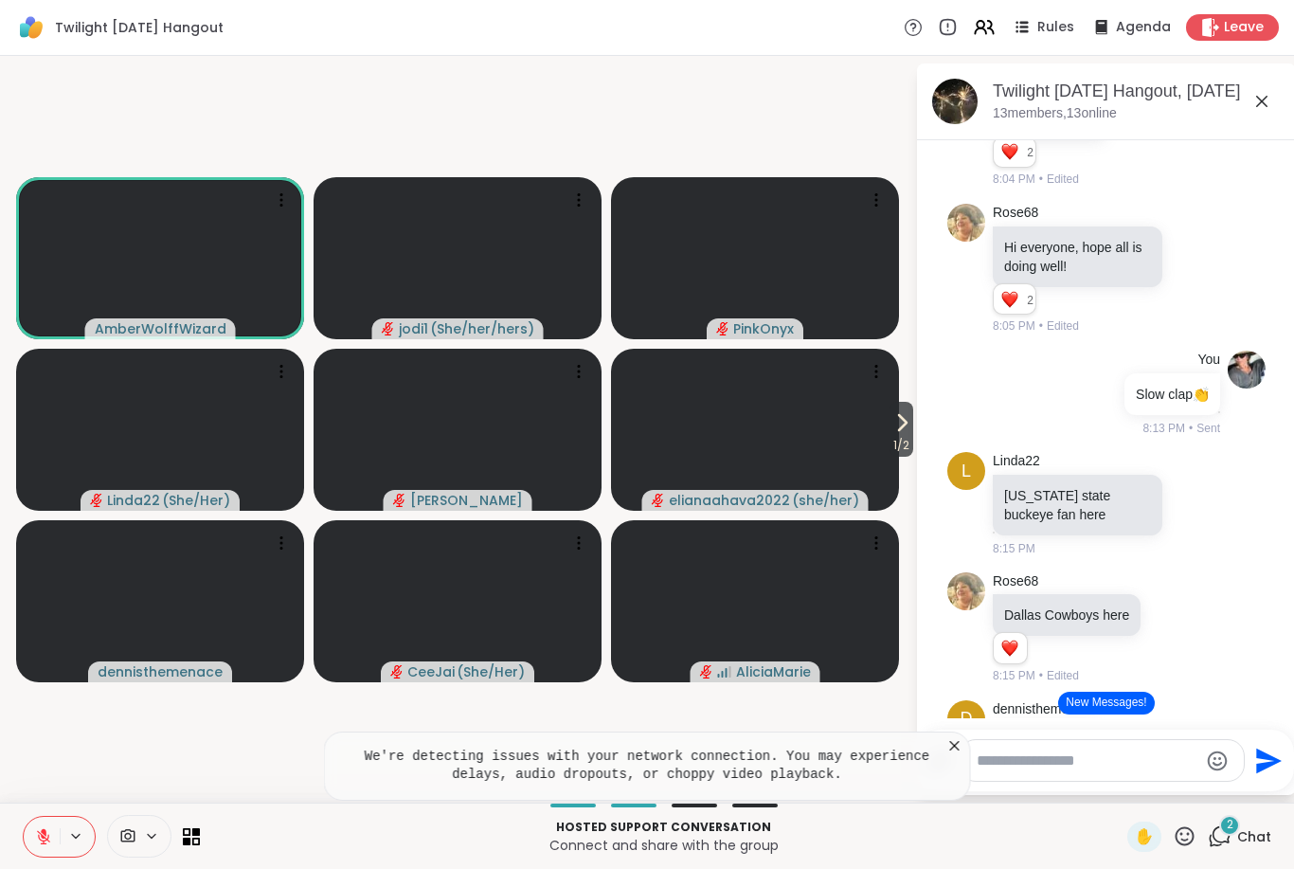
click at [44, 828] on icon at bounding box center [43, 836] width 17 height 17
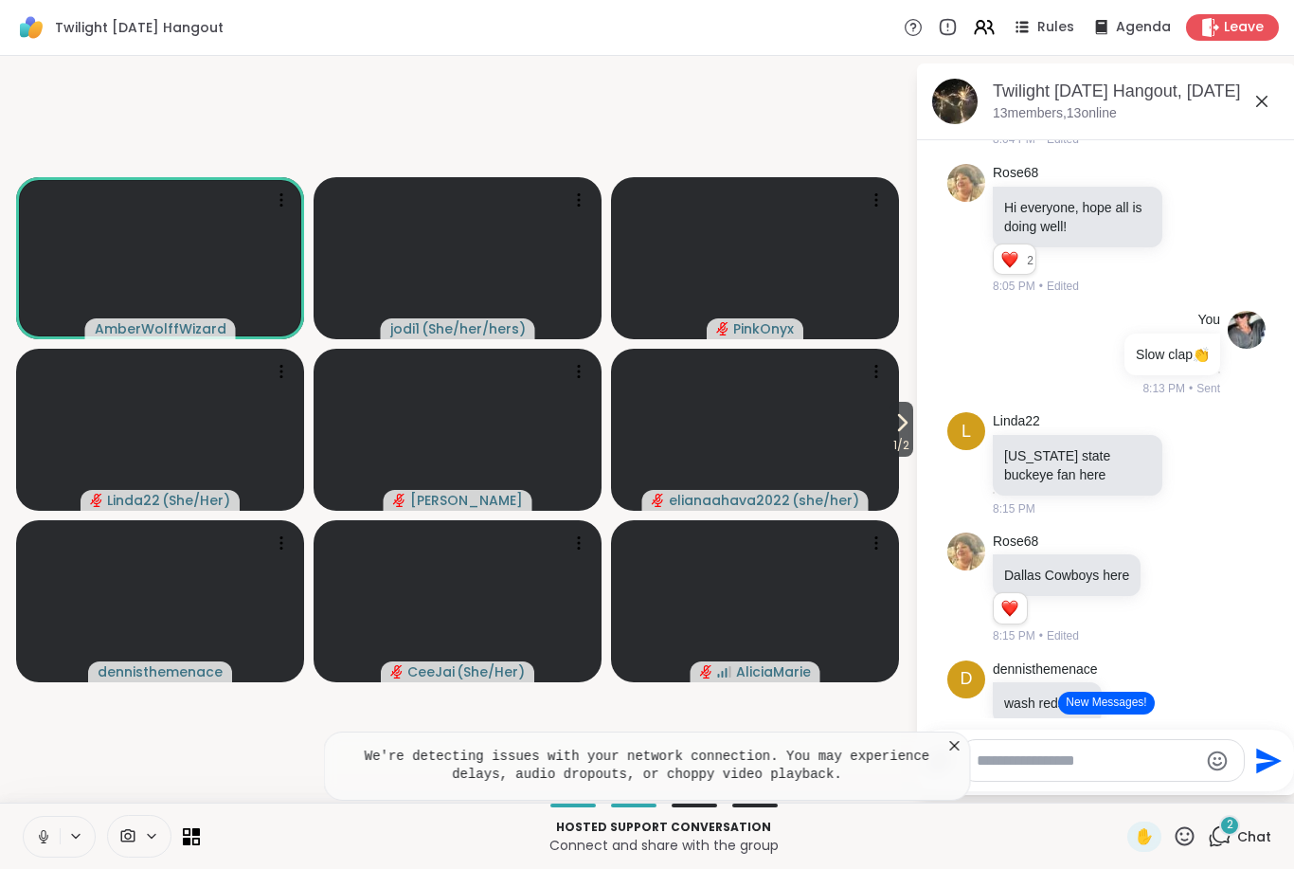
scroll to position [282, 0]
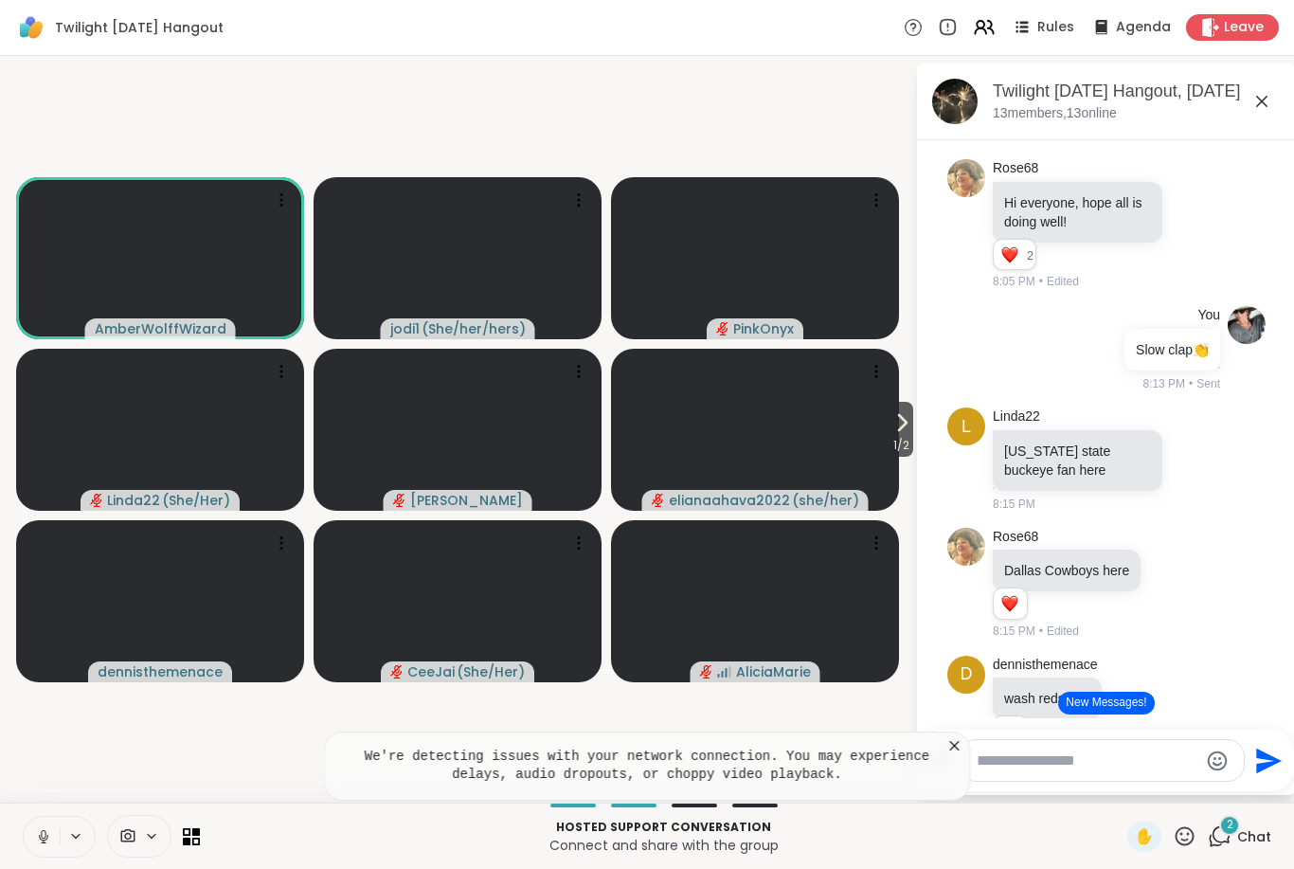
click at [949, 750] on icon at bounding box center [955, 745] width 19 height 19
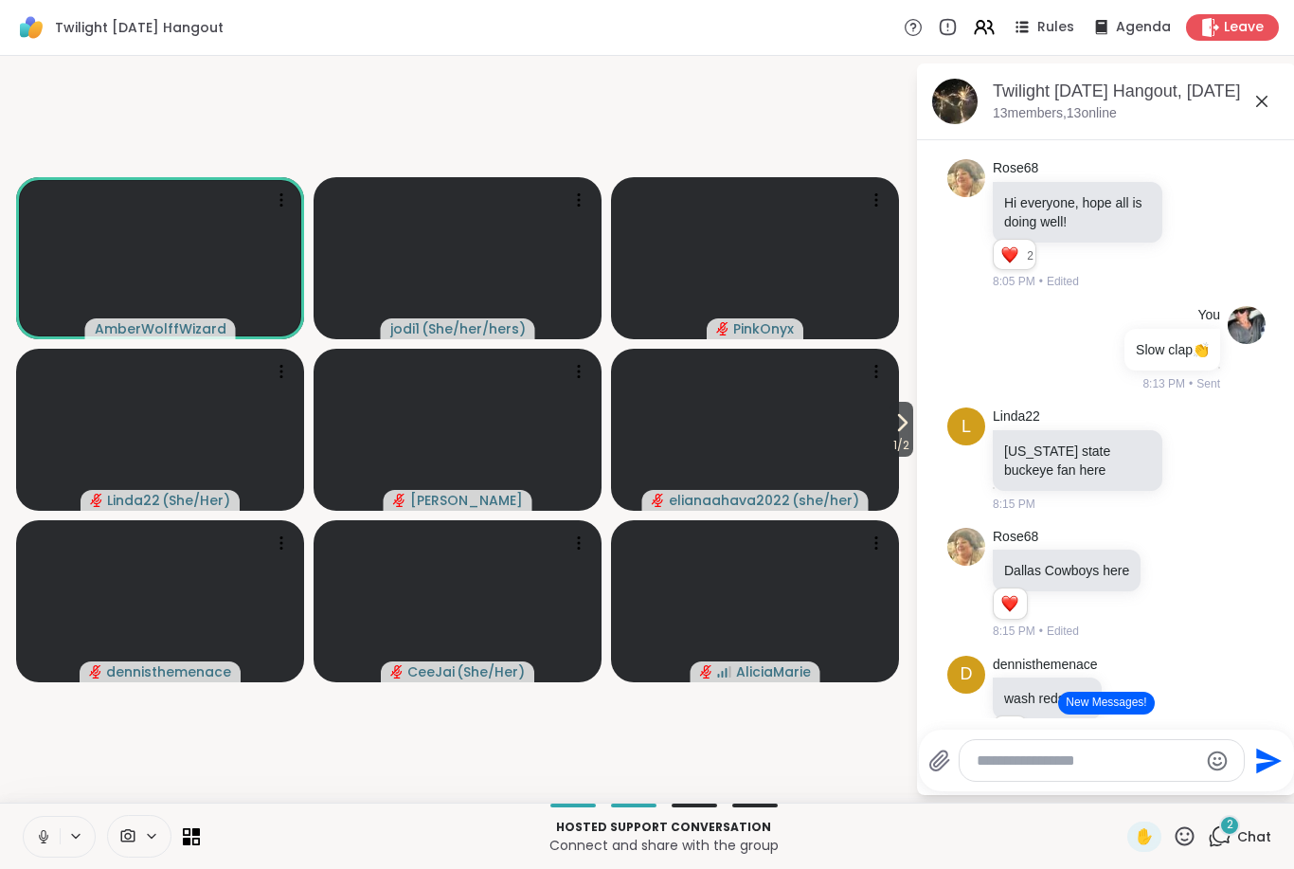
click at [36, 843] on icon at bounding box center [43, 836] width 17 height 17
click at [1111, 705] on button "New Messages!" at bounding box center [1106, 703] width 96 height 23
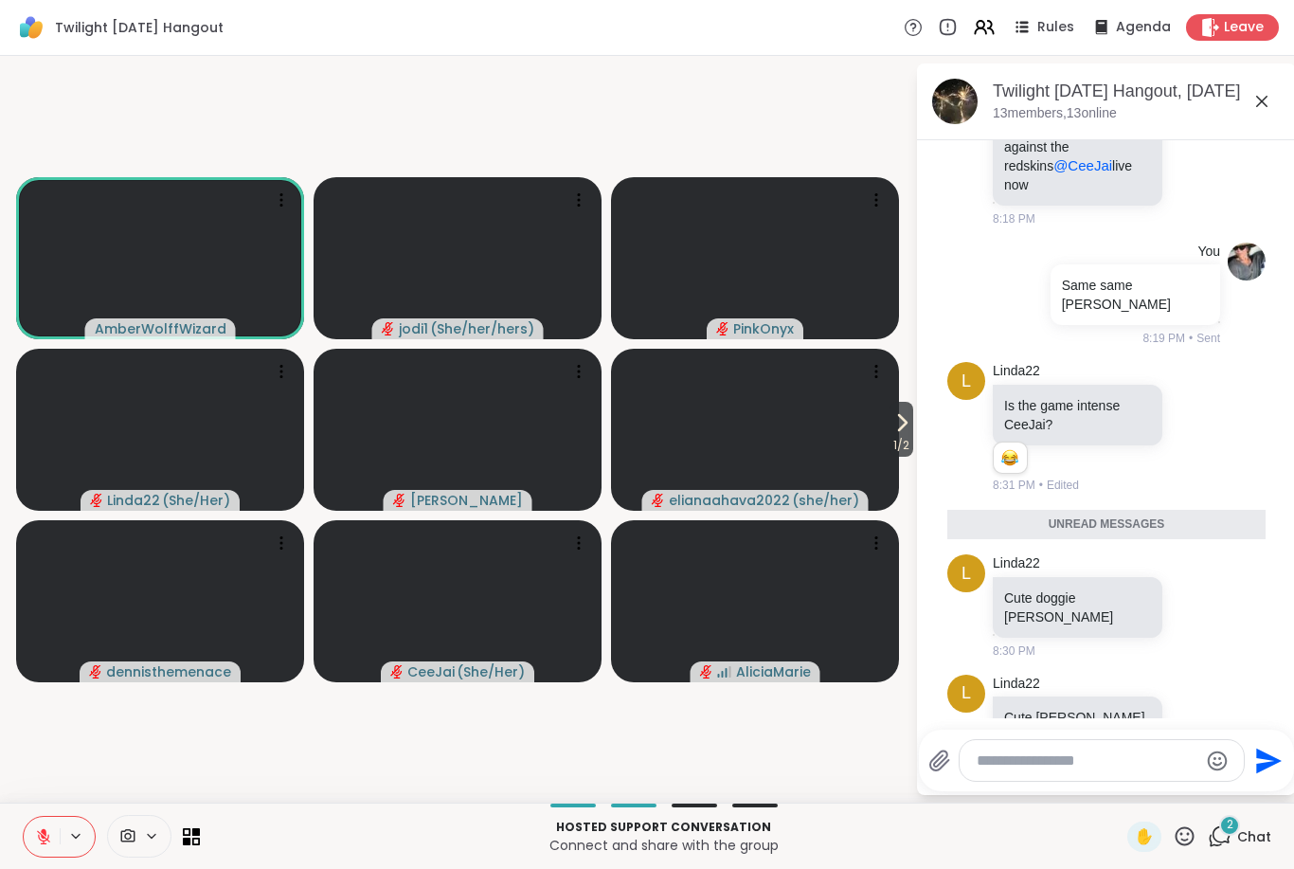
scroll to position [1065, 0]
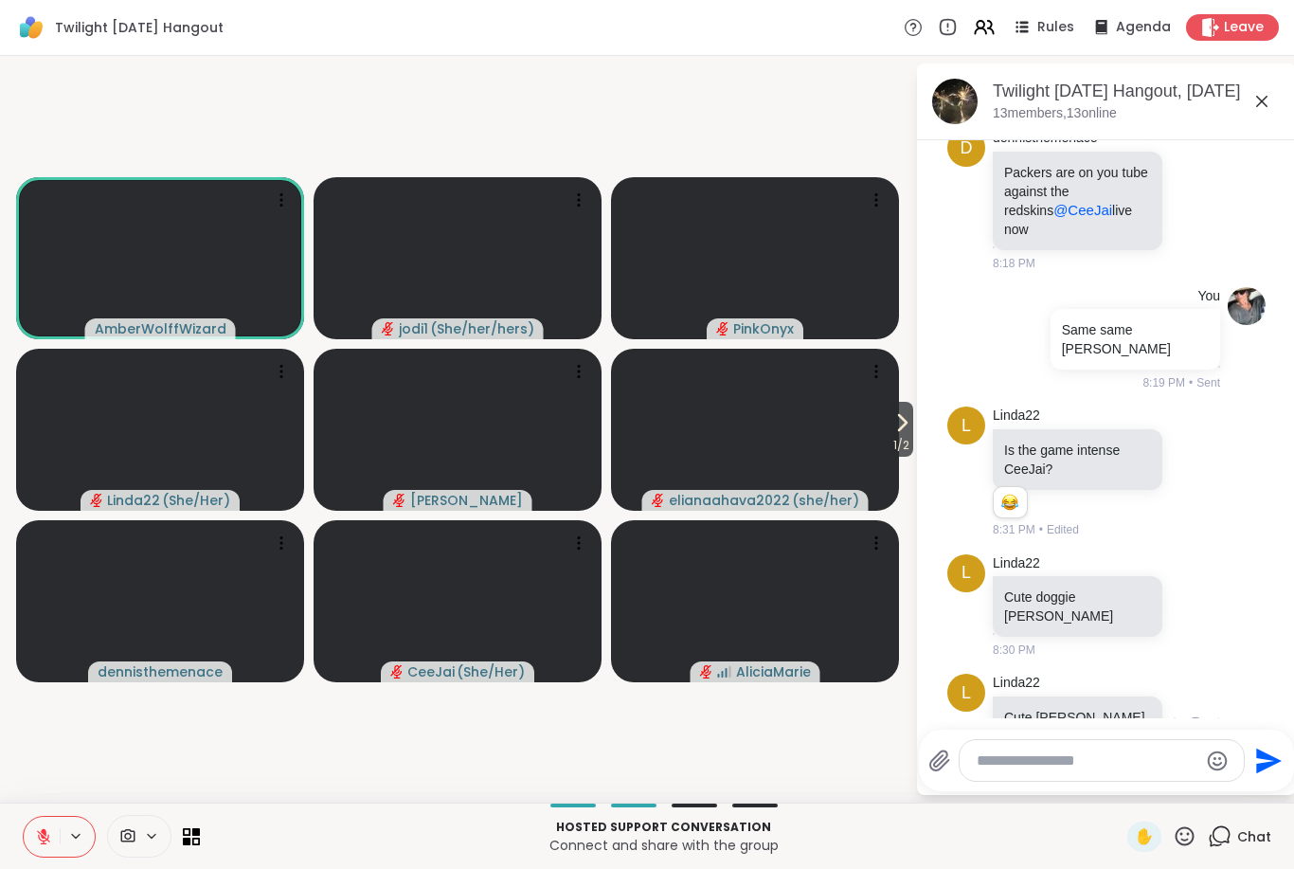
click at [1187, 715] on icon at bounding box center [1195, 724] width 17 height 19
click at [1177, 676] on button "Select Reaction: Heart" at bounding box center [1196, 695] width 38 height 38
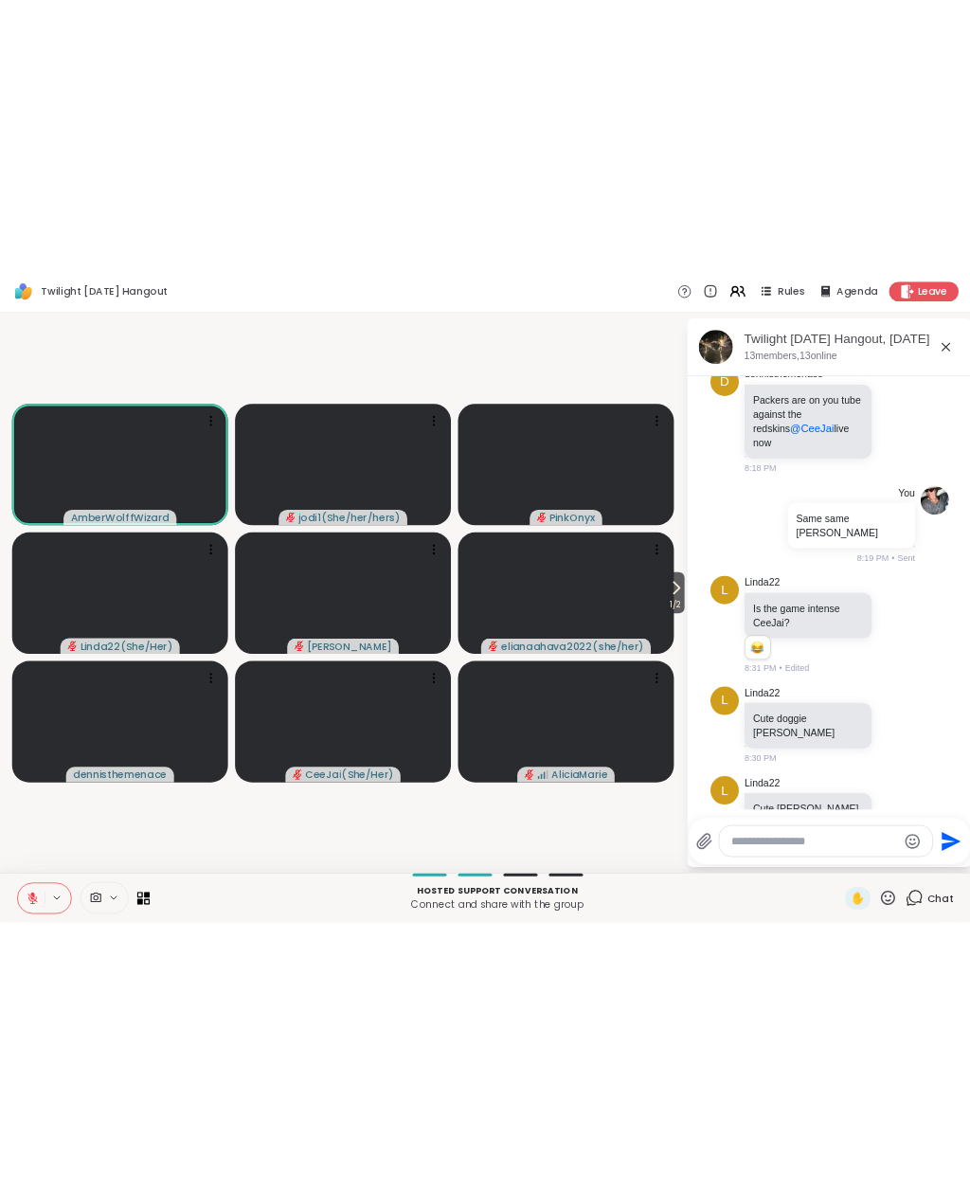
scroll to position [1092, 0]
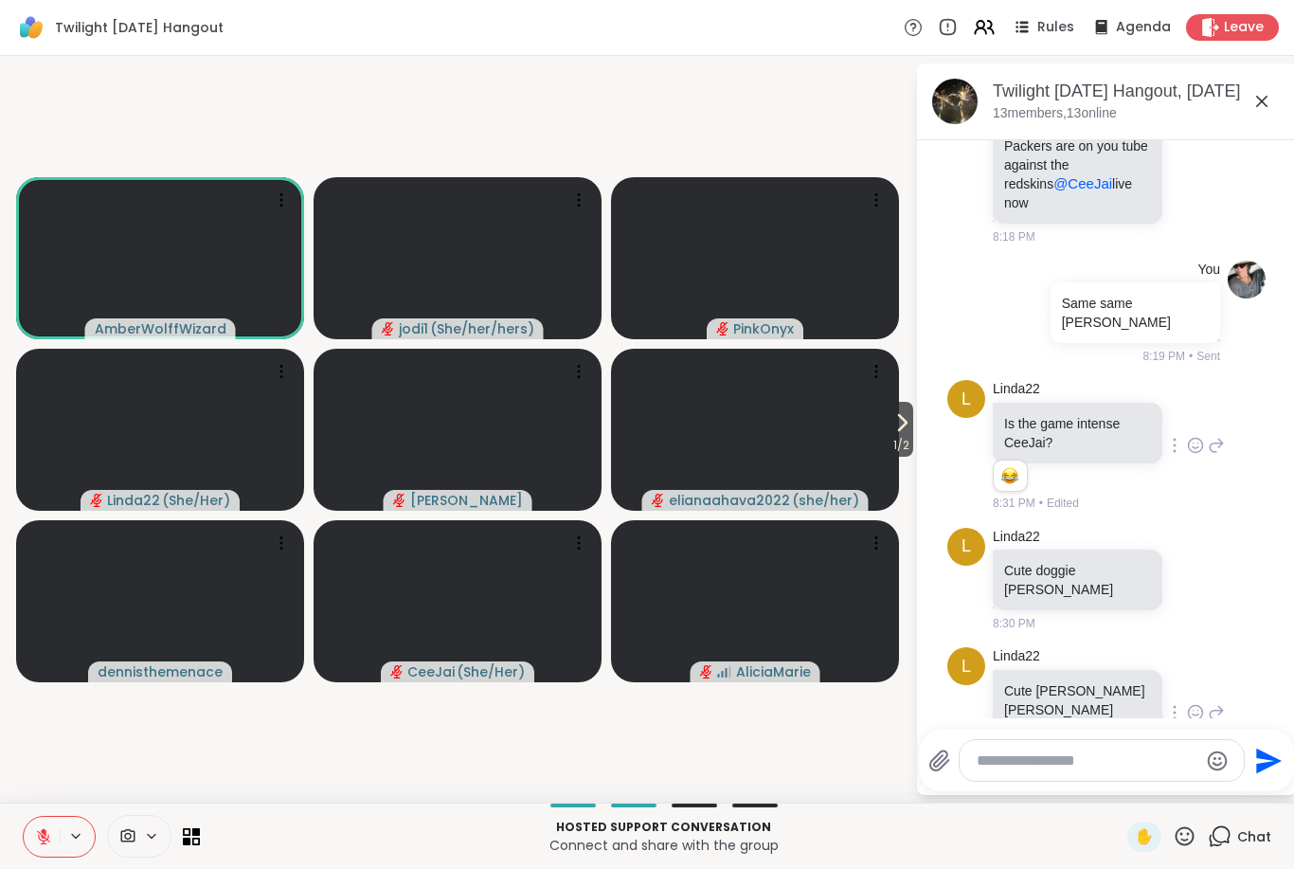
click at [1197, 436] on icon at bounding box center [1195, 445] width 17 height 19
click at [961, 407] on div "Select Reaction: Joy" at bounding box center [961, 415] width 17 height 17
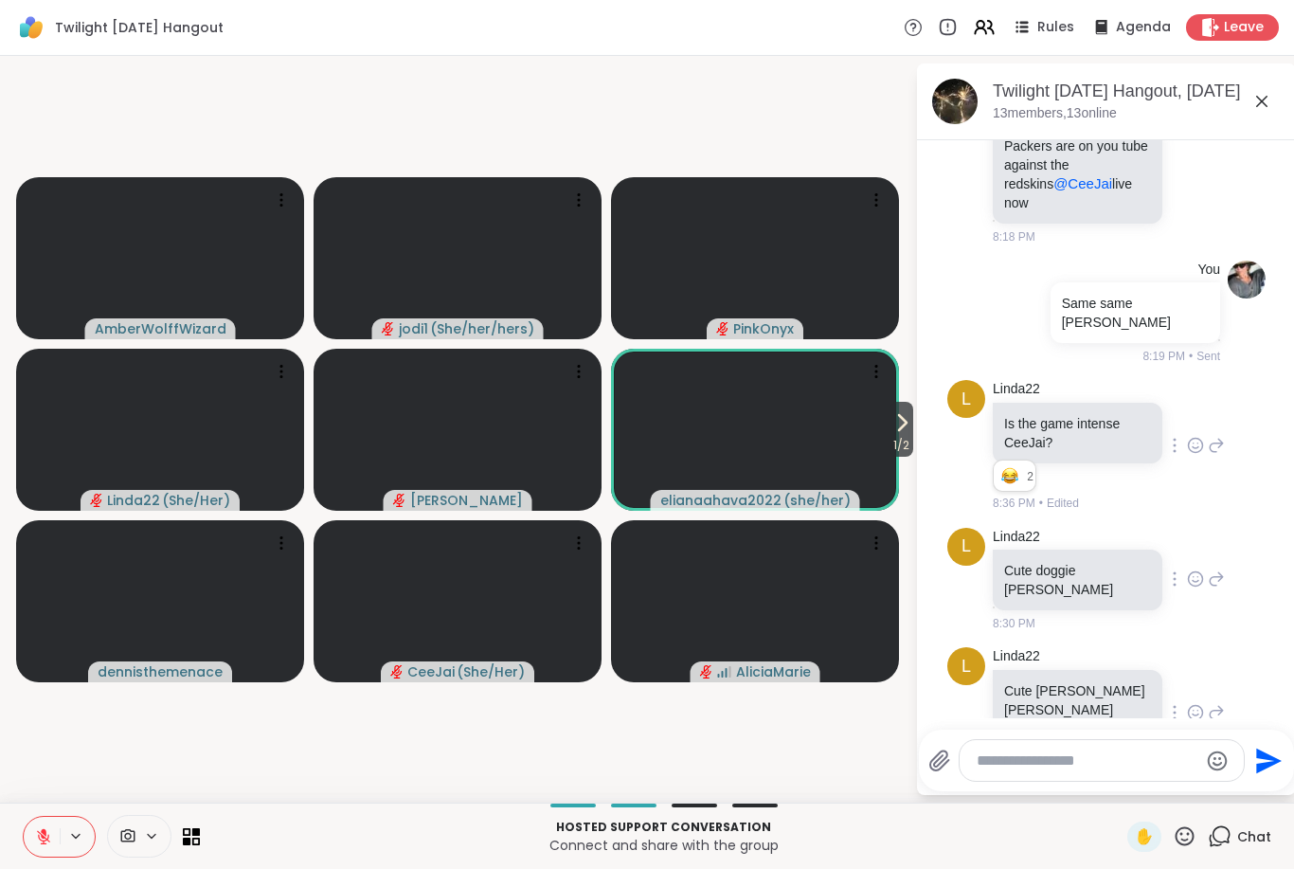
click at [1187, 570] on icon at bounding box center [1195, 579] width 17 height 19
click at [1187, 540] on div "Select Reaction: Heart" at bounding box center [1195, 548] width 17 height 17
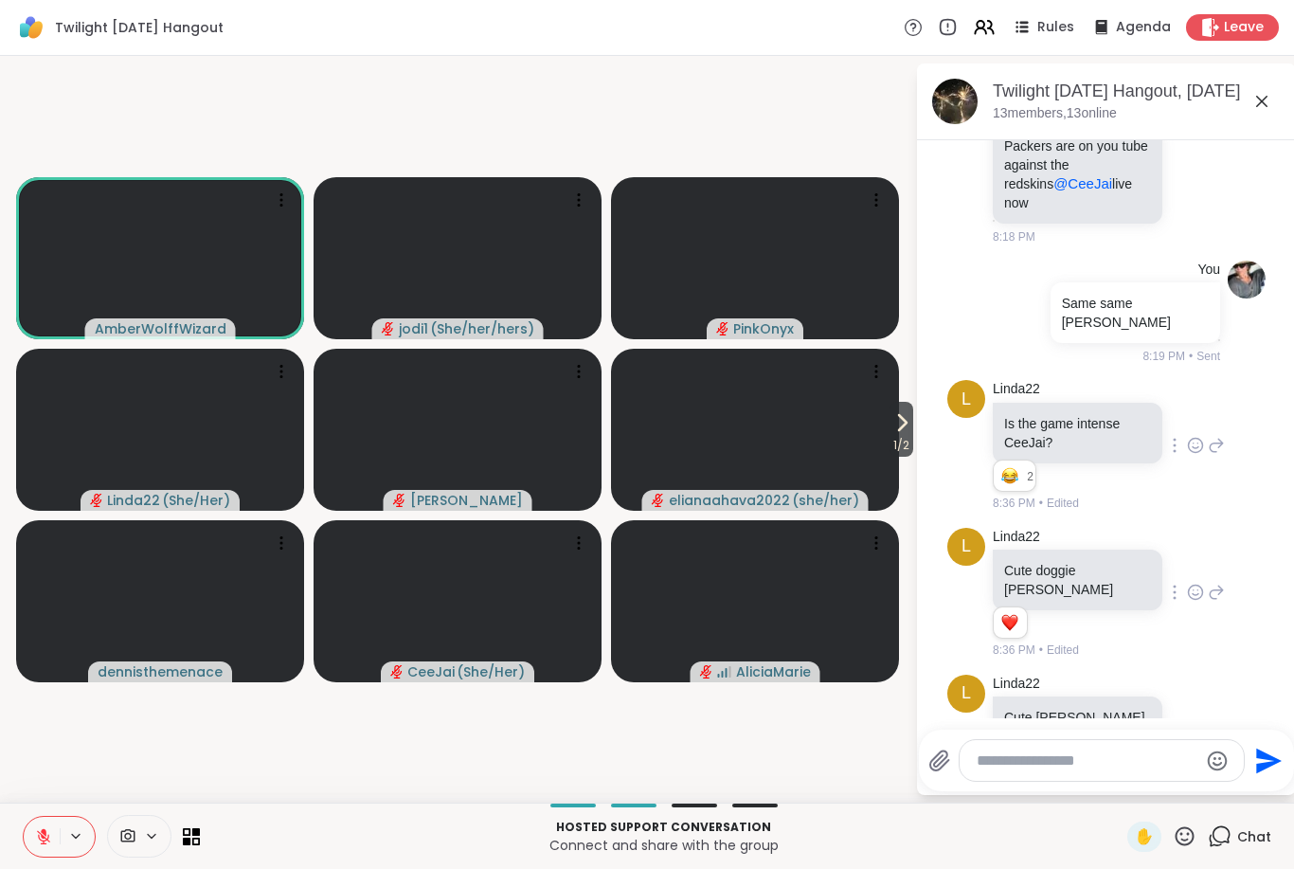
click at [24, 833] on button at bounding box center [42, 837] width 36 height 40
click at [33, 841] on icon at bounding box center [40, 836] width 17 height 17
click at [27, 823] on button at bounding box center [42, 837] width 36 height 40
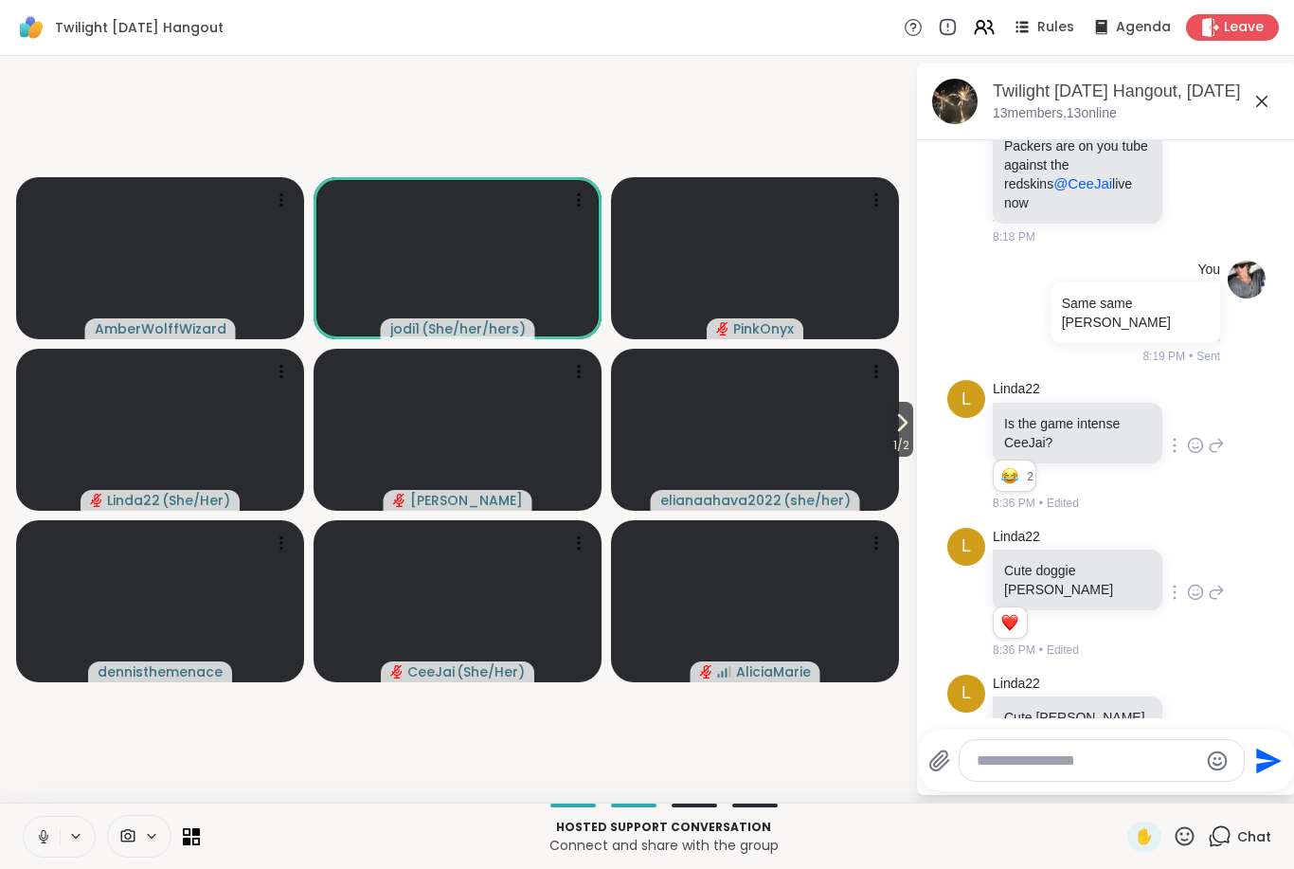
click at [34, 839] on button at bounding box center [42, 837] width 36 height 40
click at [38, 843] on icon at bounding box center [43, 836] width 17 height 17
click at [48, 839] on icon at bounding box center [40, 836] width 17 height 17
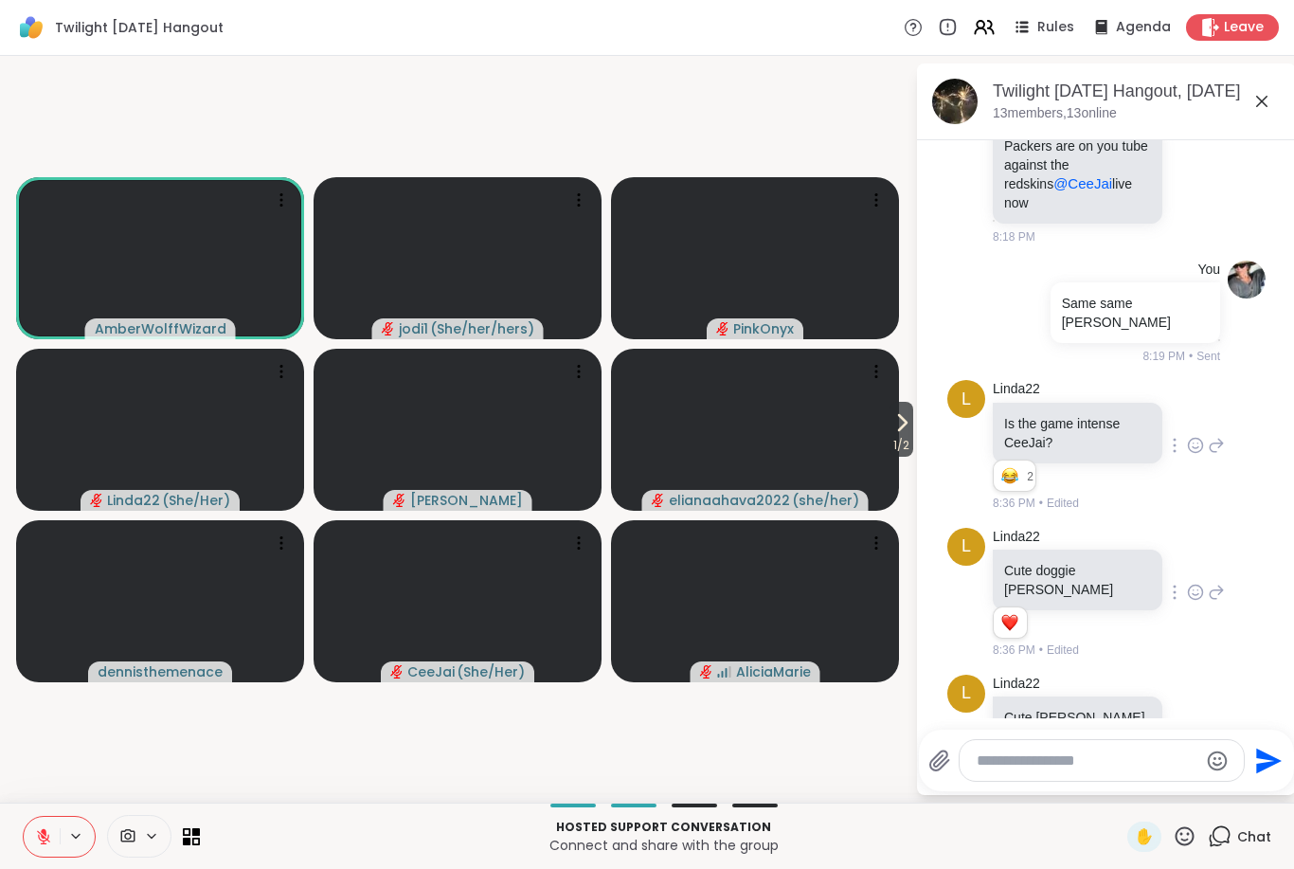
click at [35, 841] on icon at bounding box center [43, 836] width 17 height 17
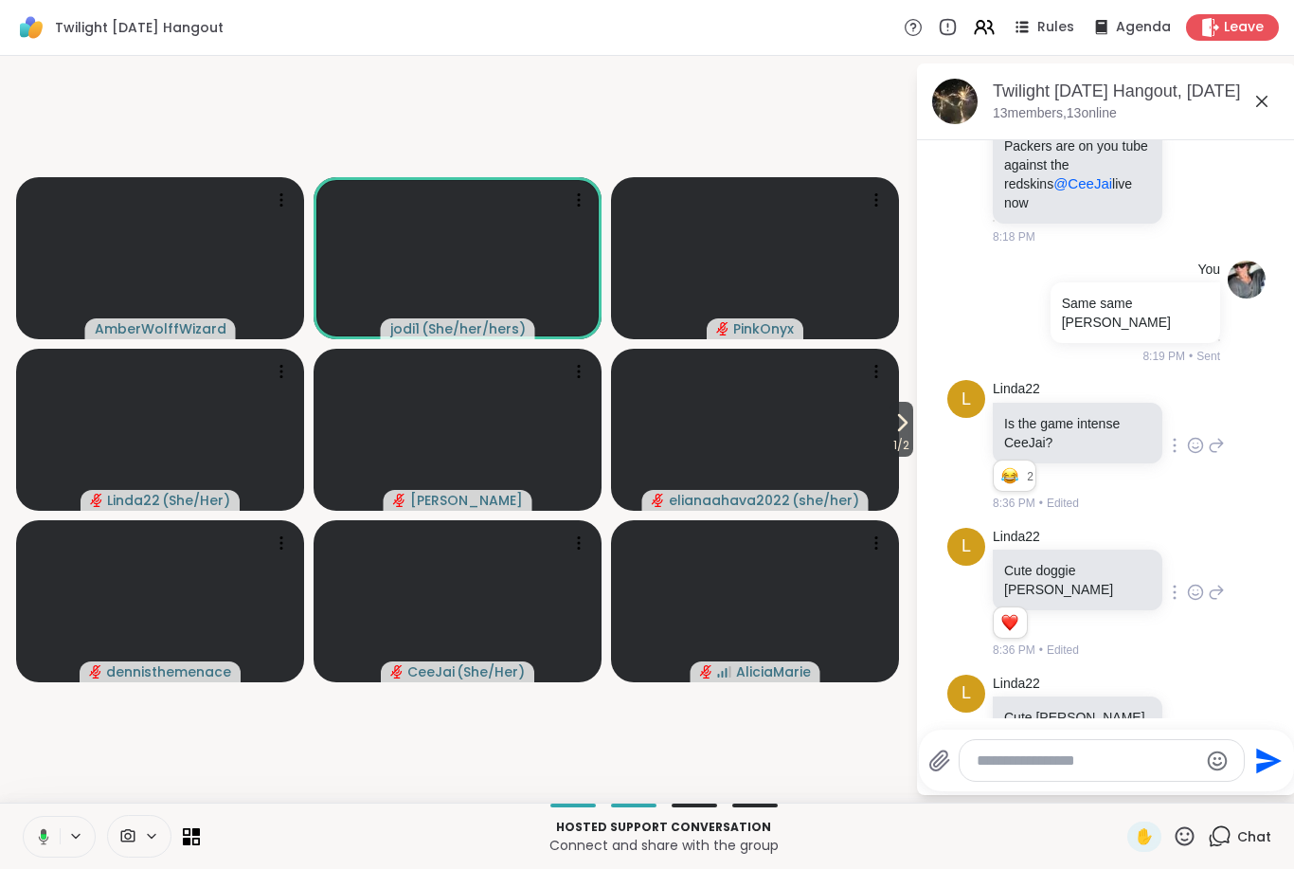
click at [46, 843] on icon at bounding box center [40, 836] width 17 height 17
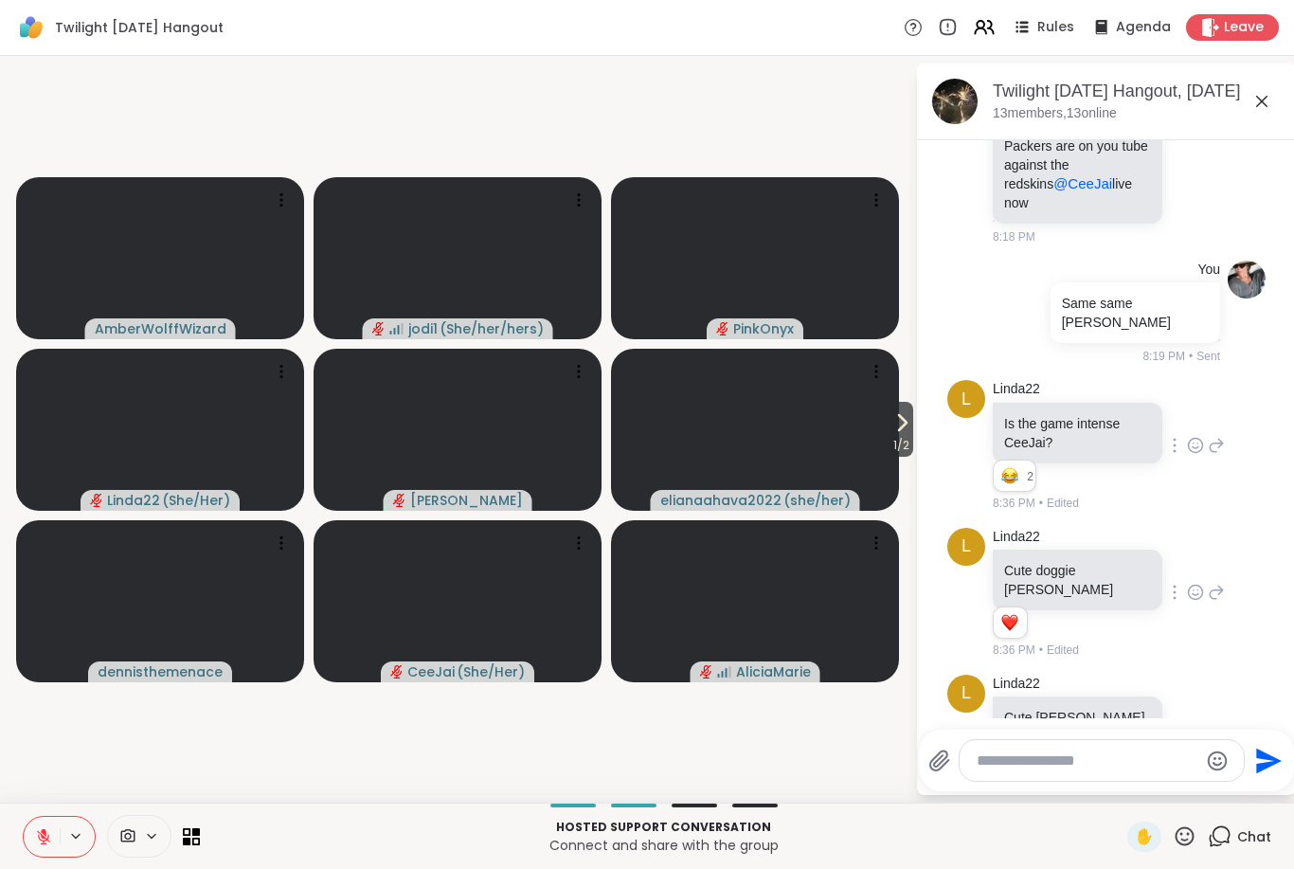
click at [891, 429] on icon at bounding box center [902, 422] width 23 height 23
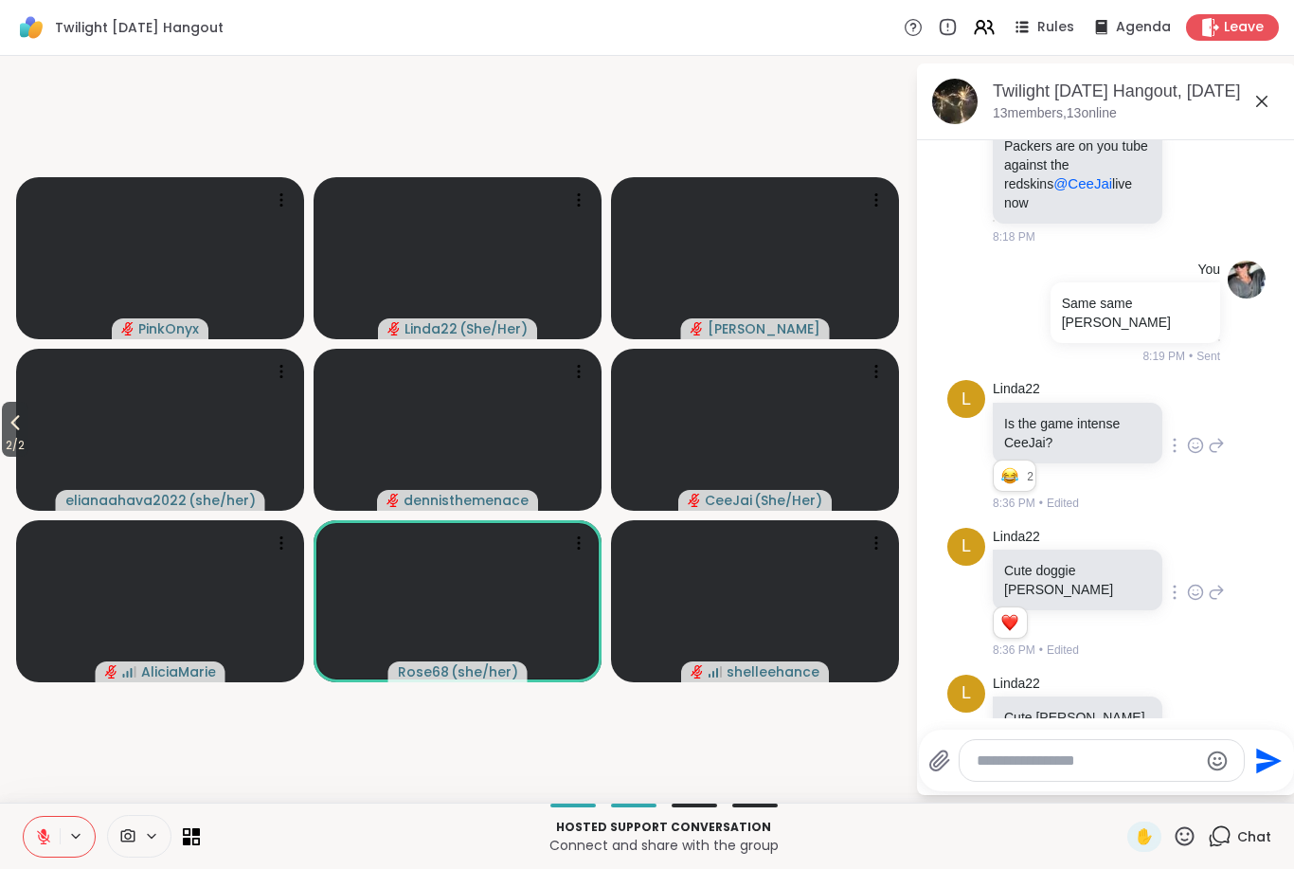
click at [21, 422] on icon at bounding box center [15, 422] width 23 height 23
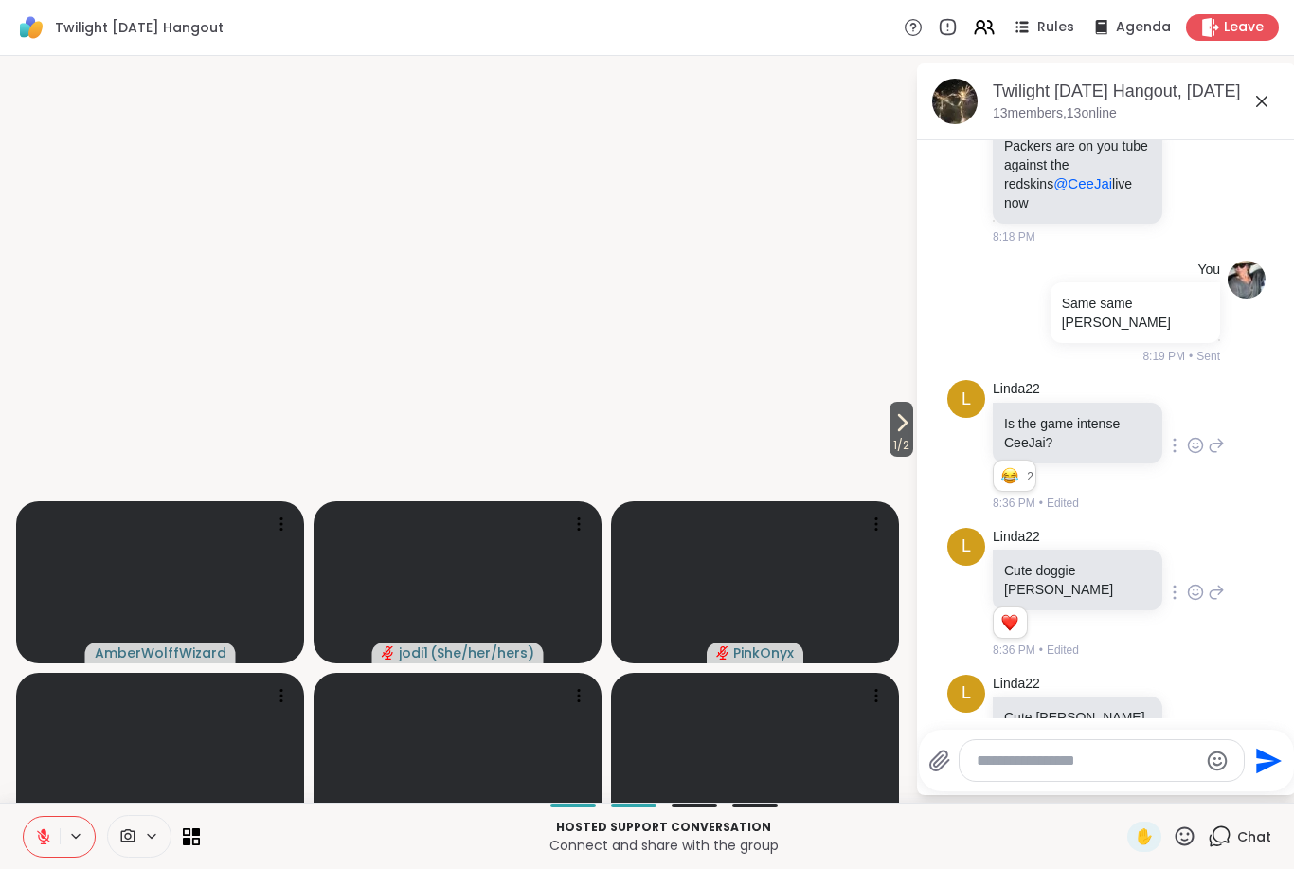
scroll to position [794, 0]
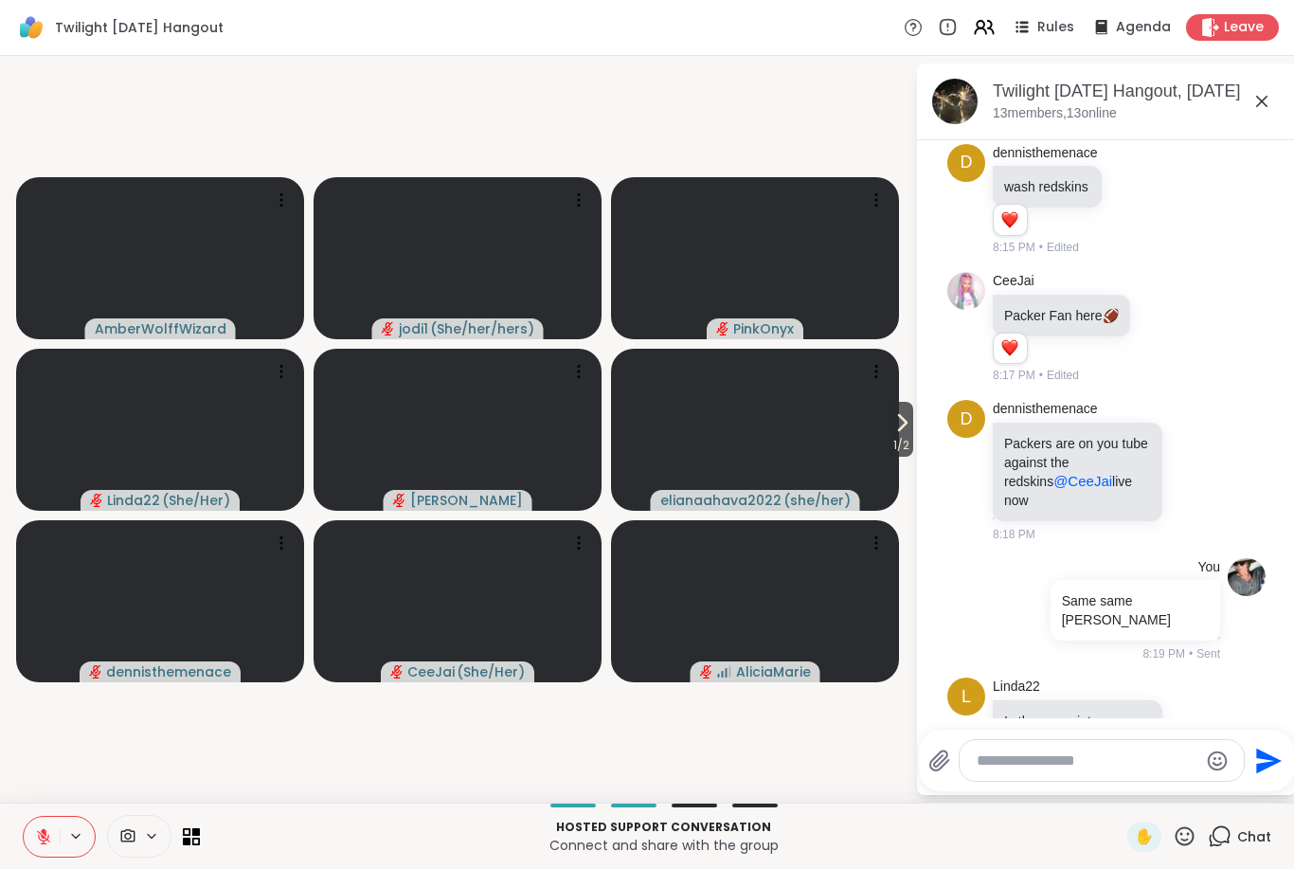
click at [26, 841] on button at bounding box center [42, 837] width 36 height 40
click at [51, 828] on icon at bounding box center [43, 836] width 17 height 17
click at [51, 837] on icon at bounding box center [43, 836] width 17 height 17
click at [45, 840] on icon at bounding box center [43, 837] width 9 height 6
click at [40, 834] on icon at bounding box center [43, 836] width 17 height 17
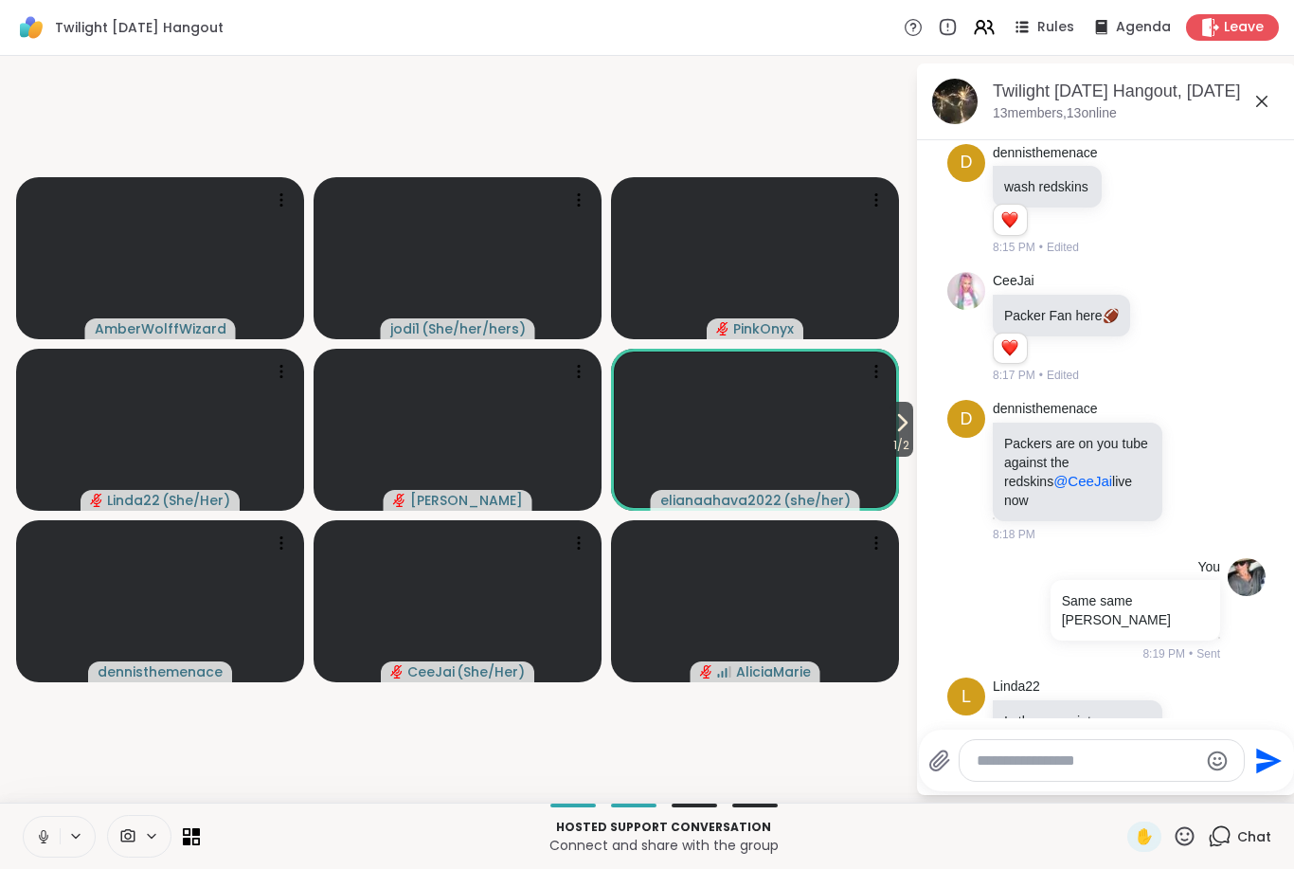
click at [41, 837] on icon at bounding box center [43, 836] width 17 height 17
click at [46, 841] on icon at bounding box center [43, 836] width 17 height 17
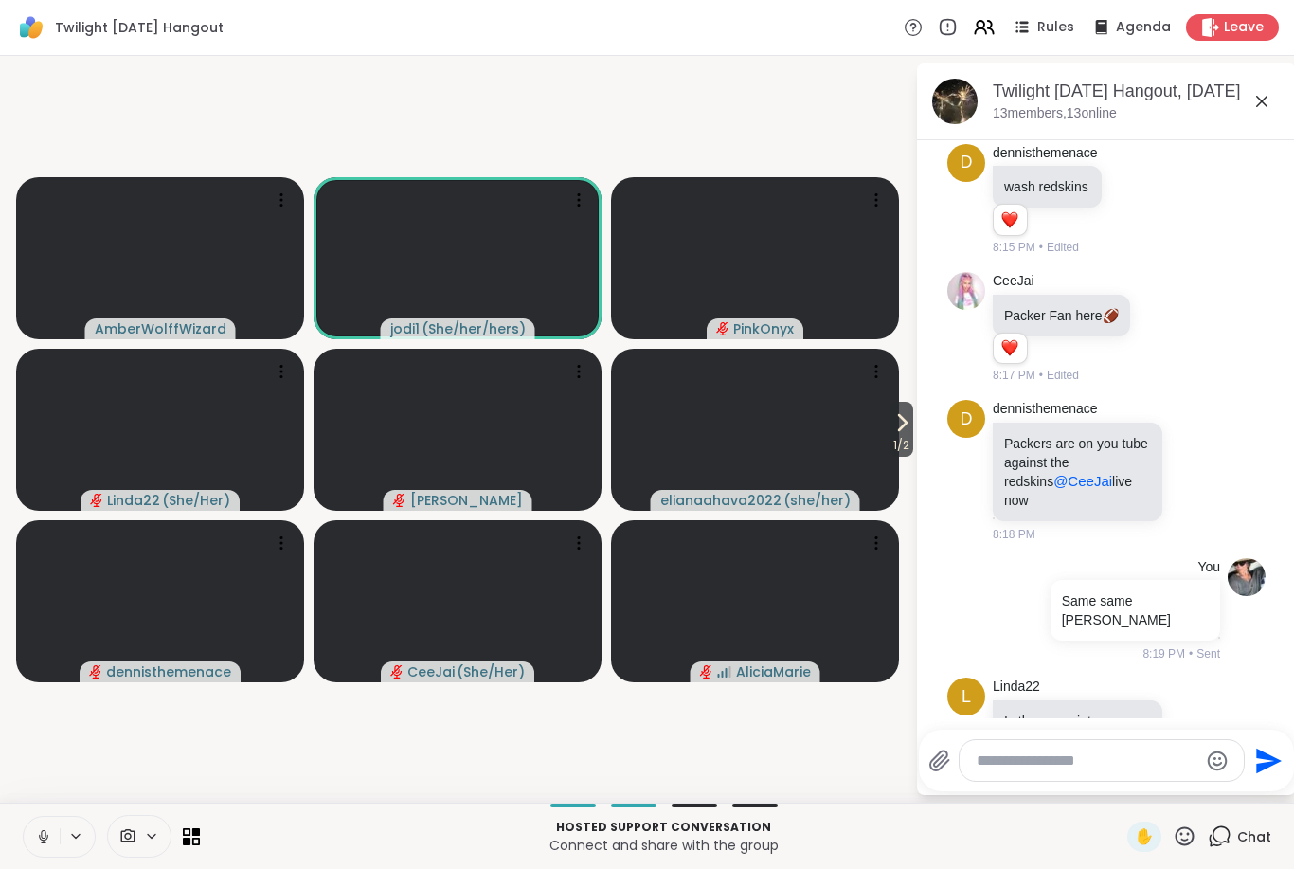
click at [39, 844] on icon at bounding box center [43, 836] width 17 height 17
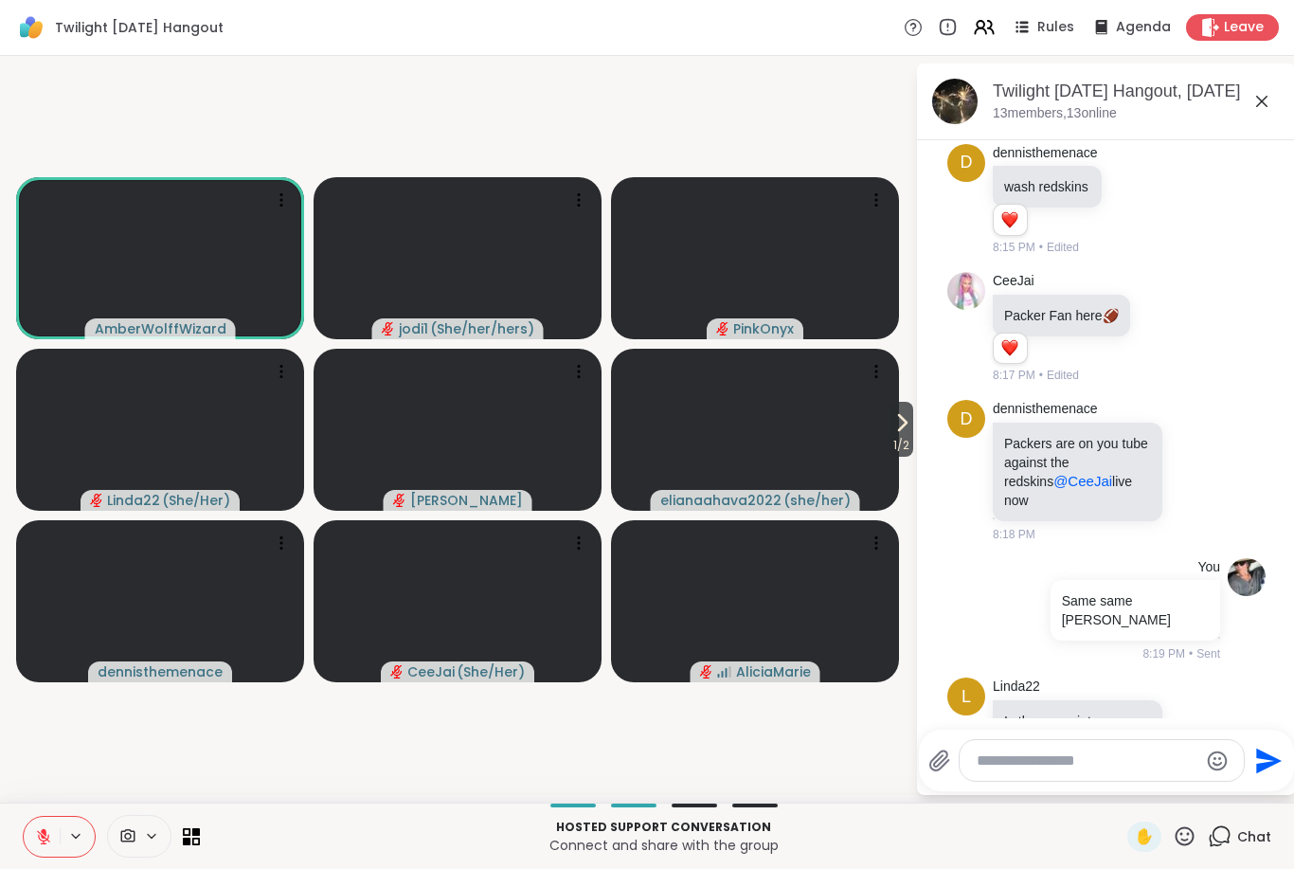
click at [26, 842] on button at bounding box center [42, 837] width 36 height 40
click at [38, 843] on icon at bounding box center [43, 836] width 17 height 17
click at [62, 841] on button at bounding box center [77, 836] width 35 height 16
click at [35, 839] on icon at bounding box center [43, 836] width 17 height 17
click at [45, 832] on icon at bounding box center [43, 834] width 5 height 9
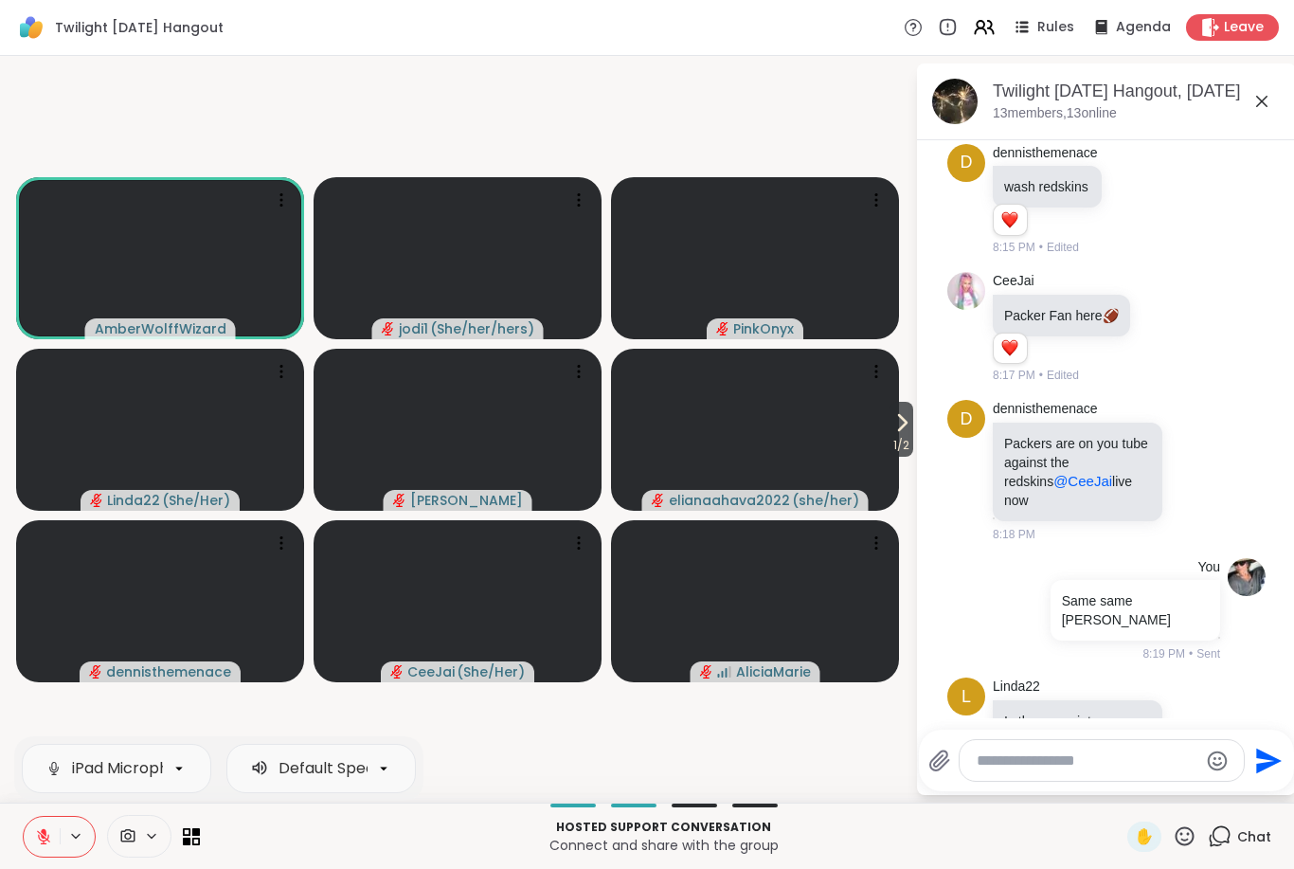
click at [40, 834] on icon at bounding box center [43, 836] width 17 height 17
click at [55, 843] on button at bounding box center [40, 837] width 39 height 40
